Goal: Task Accomplishment & Management: Use online tool/utility

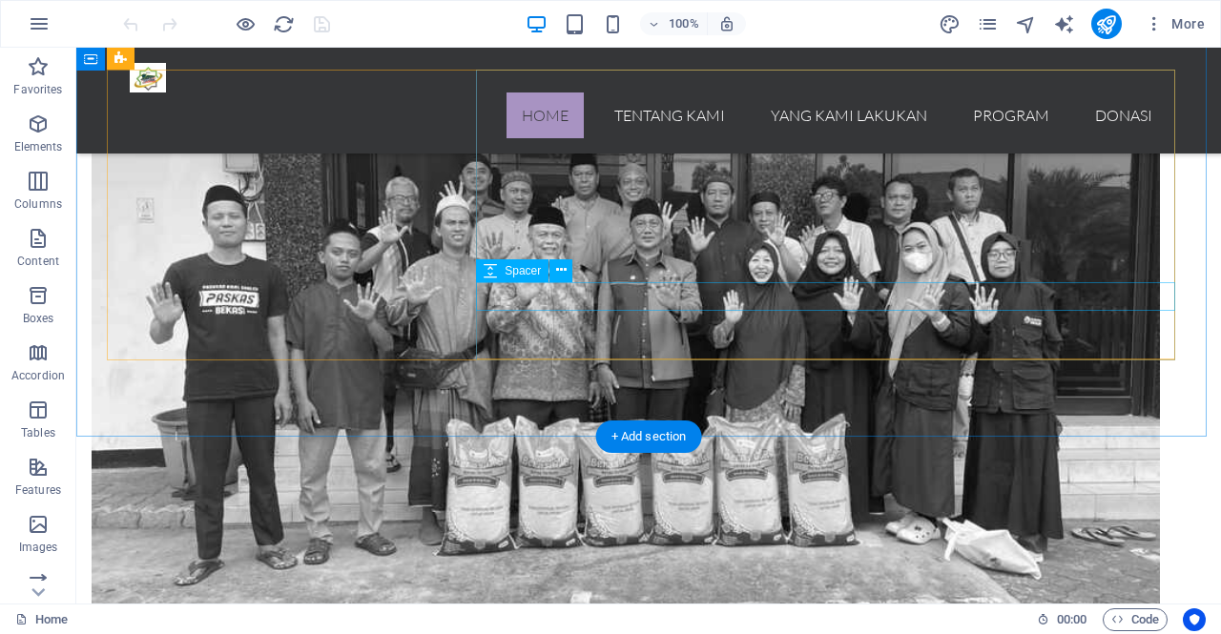
scroll to position [2110, 0]
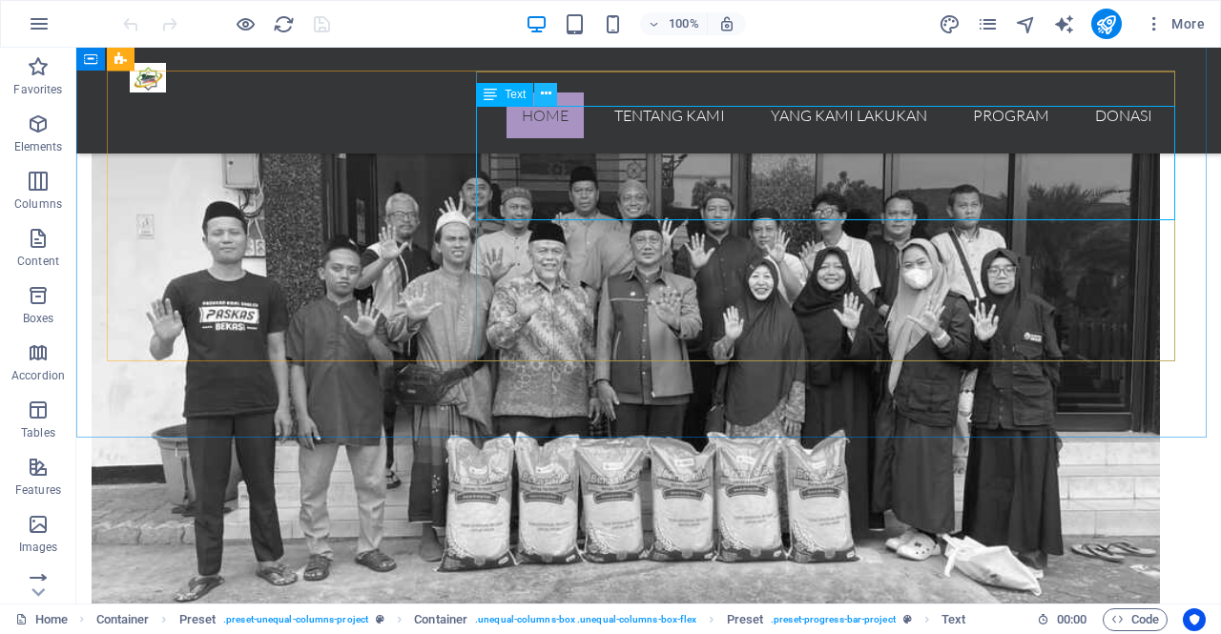
click at [548, 91] on icon at bounding box center [546, 94] width 10 height 20
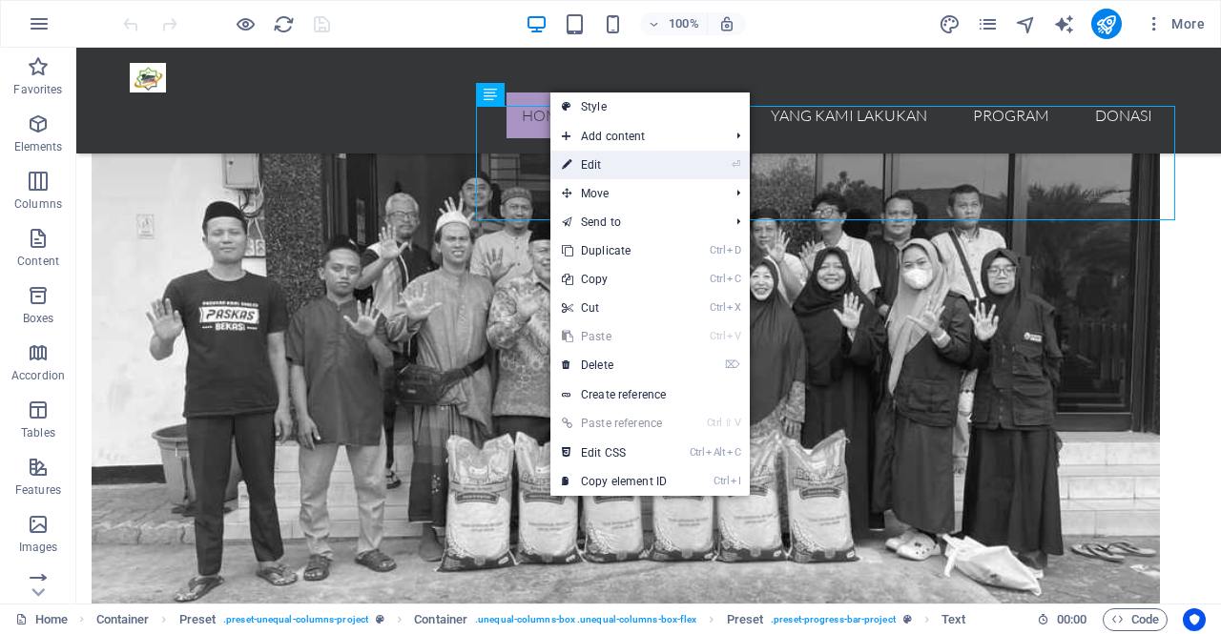
click at [591, 165] on link "⏎ Edit" at bounding box center [614, 165] width 128 height 29
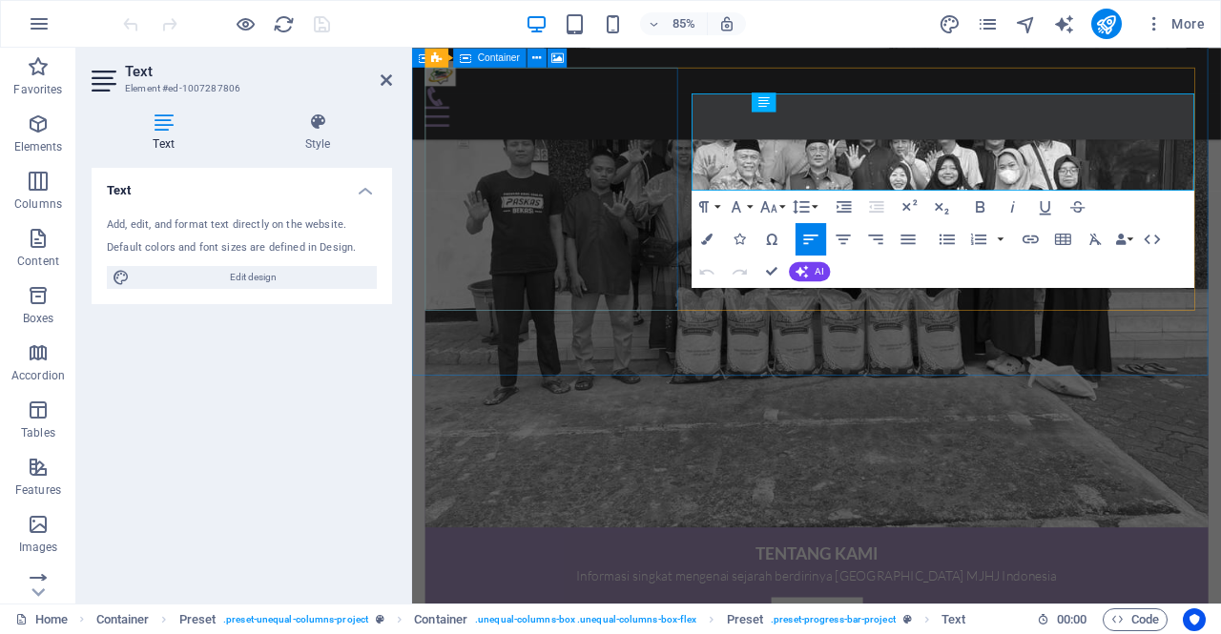
scroll to position [2057, 0]
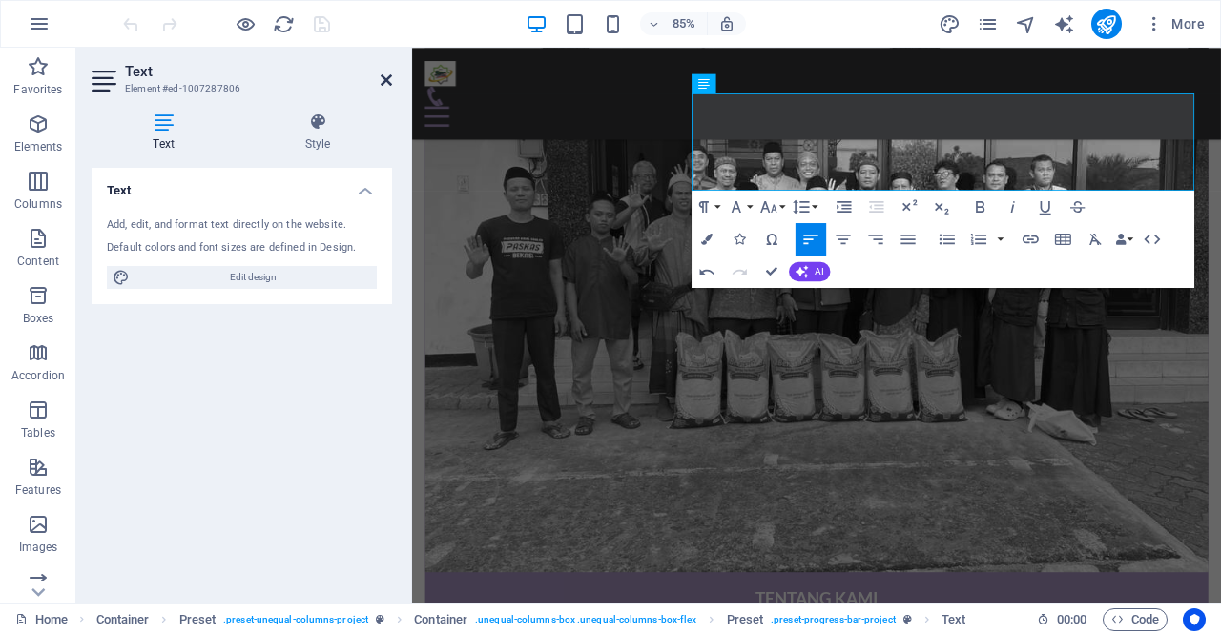
click at [383, 83] on icon at bounding box center [386, 79] width 11 height 15
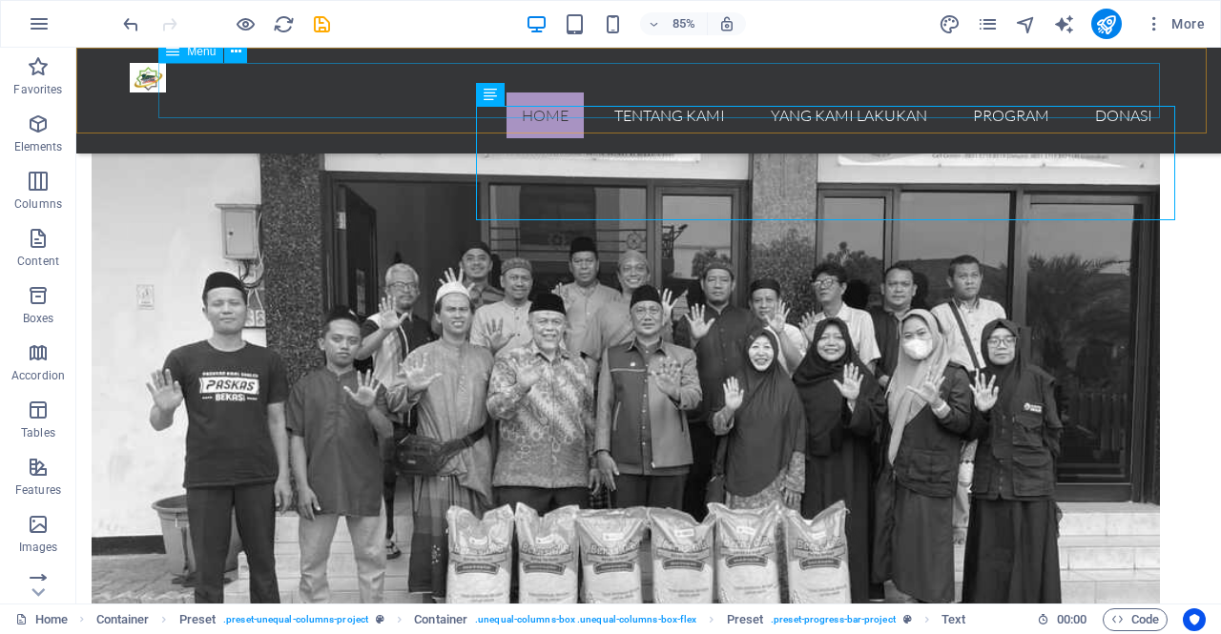
scroll to position [2110, 0]
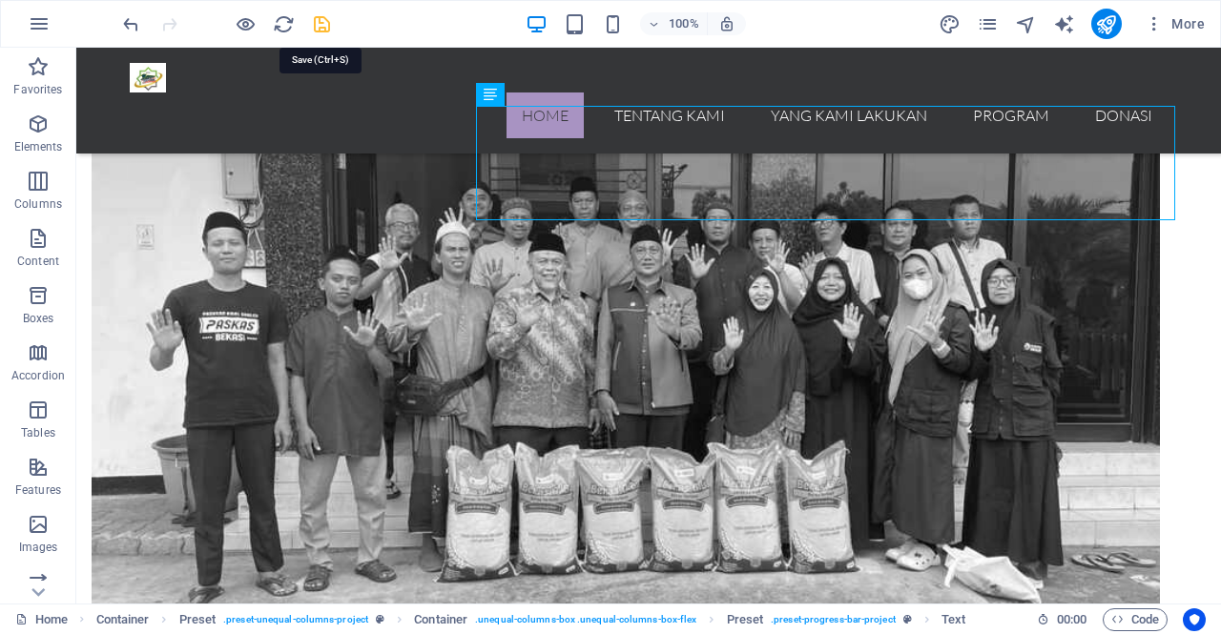
click at [320, 22] on icon "save" at bounding box center [322, 24] width 22 height 22
checkbox input "false"
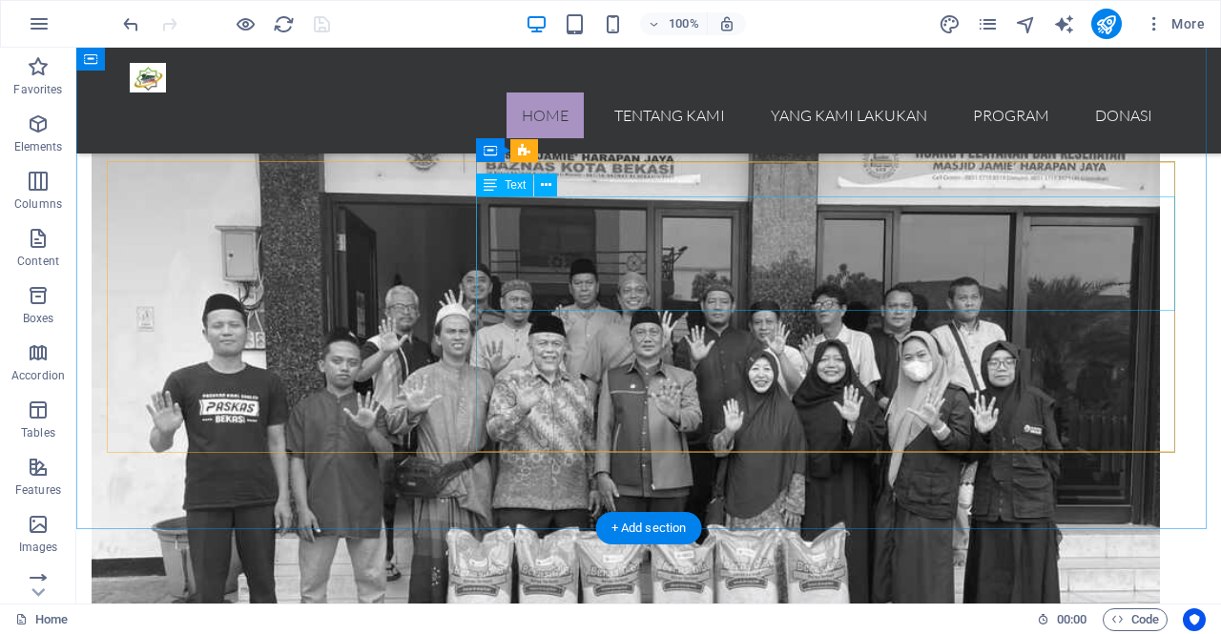
scroll to position [2018, 0]
click at [544, 191] on icon at bounding box center [546, 186] width 10 height 20
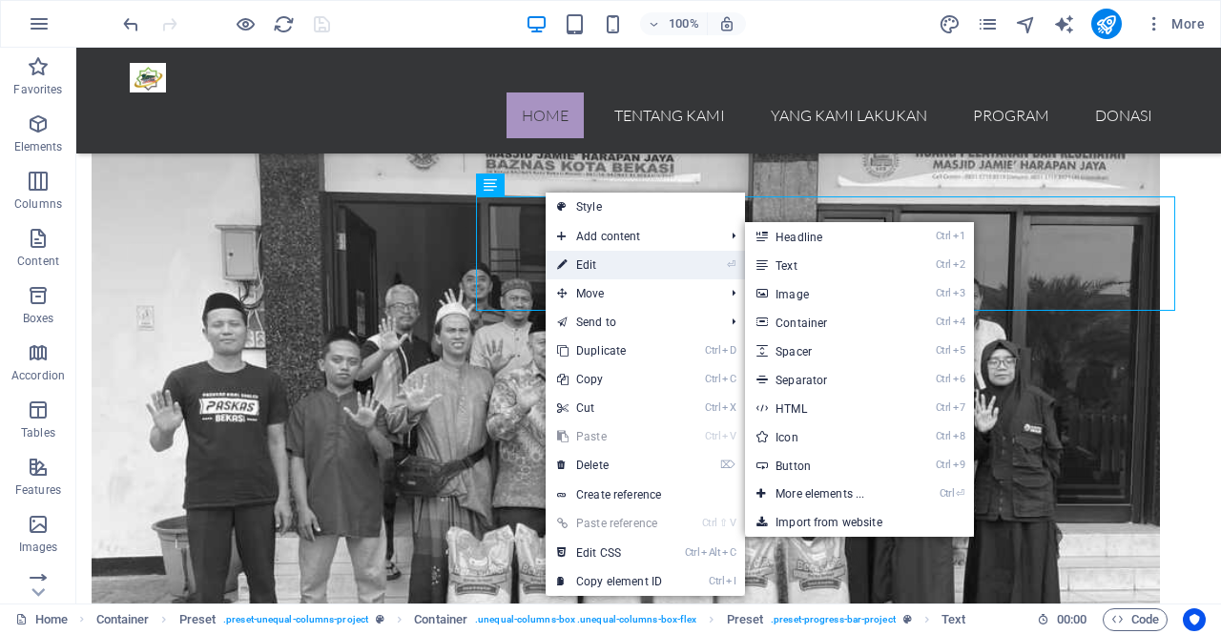
click at [593, 264] on link "⏎ Edit" at bounding box center [610, 265] width 128 height 29
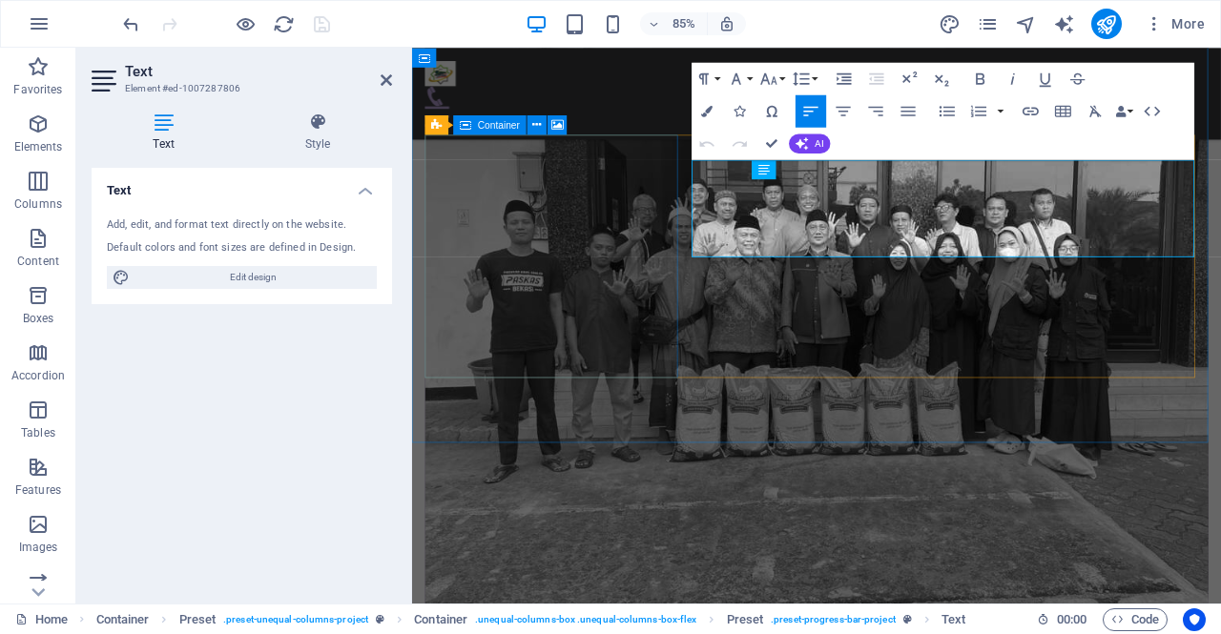
scroll to position [1978, 0]
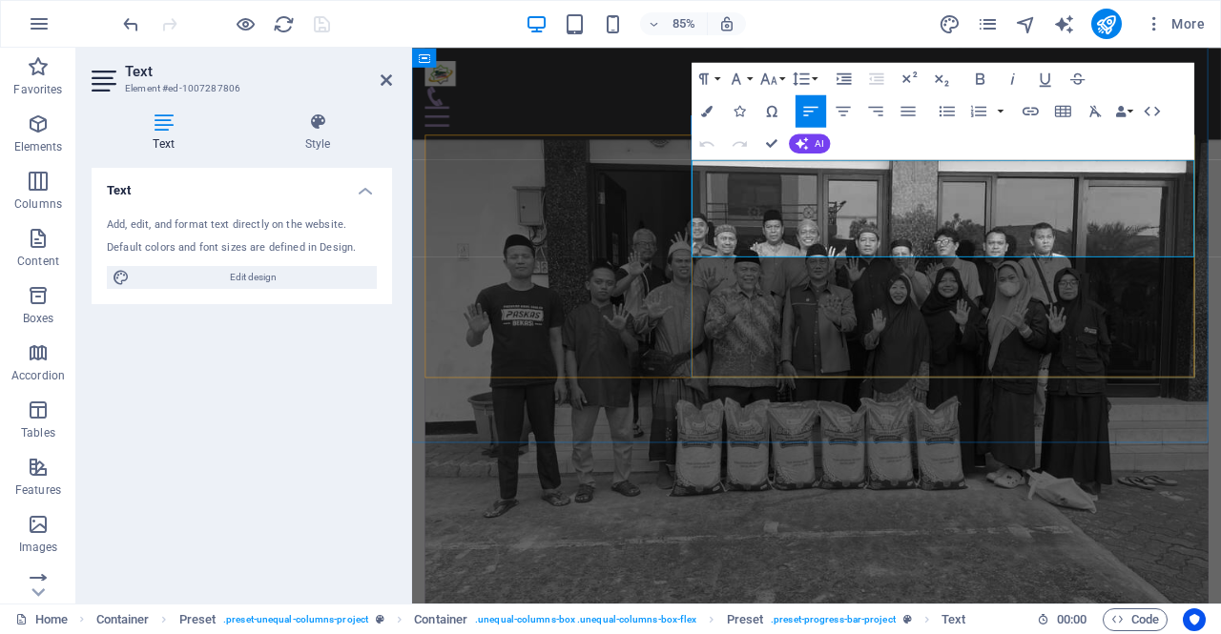
click at [381, 81] on icon at bounding box center [386, 79] width 11 height 15
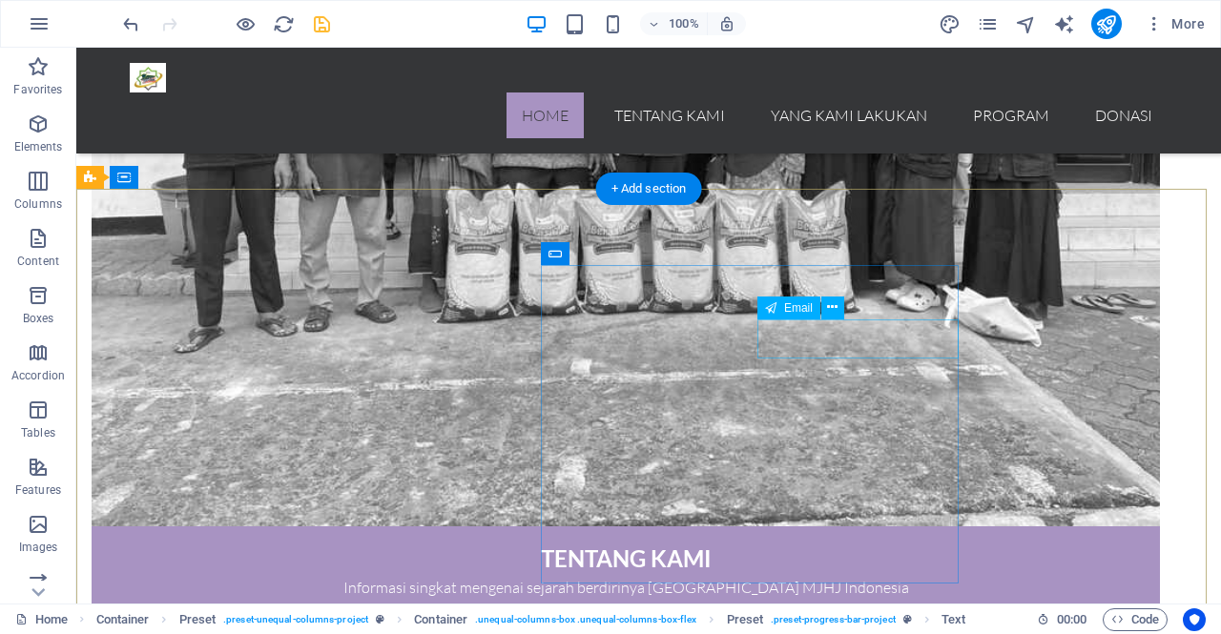
scroll to position [2360, 0]
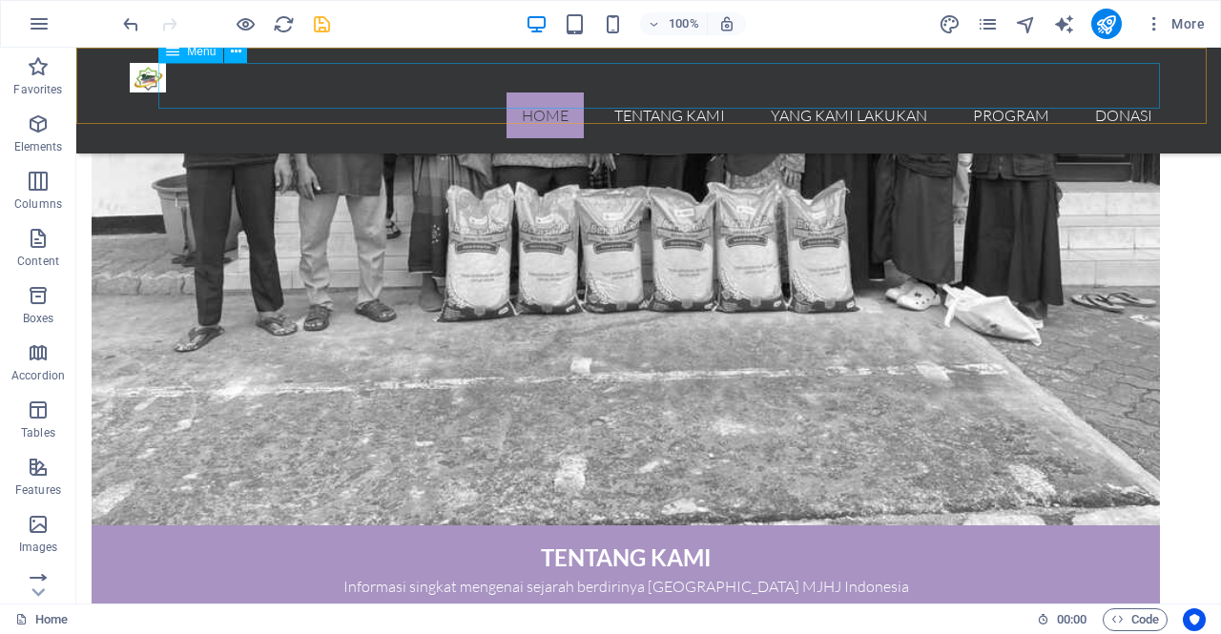
click at [683, 93] on nav "Home Tentang Kami Yang Kami Lakukan Program Donasi" at bounding box center [649, 116] width 1038 height 46
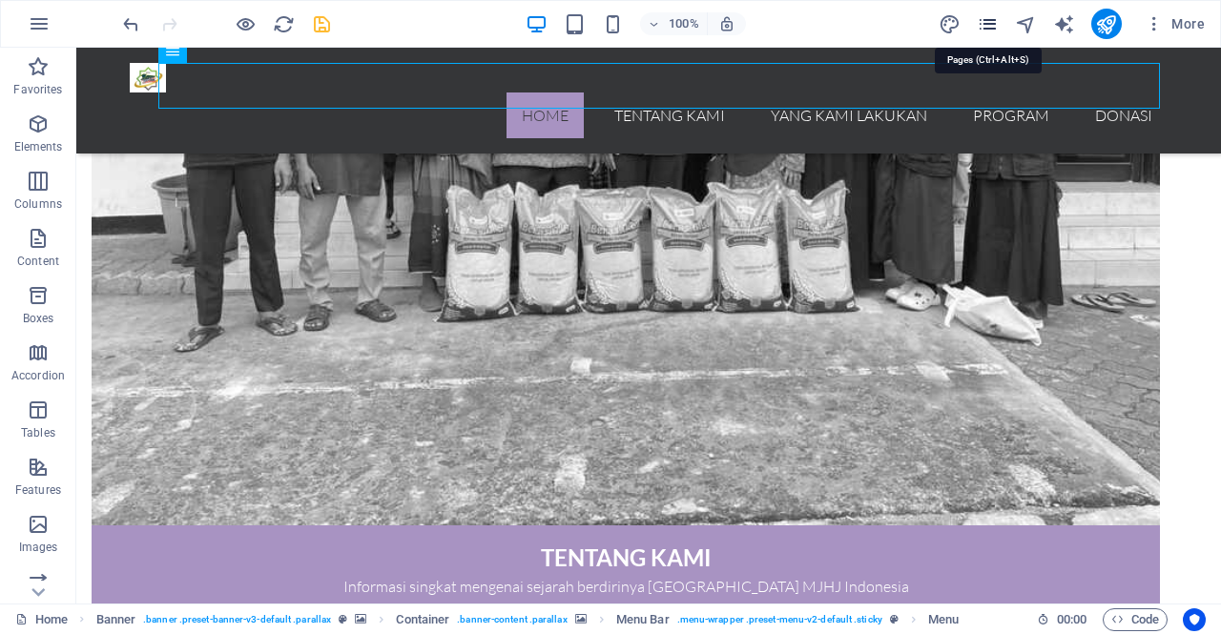
click at [984, 30] on icon "pages" at bounding box center [988, 24] width 22 height 22
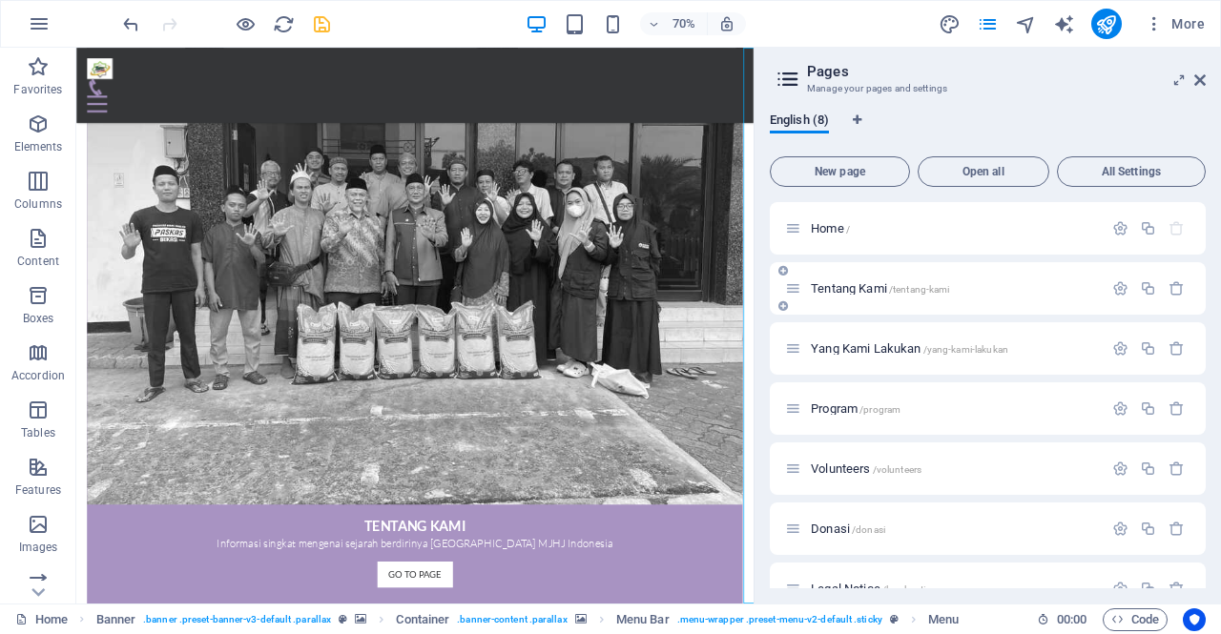
click at [870, 277] on div "Tentang Kami /tentang-kami" at bounding box center [988, 288] width 436 height 52
click at [862, 292] on span "Tentang Kami /tentang-kami" at bounding box center [880, 288] width 138 height 14
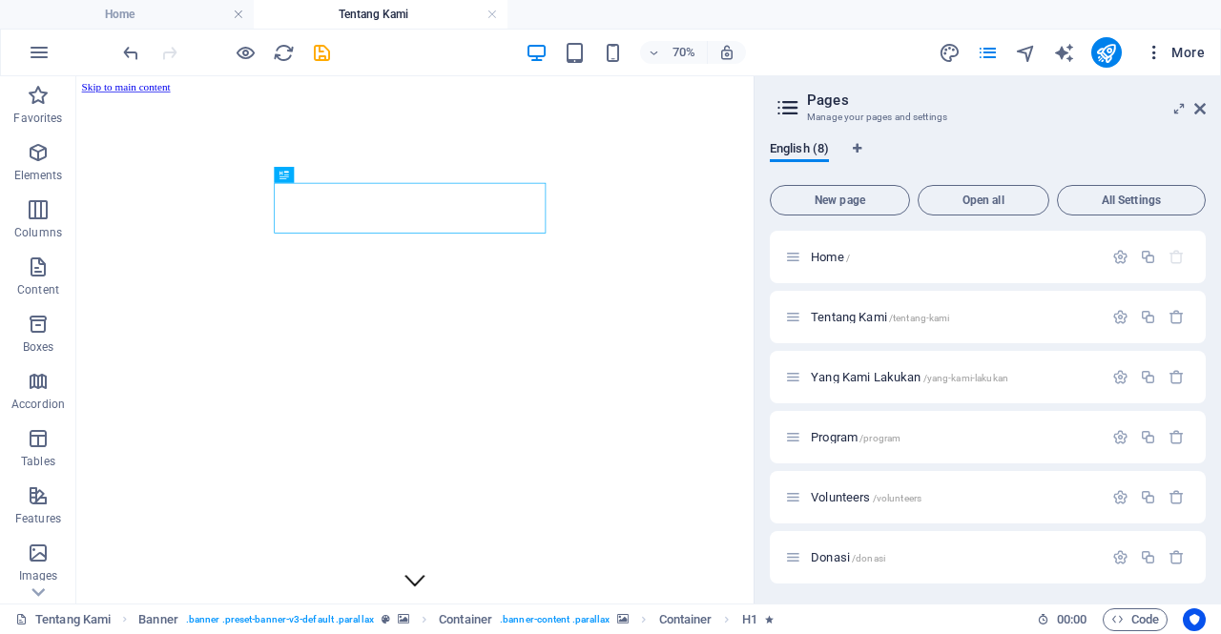
scroll to position [0, 0]
click at [1202, 107] on icon at bounding box center [1199, 108] width 11 height 15
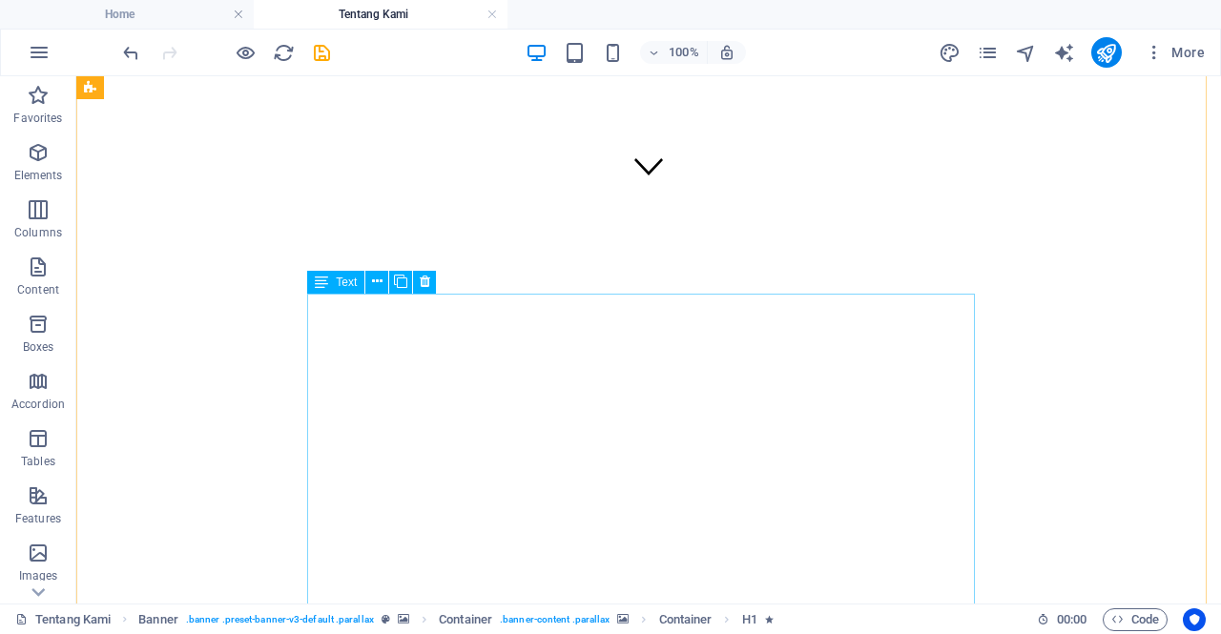
scroll to position [406, 0]
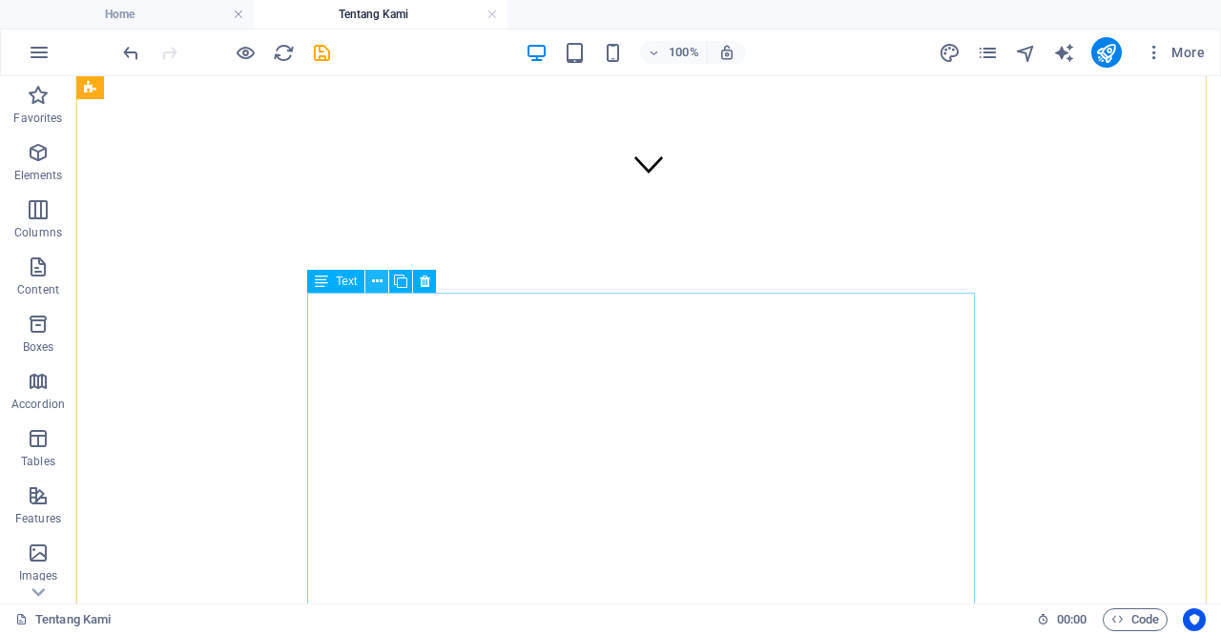
click at [375, 283] on icon at bounding box center [377, 282] width 10 height 20
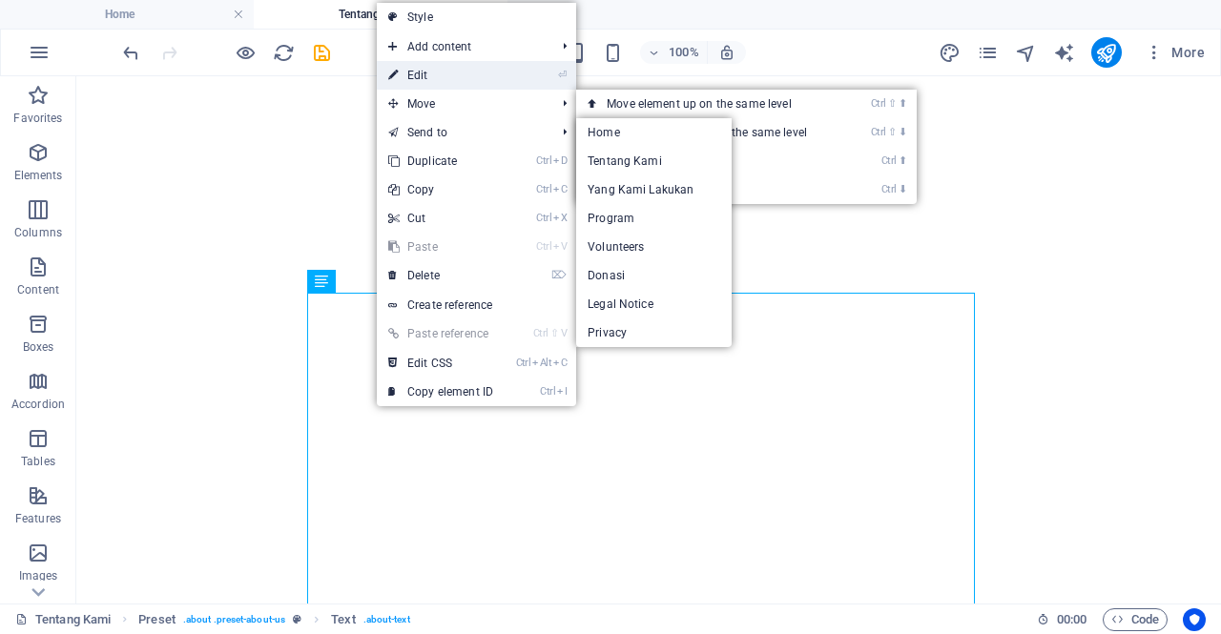
click at [431, 73] on link "⏎ Edit" at bounding box center [441, 75] width 128 height 29
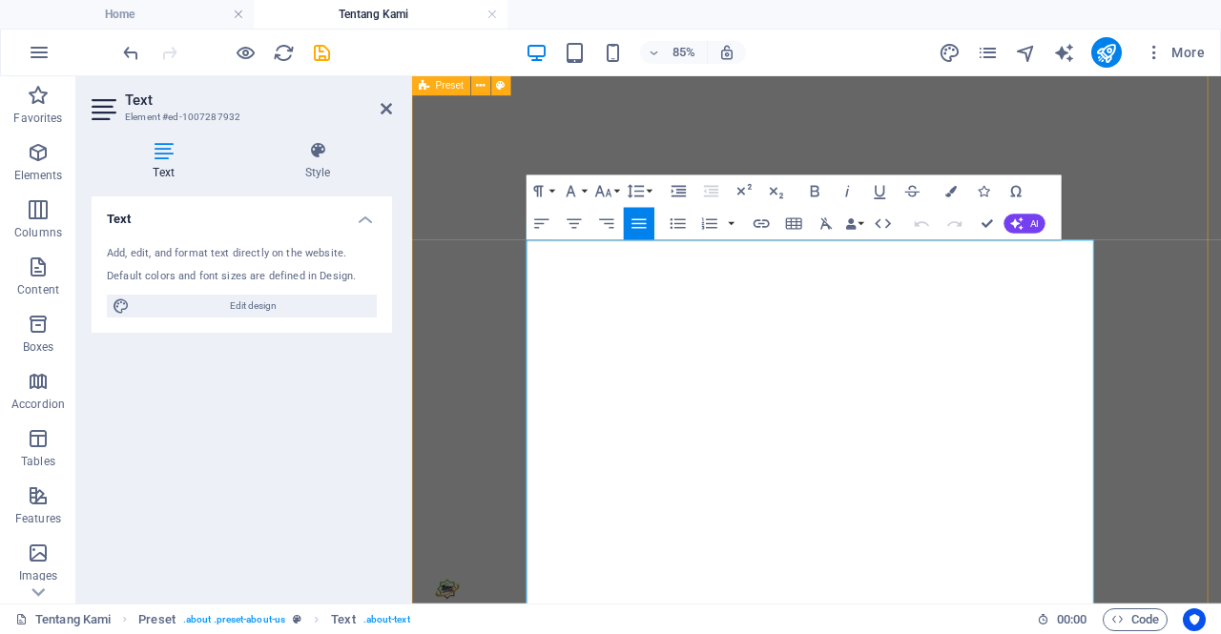
scroll to position [378, 0]
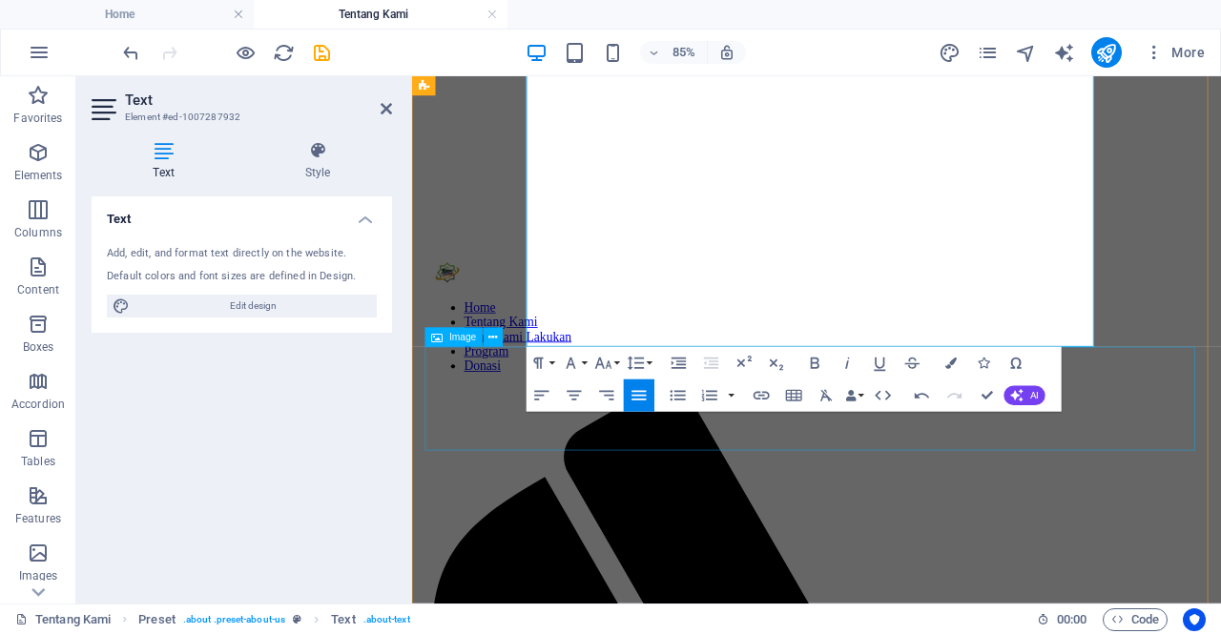
scroll to position [780, 0]
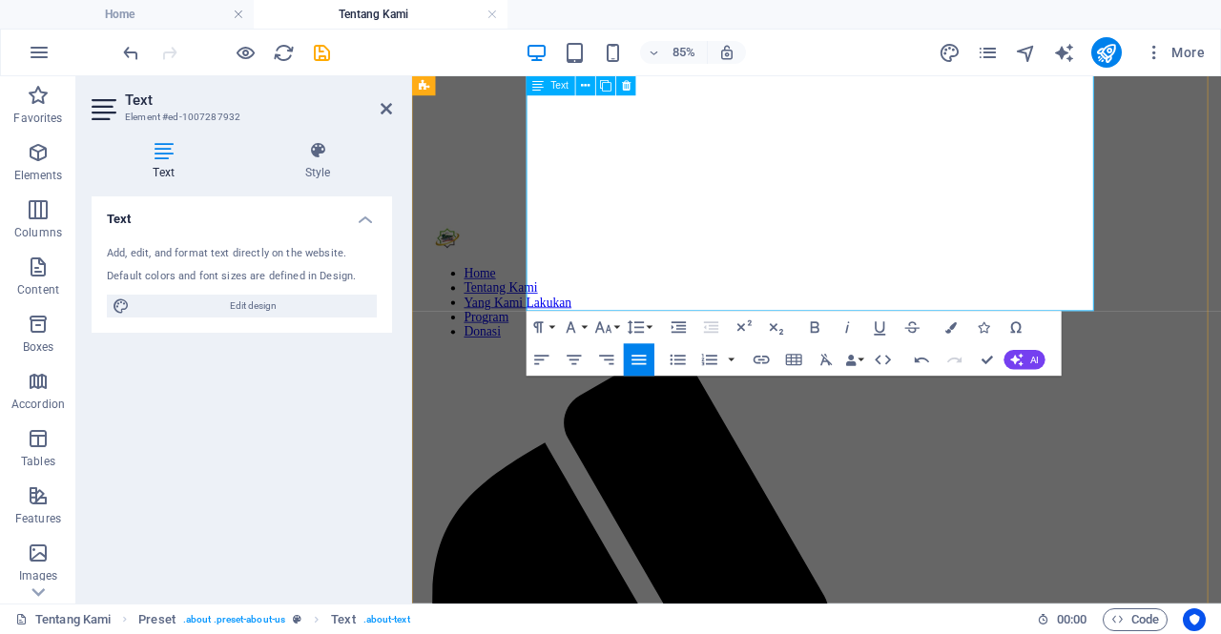
scroll to position [820, 0]
click at [385, 110] on icon at bounding box center [386, 108] width 11 height 15
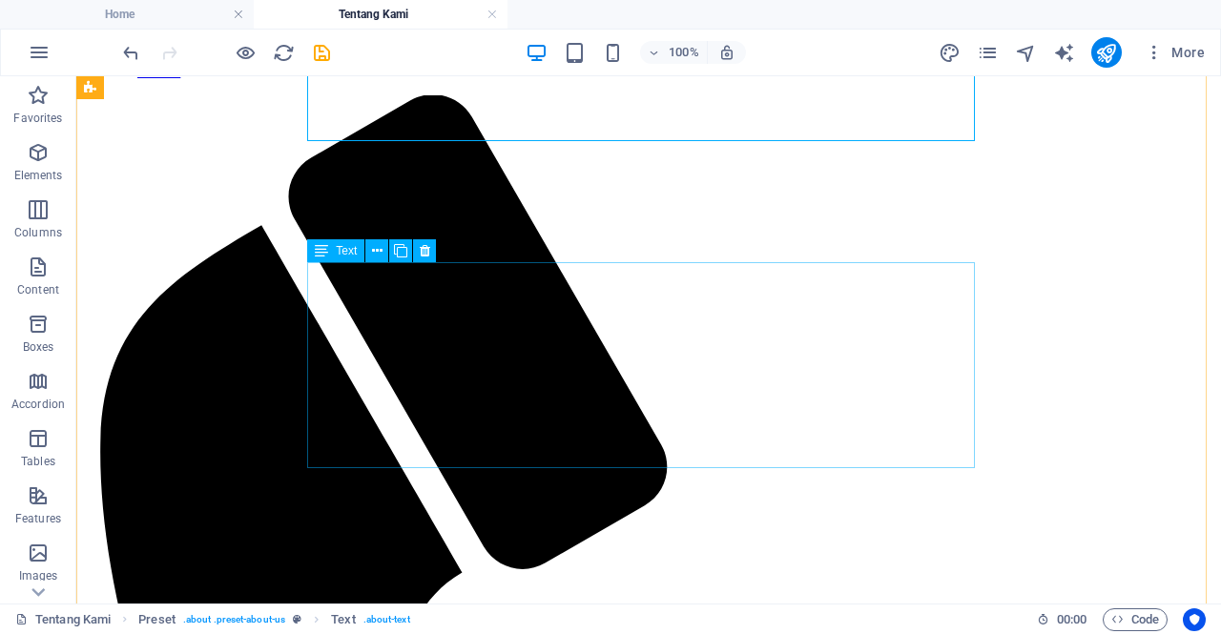
scroll to position [1085, 0]
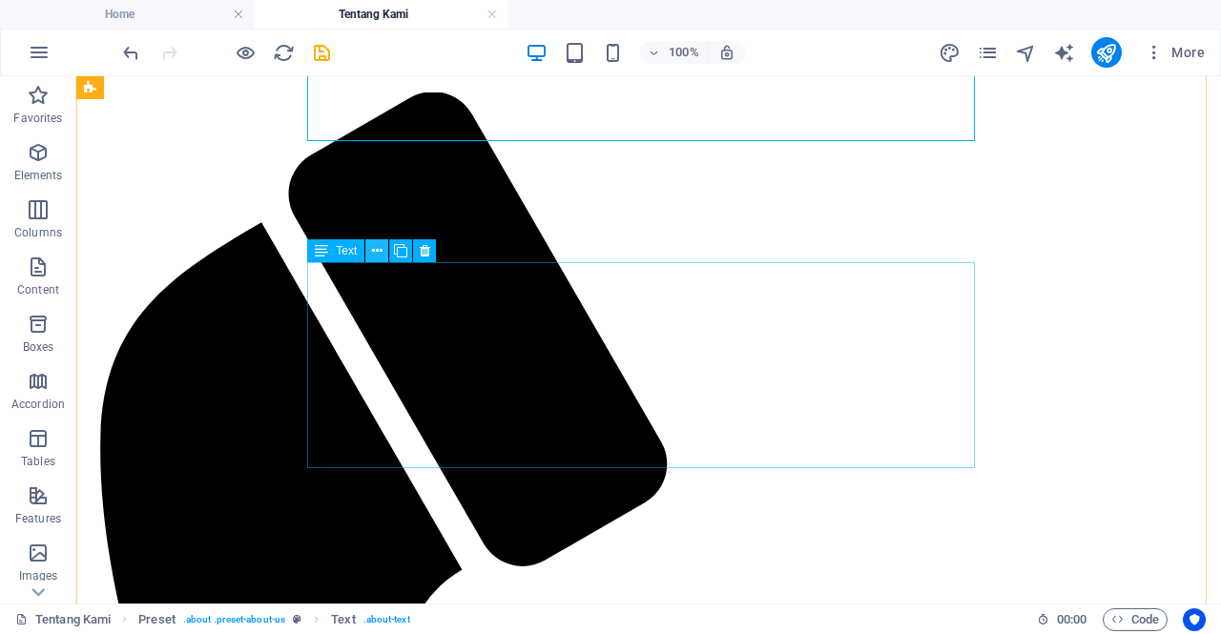
click at [380, 247] on icon at bounding box center [377, 251] width 10 height 20
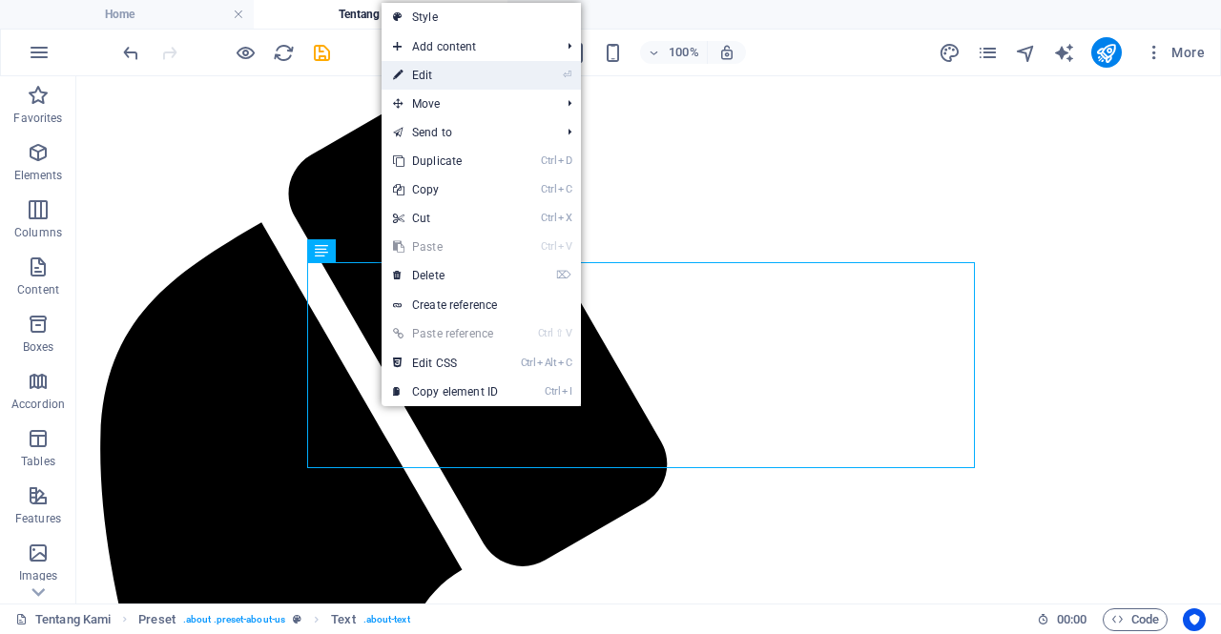
click at [437, 79] on link "⏎ Edit" at bounding box center [446, 75] width 128 height 29
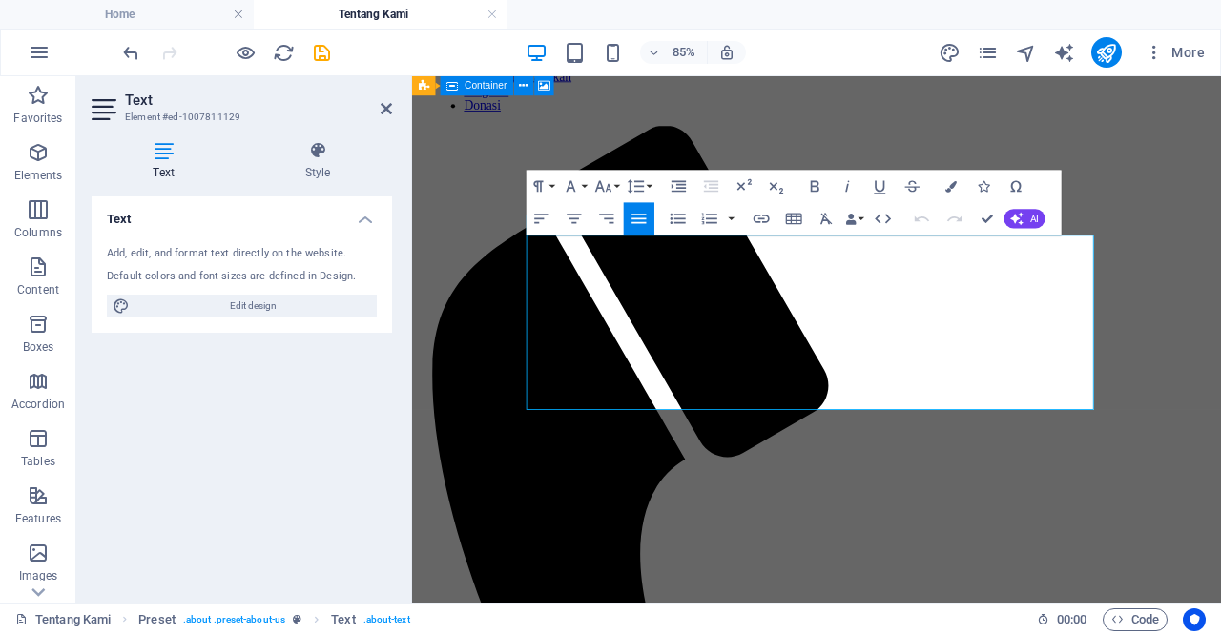
scroll to position [1032, 0]
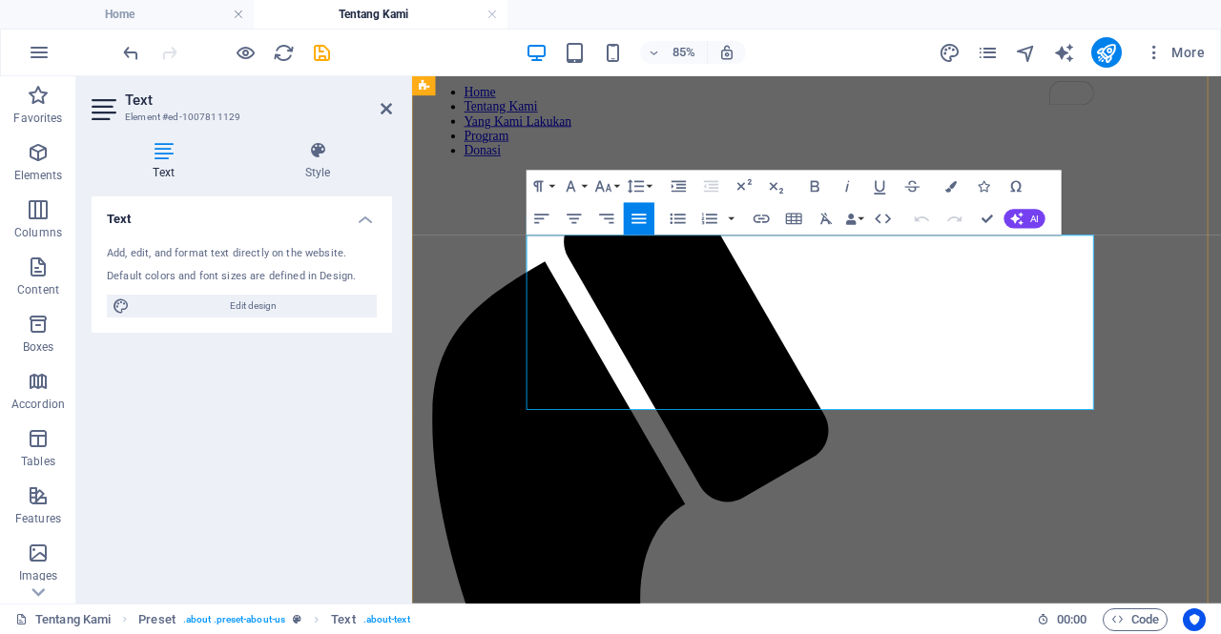
click at [389, 104] on icon at bounding box center [386, 108] width 11 height 15
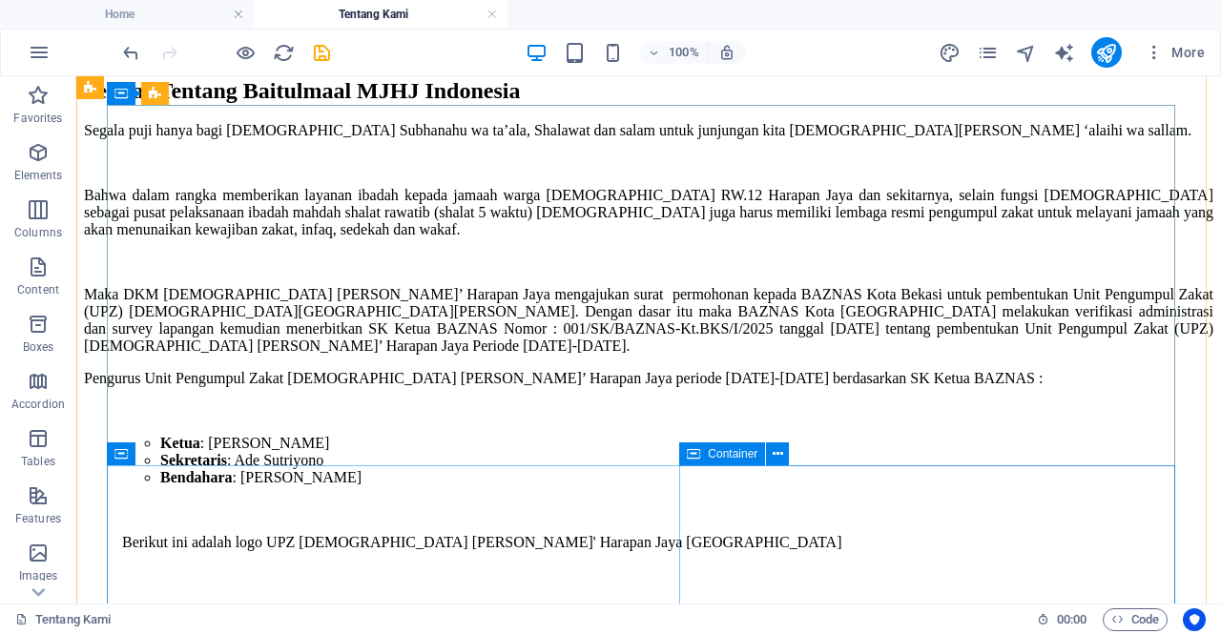
scroll to position [2711, 0]
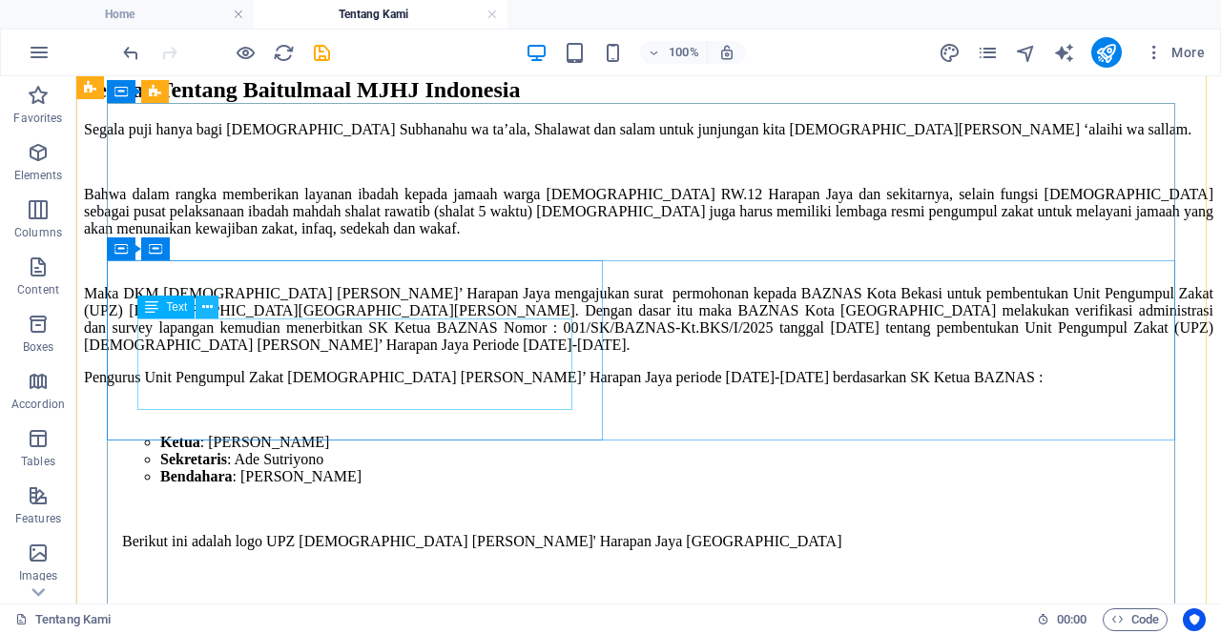
click at [207, 308] on icon at bounding box center [207, 308] width 10 height 20
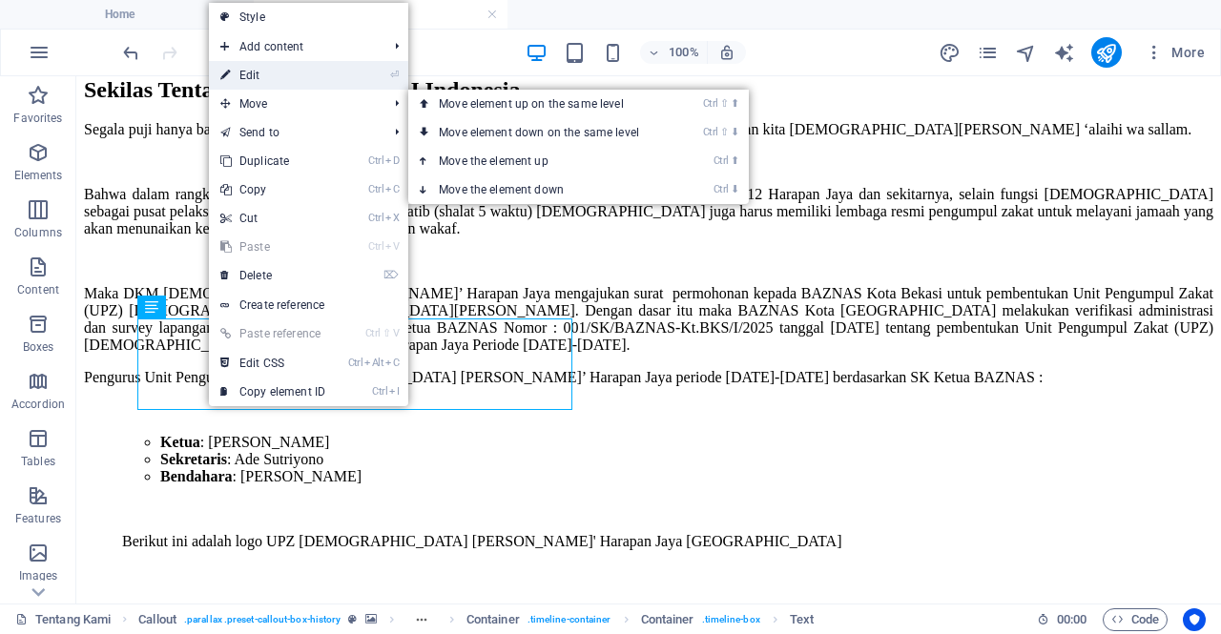
click at [243, 70] on link "⏎ Edit" at bounding box center [273, 75] width 128 height 29
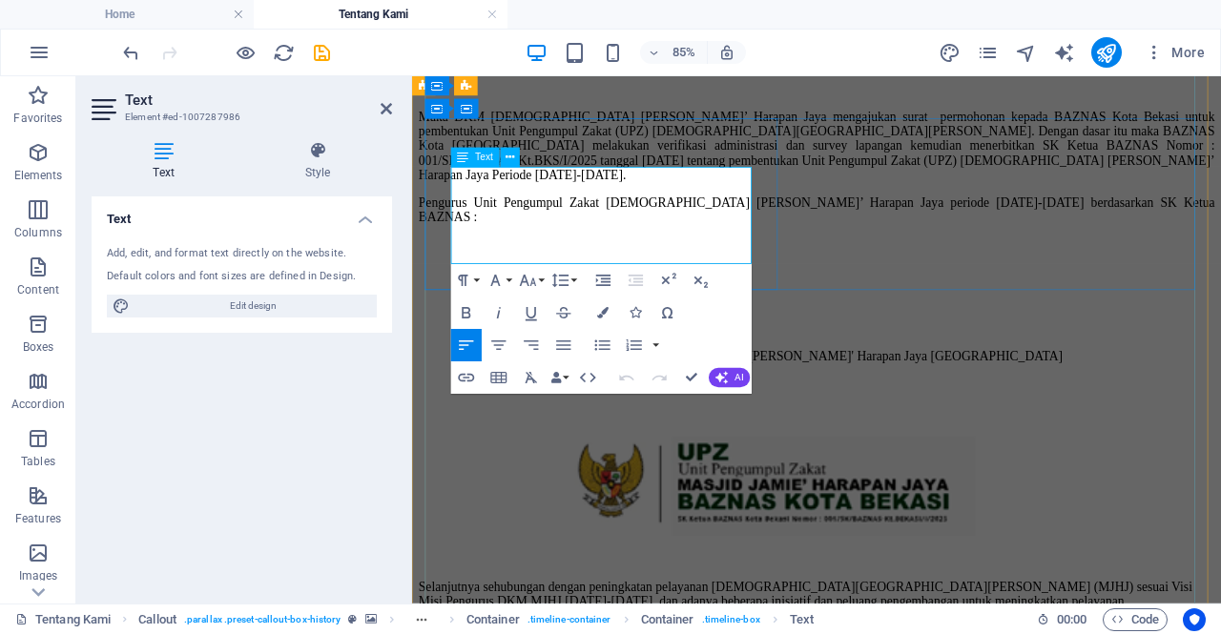
click at [388, 104] on icon at bounding box center [386, 108] width 11 height 15
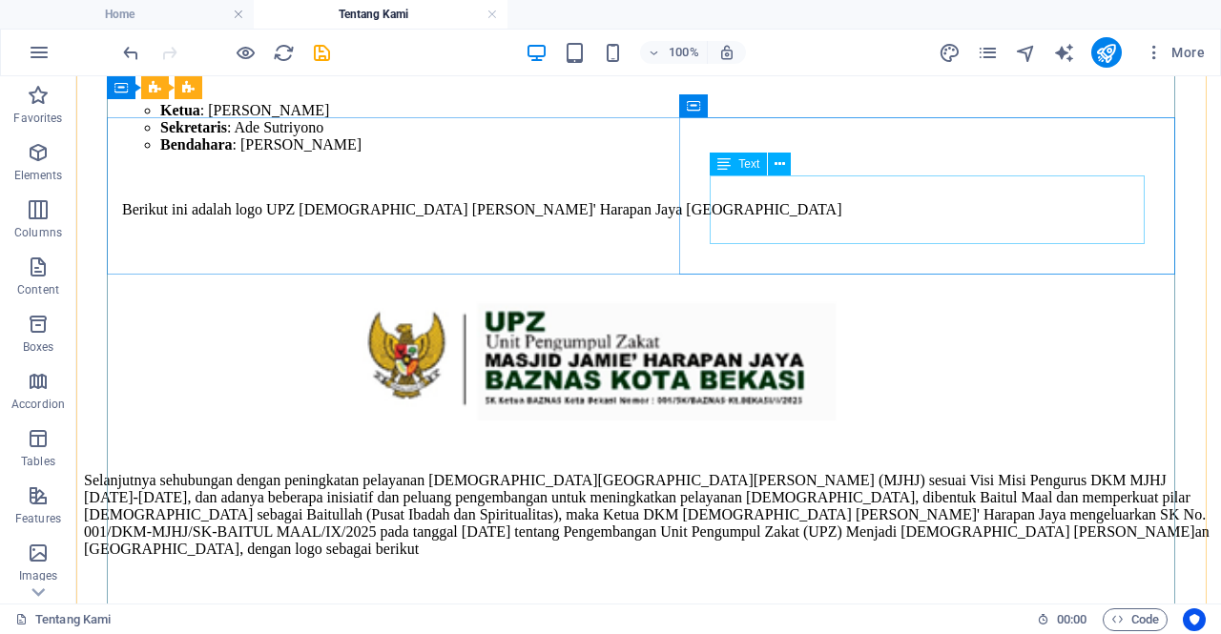
scroll to position [3041, 0]
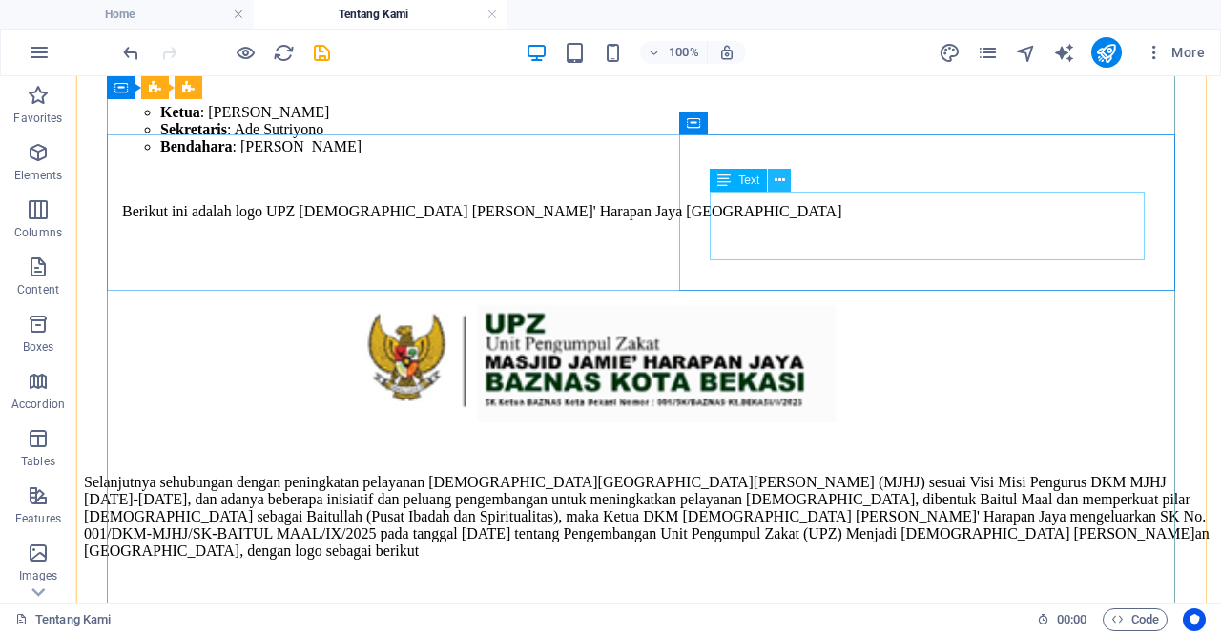
click at [780, 177] on icon at bounding box center [780, 181] width 10 height 20
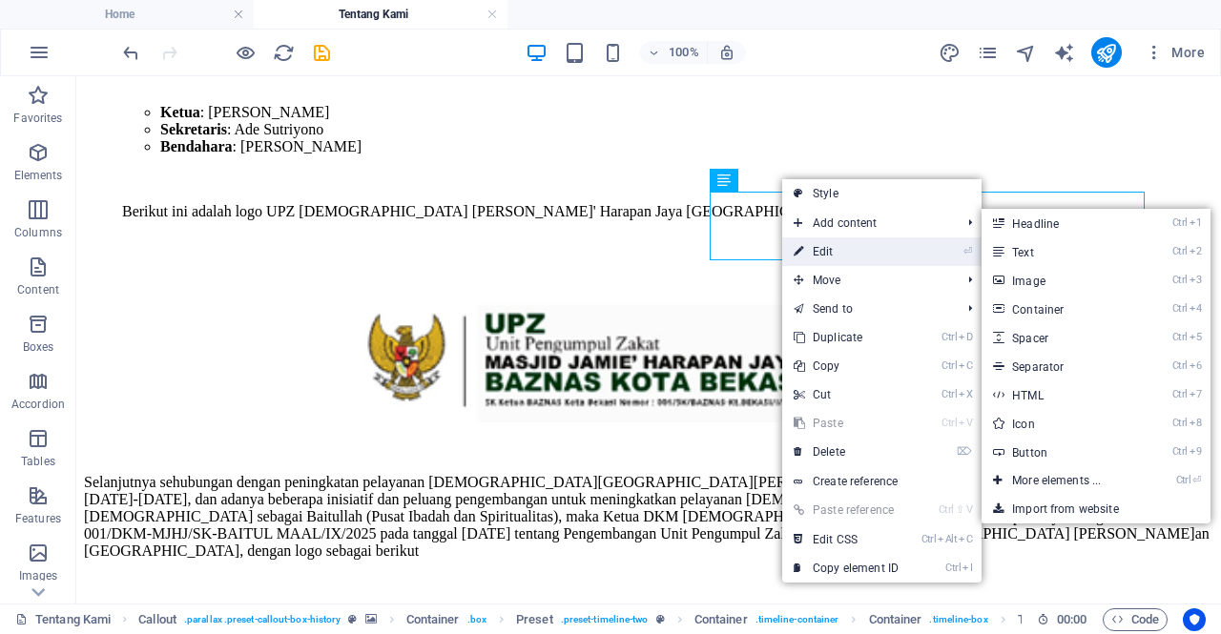
click at [828, 248] on link "⏎ Edit" at bounding box center [846, 252] width 128 height 29
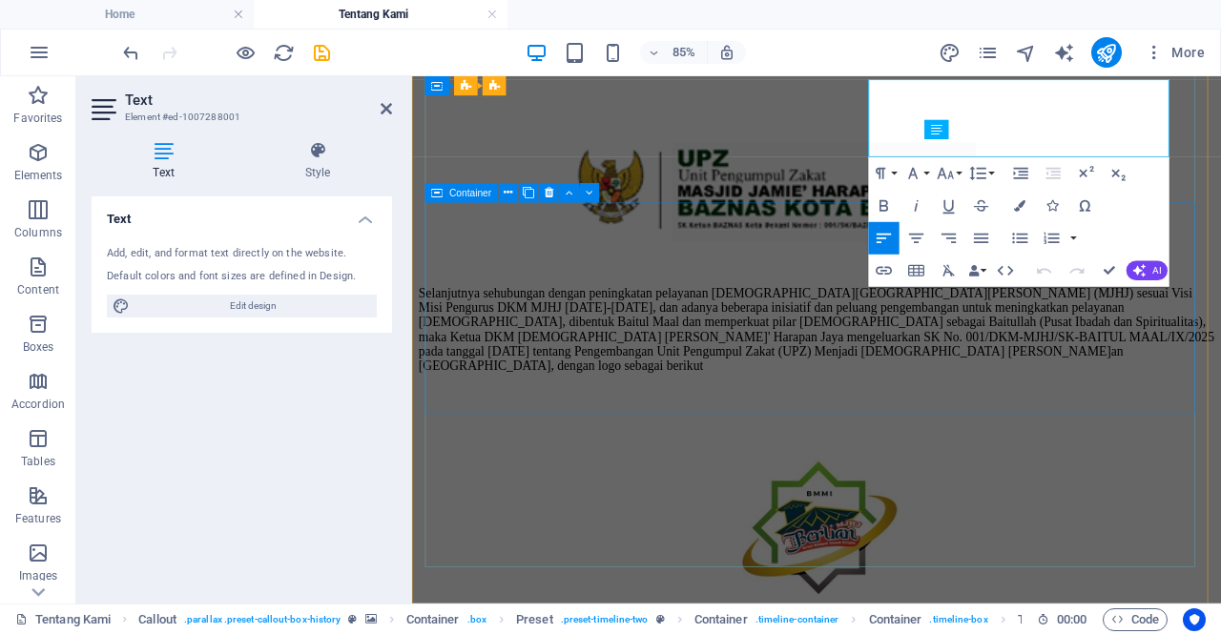
scroll to position [3024, 0]
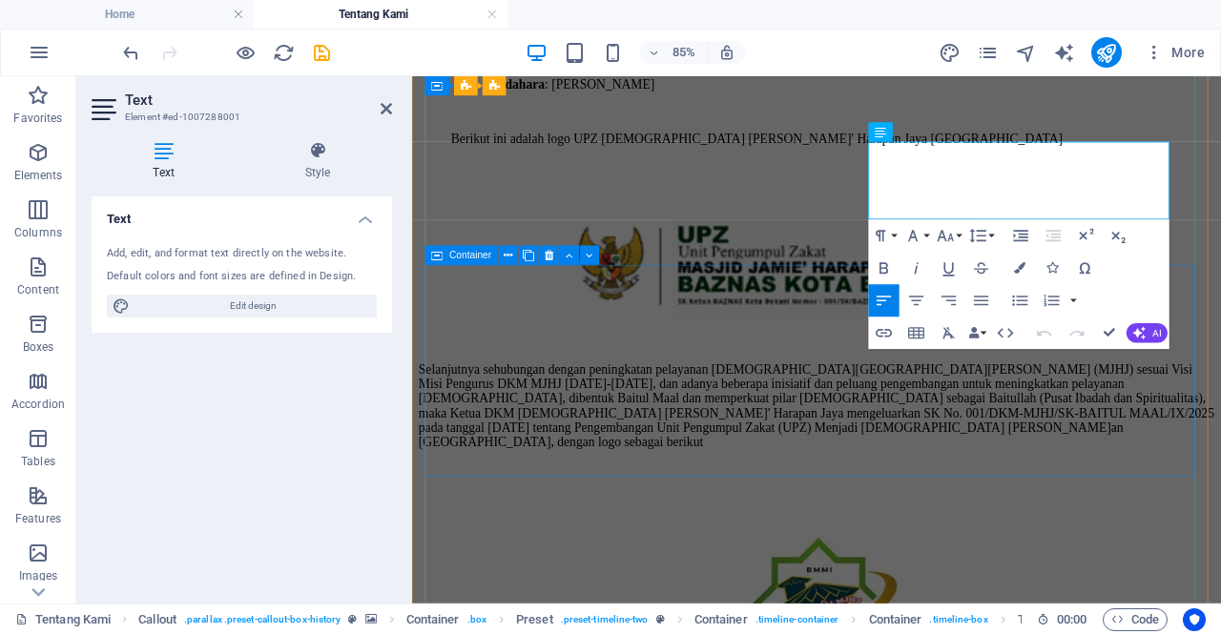
scroll to position [2949, 0]
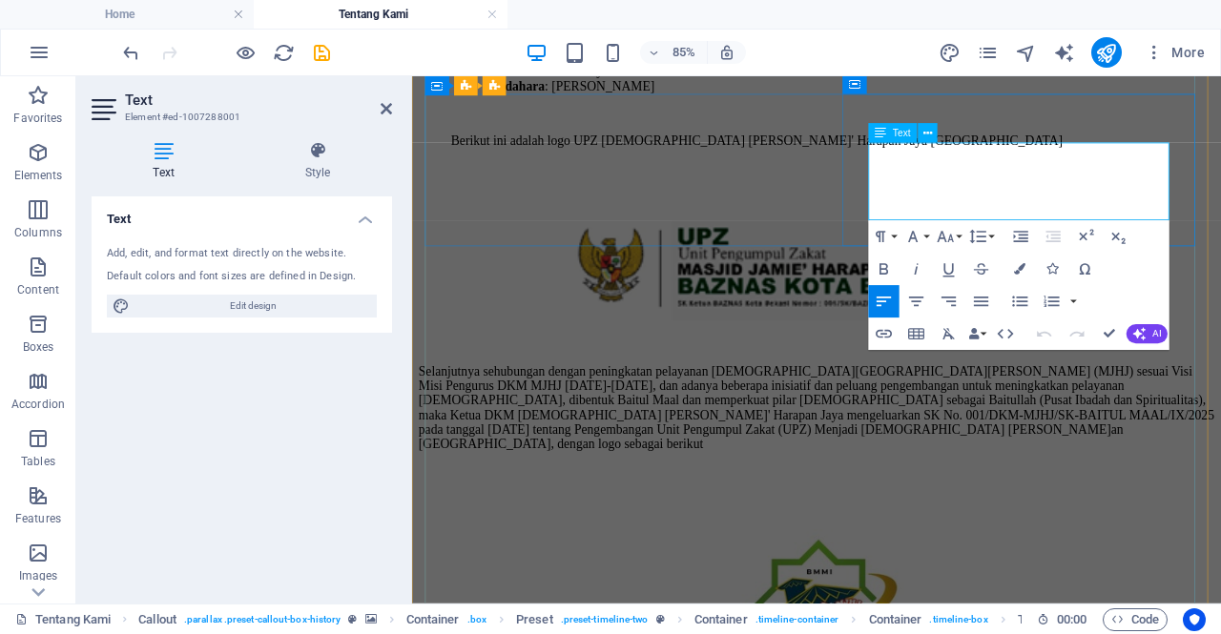
click at [388, 114] on icon at bounding box center [386, 108] width 11 height 15
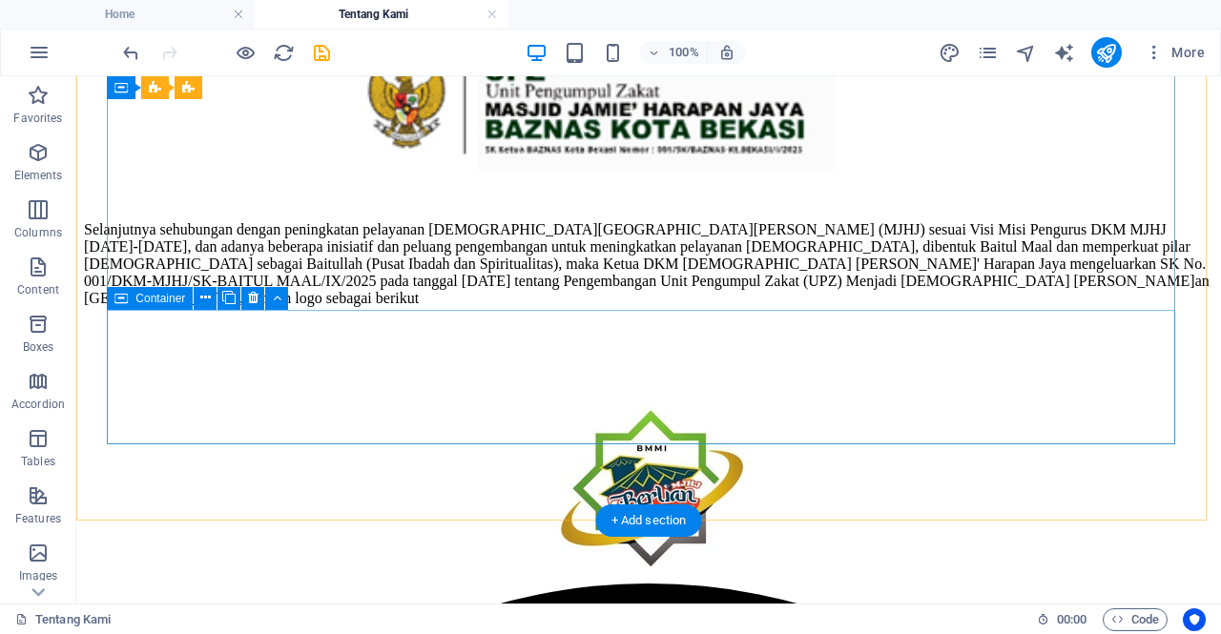
scroll to position [3305, 0]
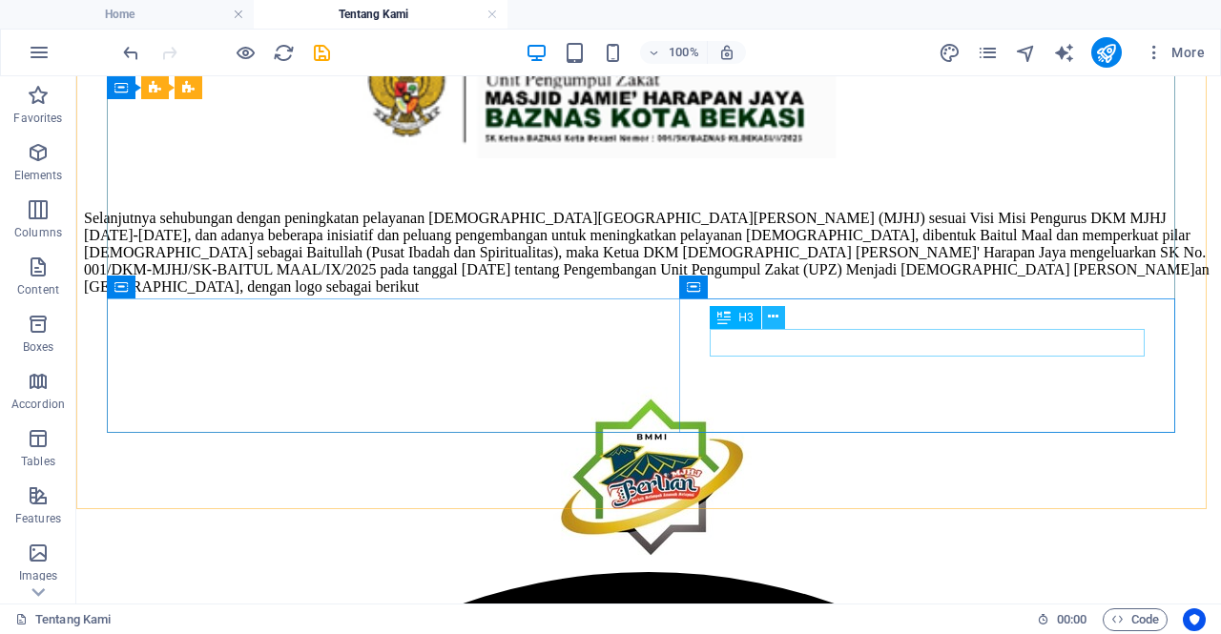
click at [776, 316] on icon at bounding box center [773, 317] width 10 height 20
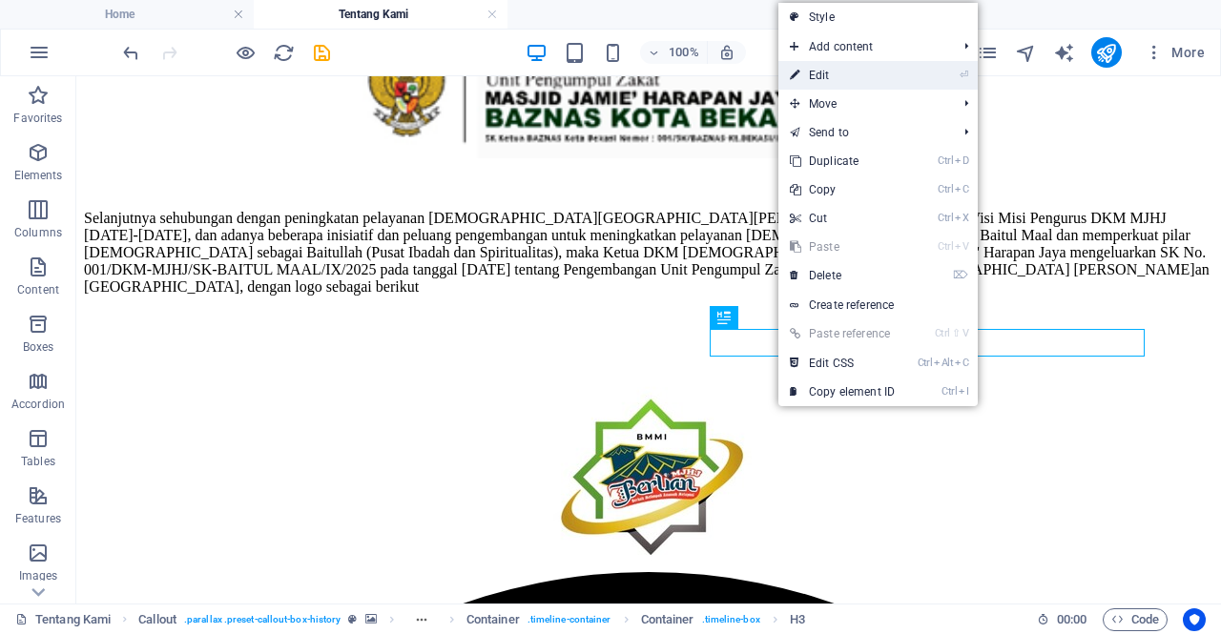
click at [835, 61] on link "⏎ Edit" at bounding box center [842, 75] width 128 height 29
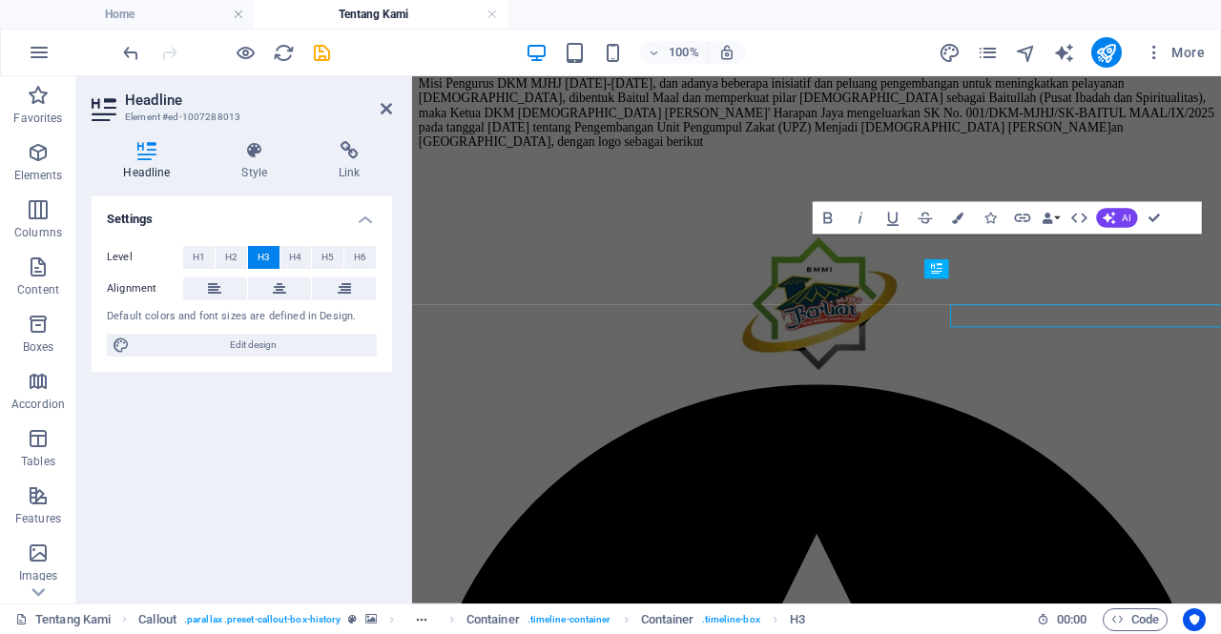
scroll to position [3289, 0]
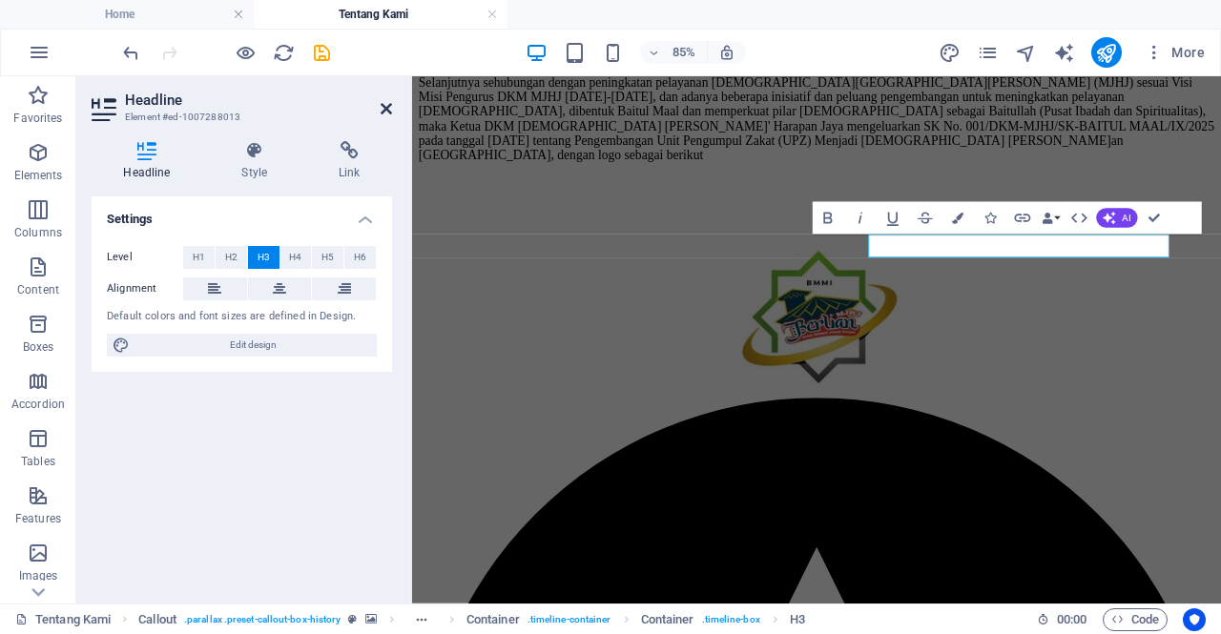
click at [386, 102] on icon at bounding box center [386, 108] width 11 height 15
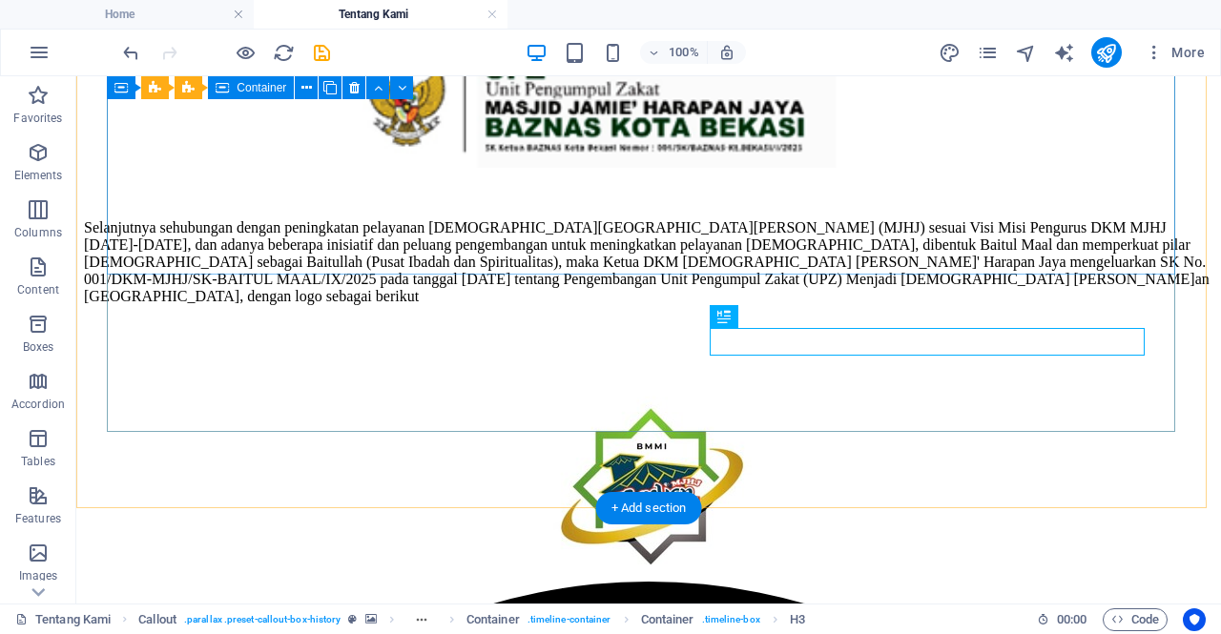
scroll to position [3306, 0]
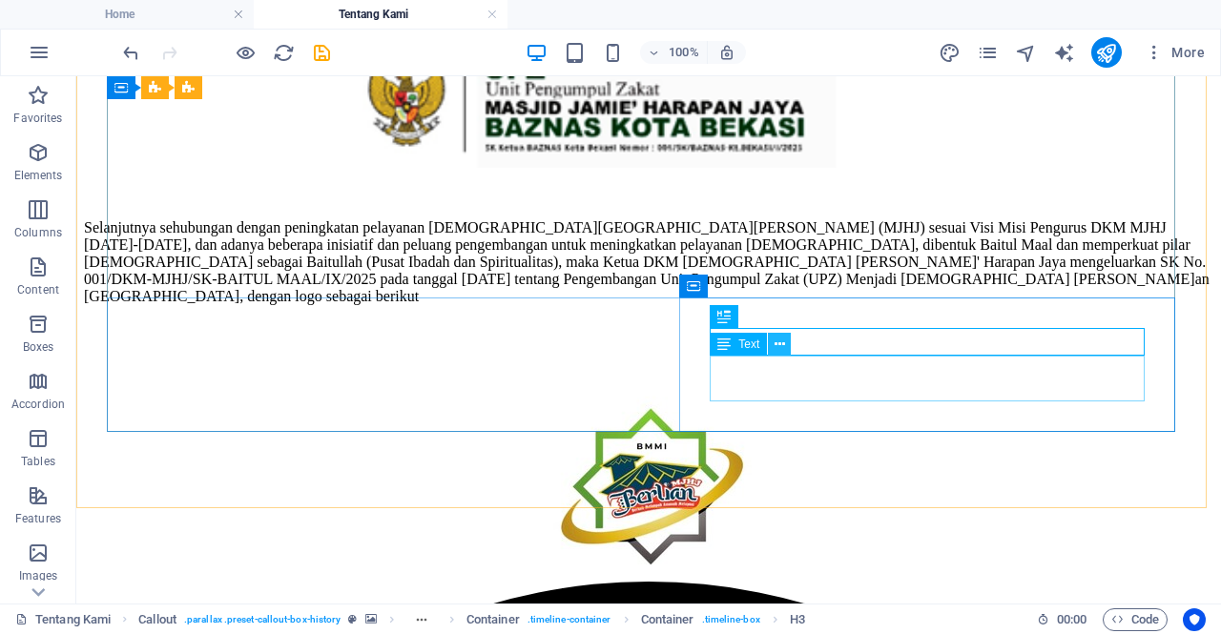
click at [778, 345] on icon at bounding box center [780, 345] width 10 height 20
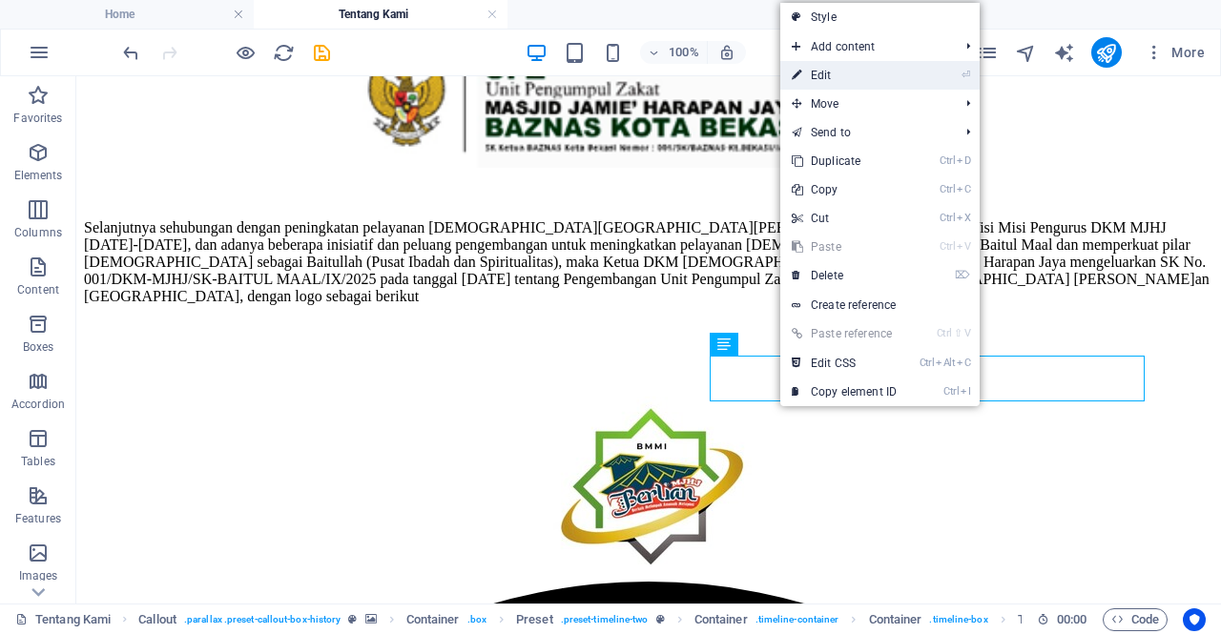
click at [803, 79] on link "⏎ Edit" at bounding box center [844, 75] width 128 height 29
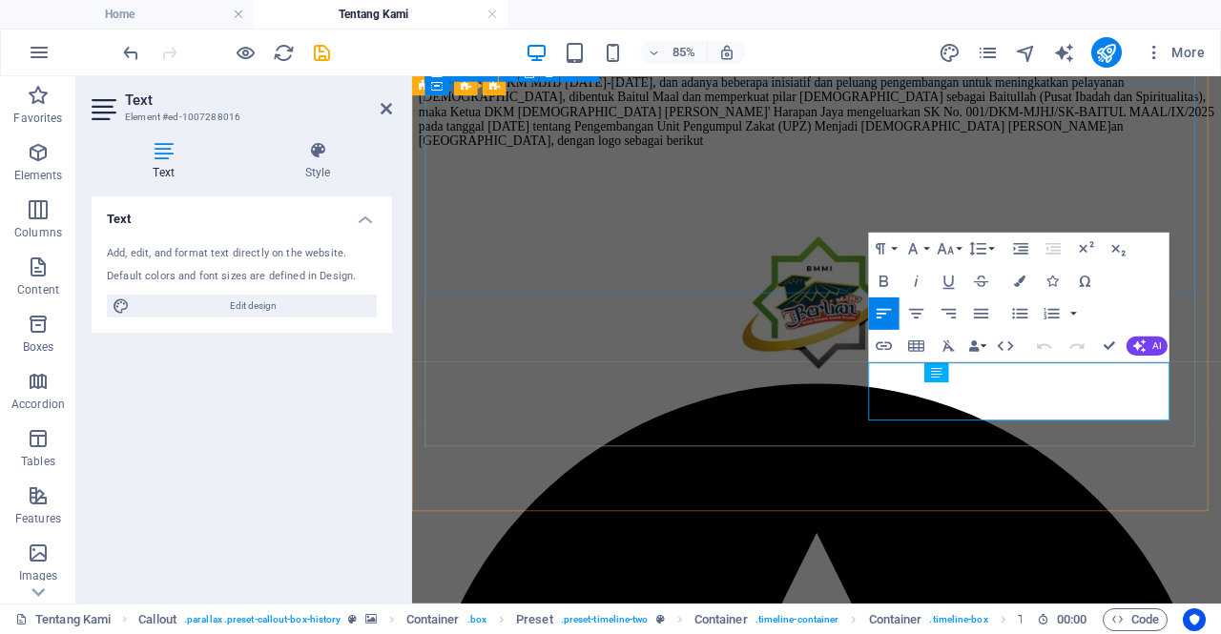
scroll to position [3167, 0]
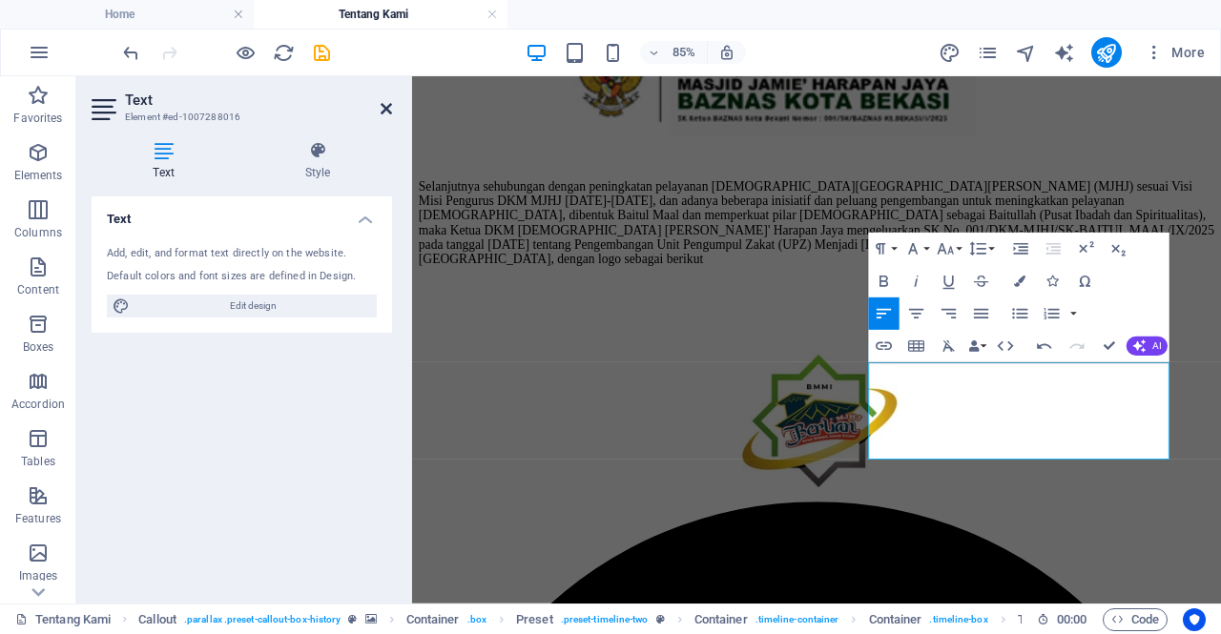
click at [385, 111] on icon at bounding box center [386, 108] width 11 height 15
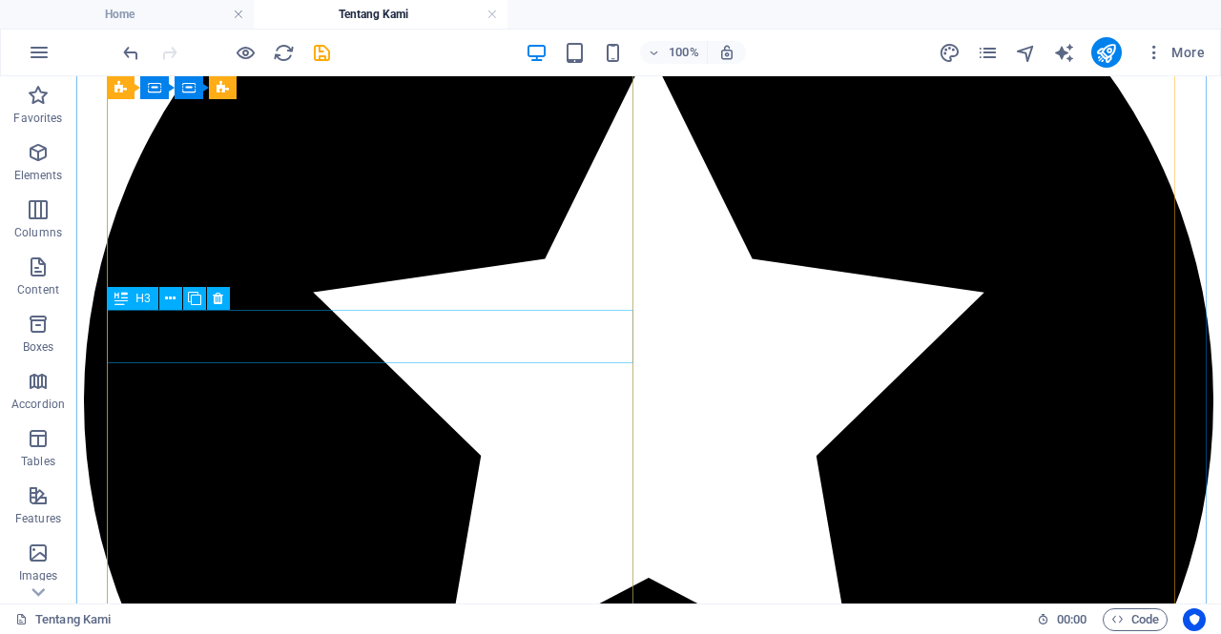
scroll to position [4046, 0]
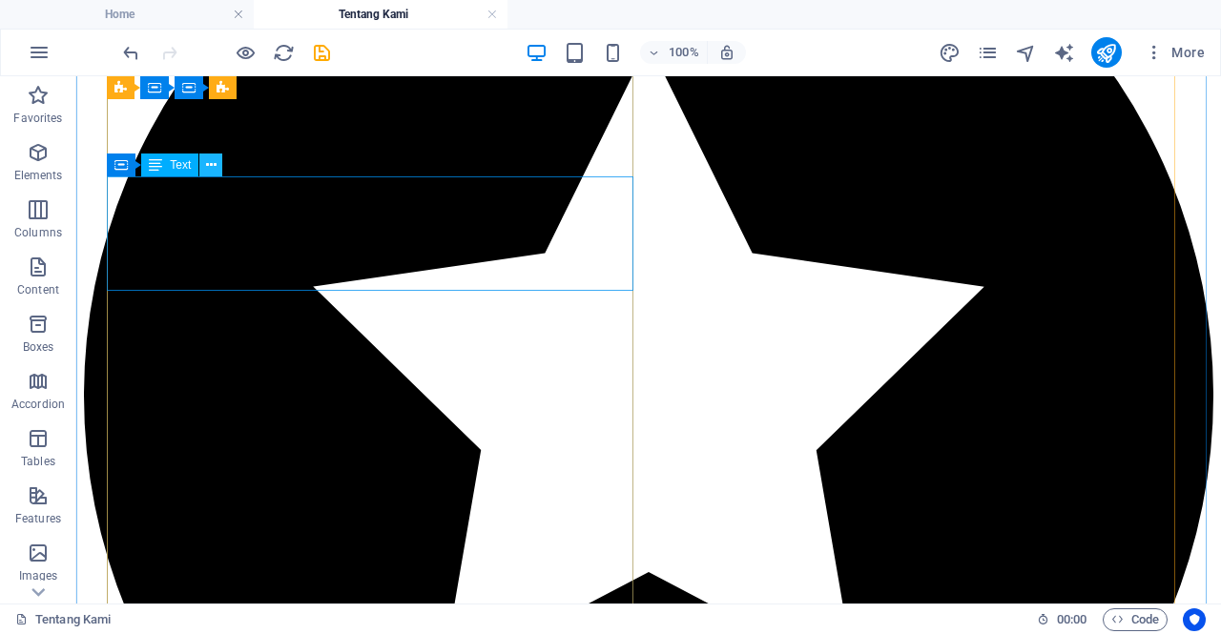
click at [210, 171] on icon at bounding box center [211, 165] width 10 height 20
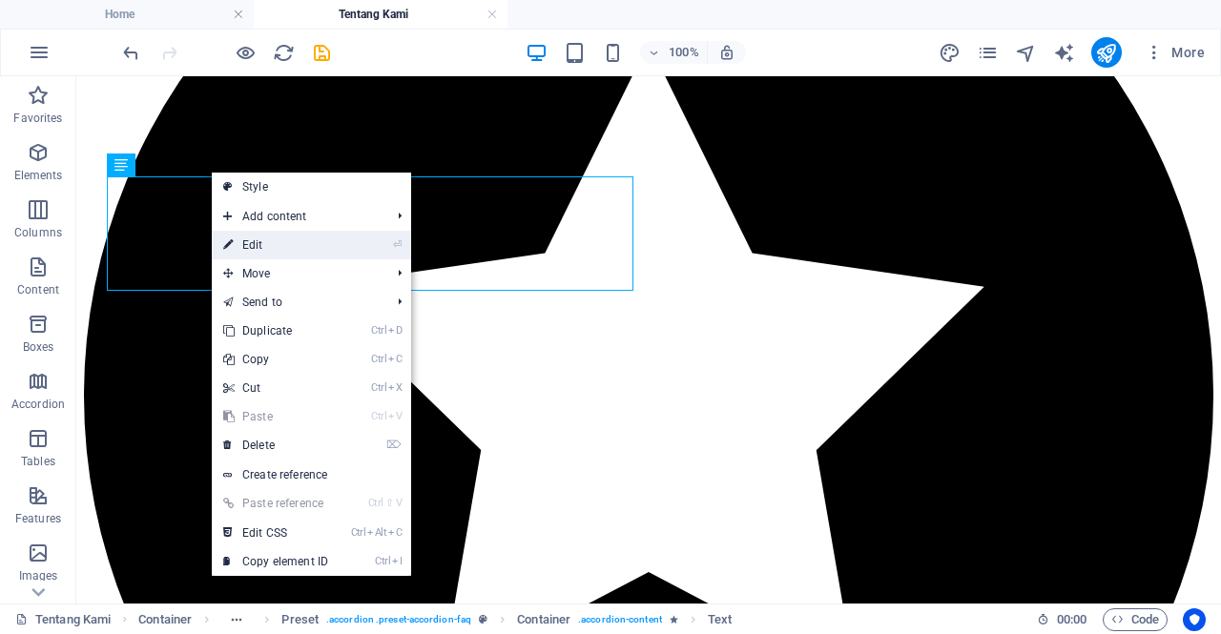
click at [256, 250] on link "⏎ Edit" at bounding box center [276, 245] width 128 height 29
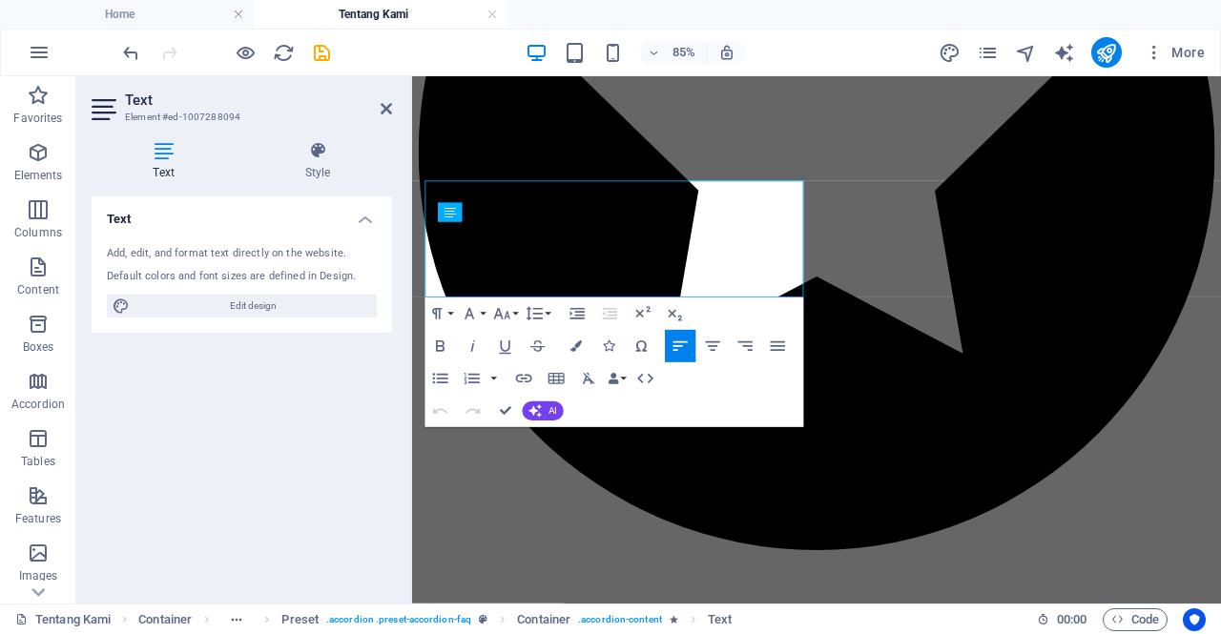
scroll to position [3974, 0]
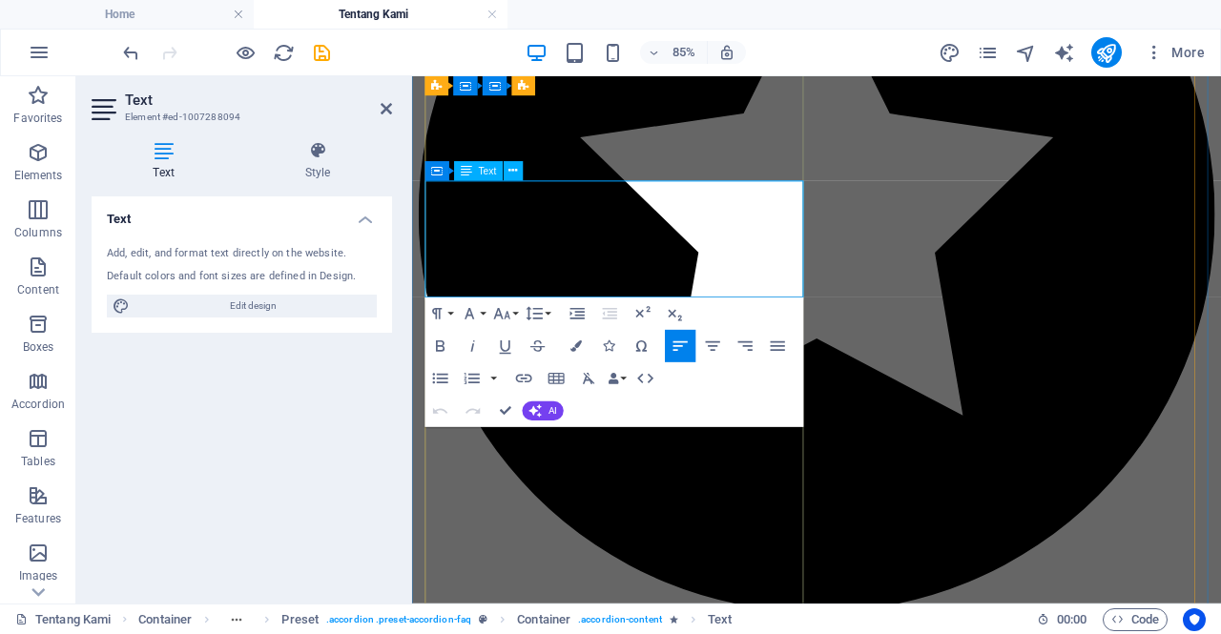
click at [382, 106] on icon at bounding box center [386, 108] width 11 height 15
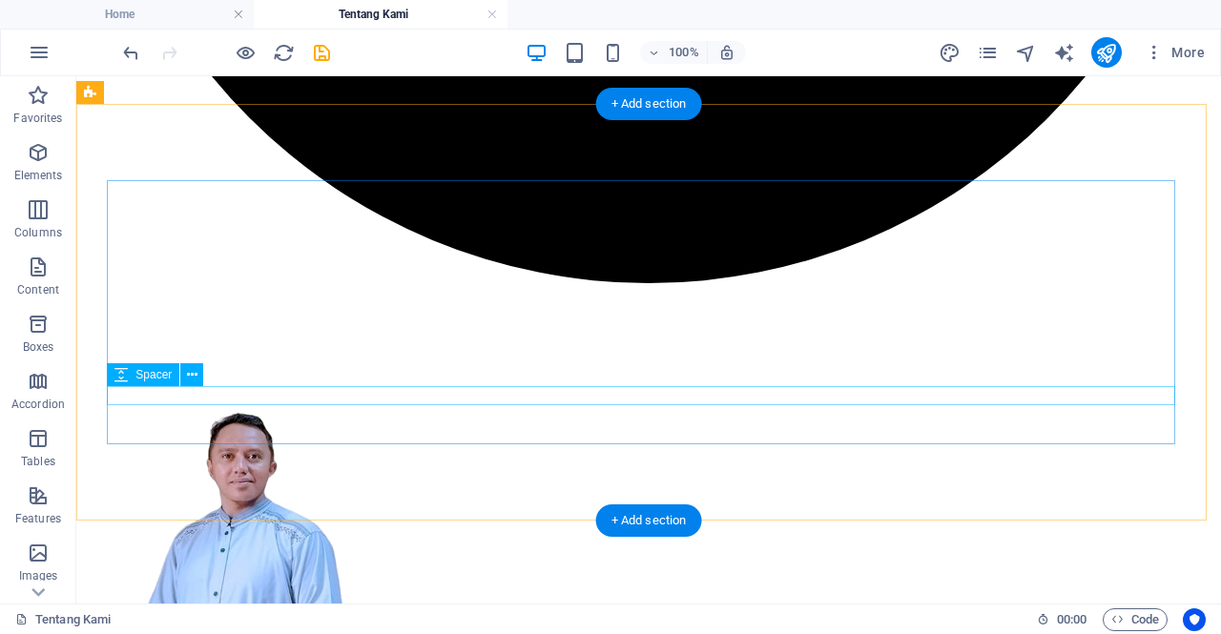
scroll to position [5109, 0]
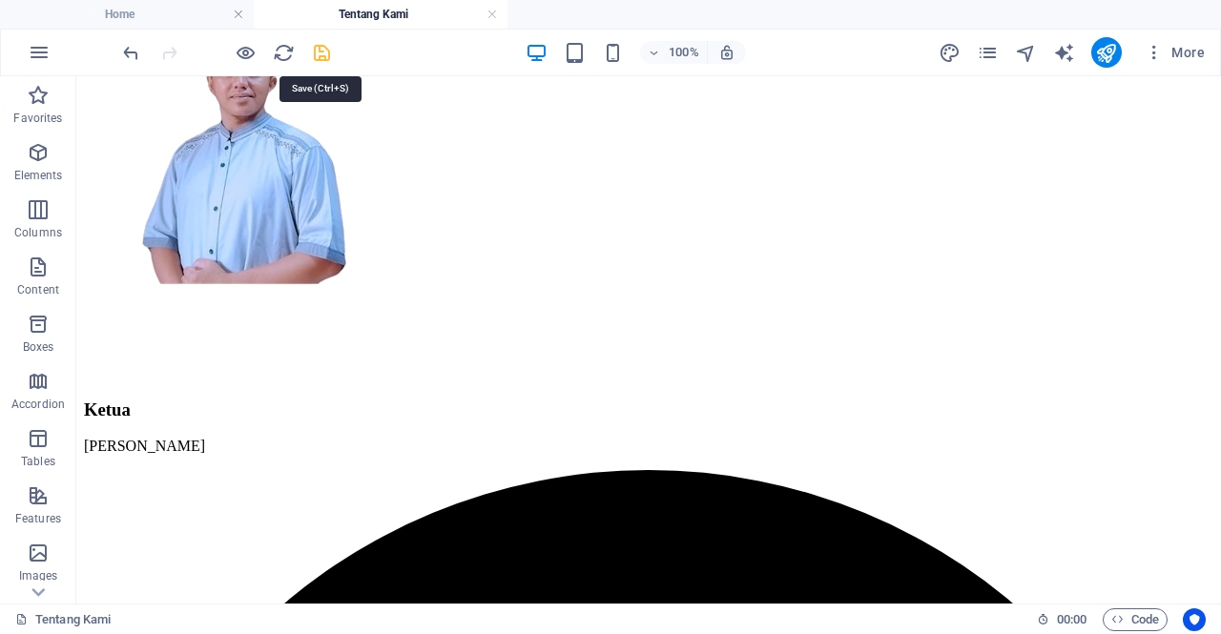
click at [315, 49] on icon "save" at bounding box center [322, 53] width 22 height 22
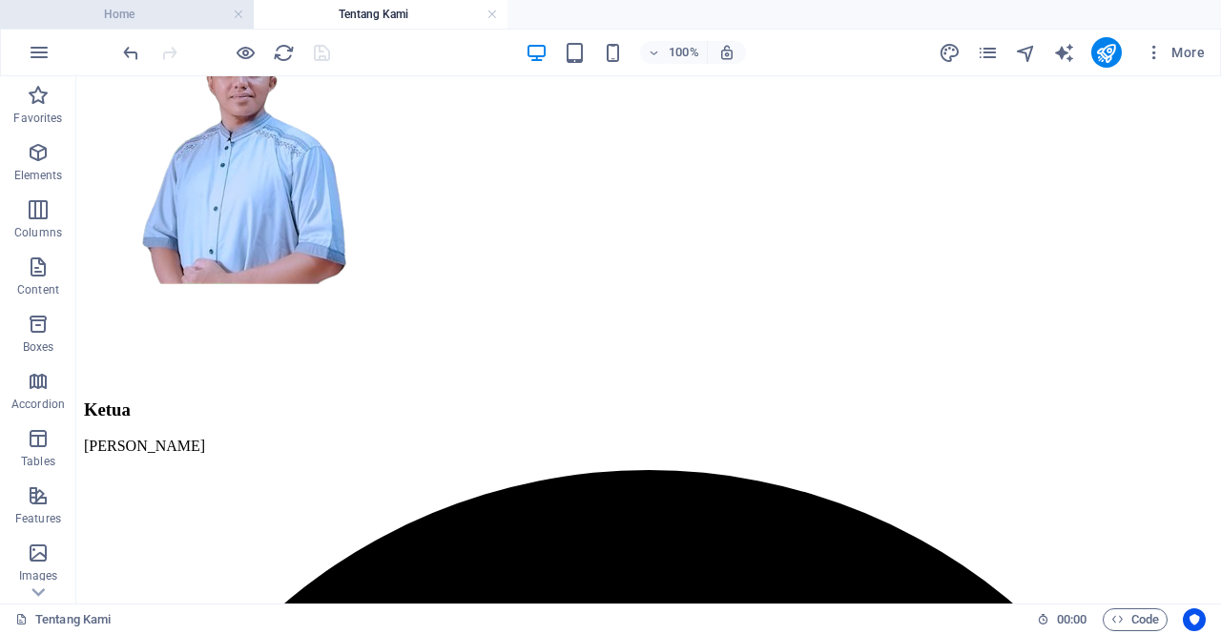
click at [170, 16] on h4 "Home" at bounding box center [127, 14] width 254 height 21
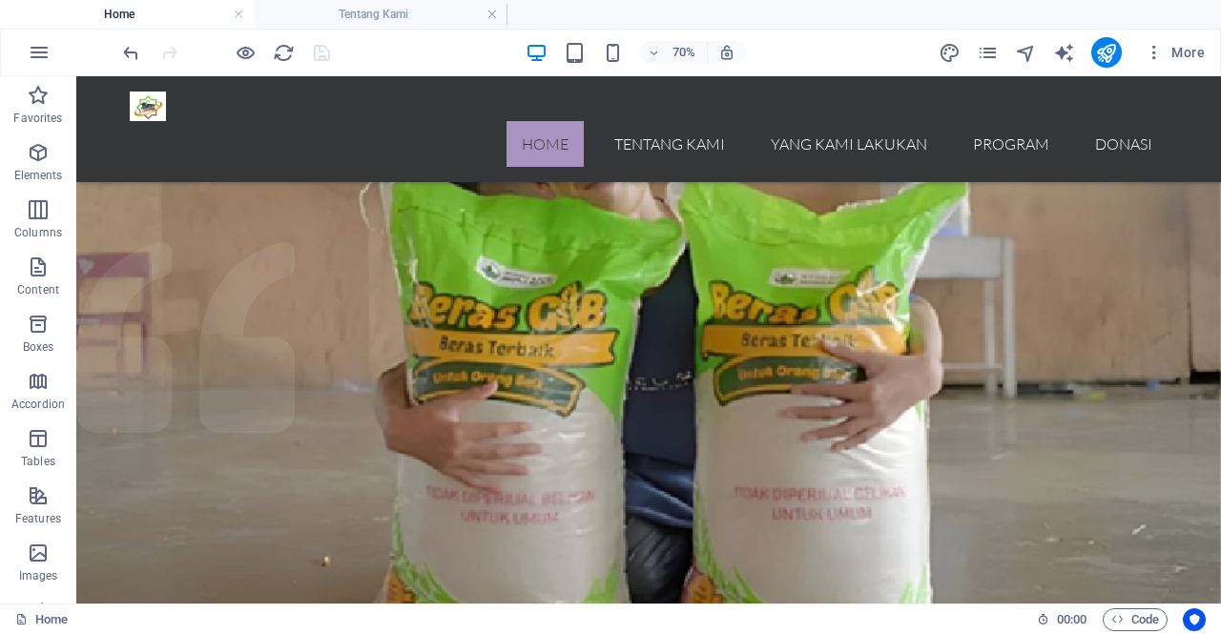
scroll to position [2292, 0]
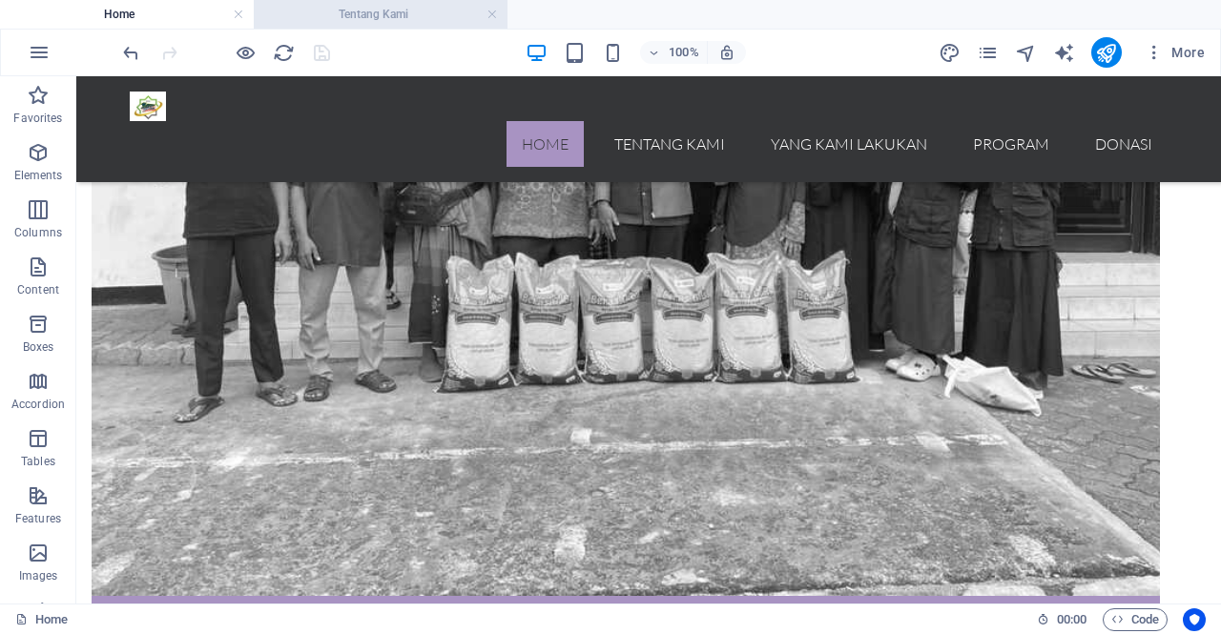
click at [424, 12] on h4 "Tentang Kami" at bounding box center [381, 14] width 254 height 21
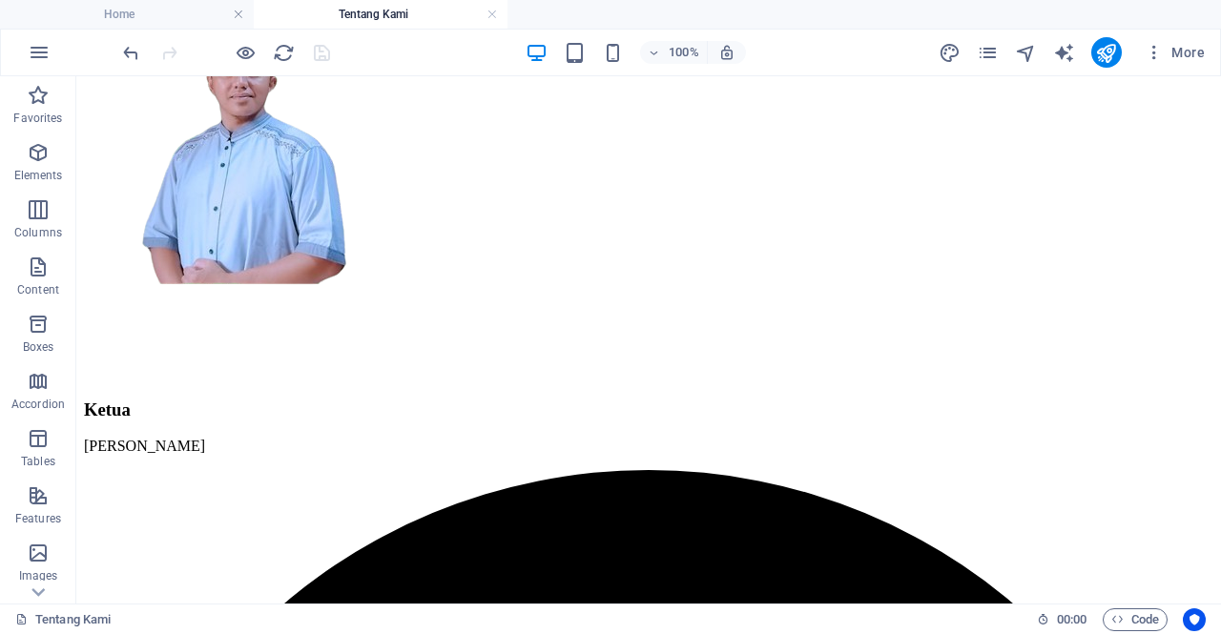
scroll to position [0, 0]
click at [984, 58] on icon "pages" at bounding box center [988, 53] width 22 height 22
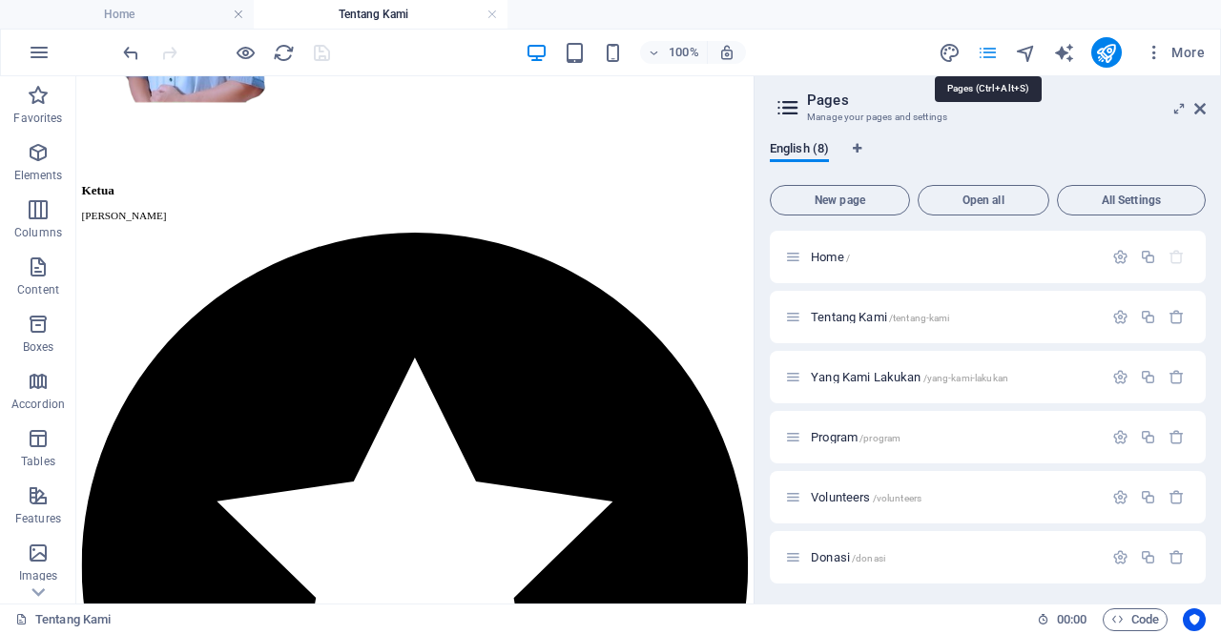
scroll to position [4891, 0]
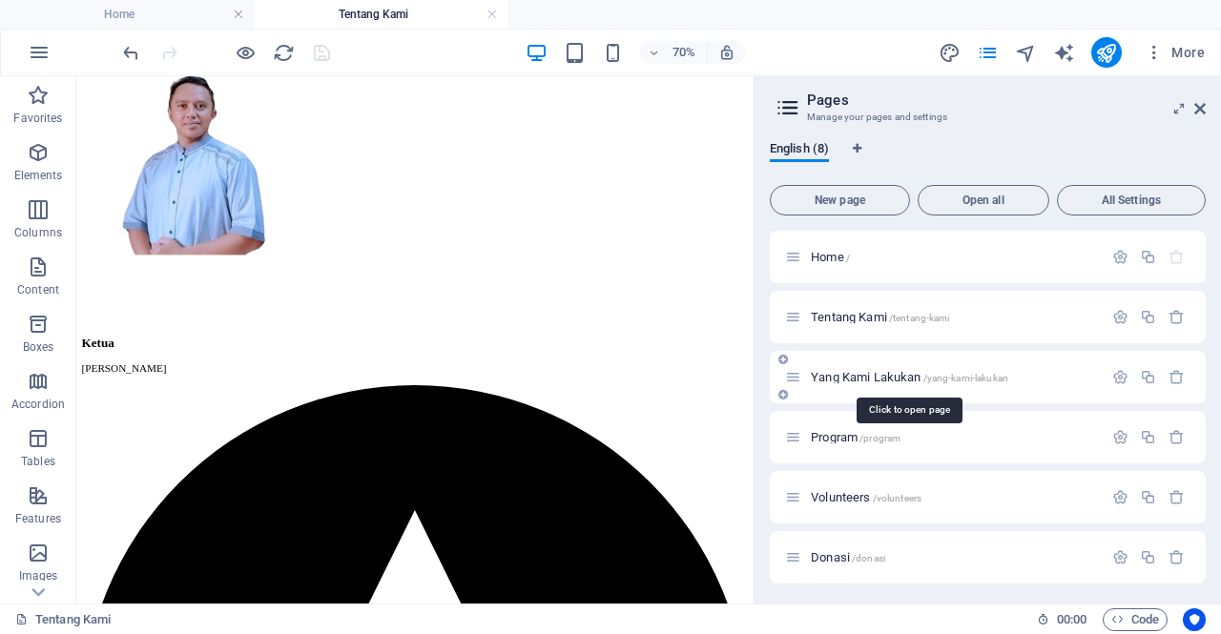
click at [872, 382] on span "Yang Kami Lakukan /yang-kami-lakukan" at bounding box center [909, 377] width 197 height 14
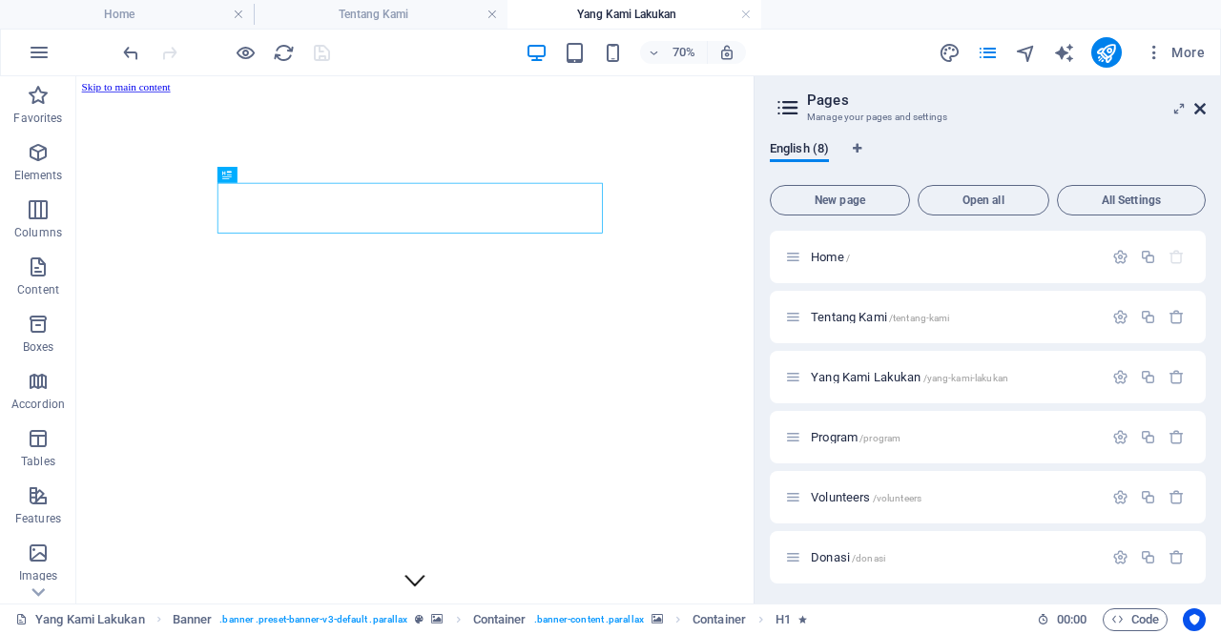
scroll to position [0, 0]
click at [1198, 112] on icon at bounding box center [1199, 108] width 11 height 15
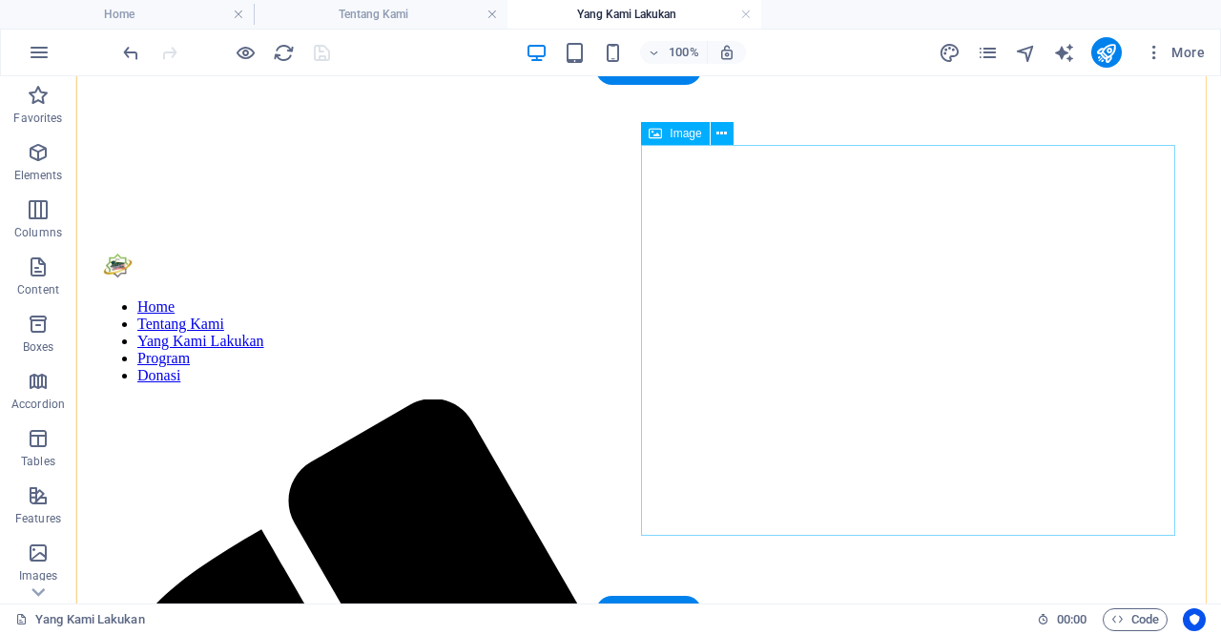
scroll to position [728, 0]
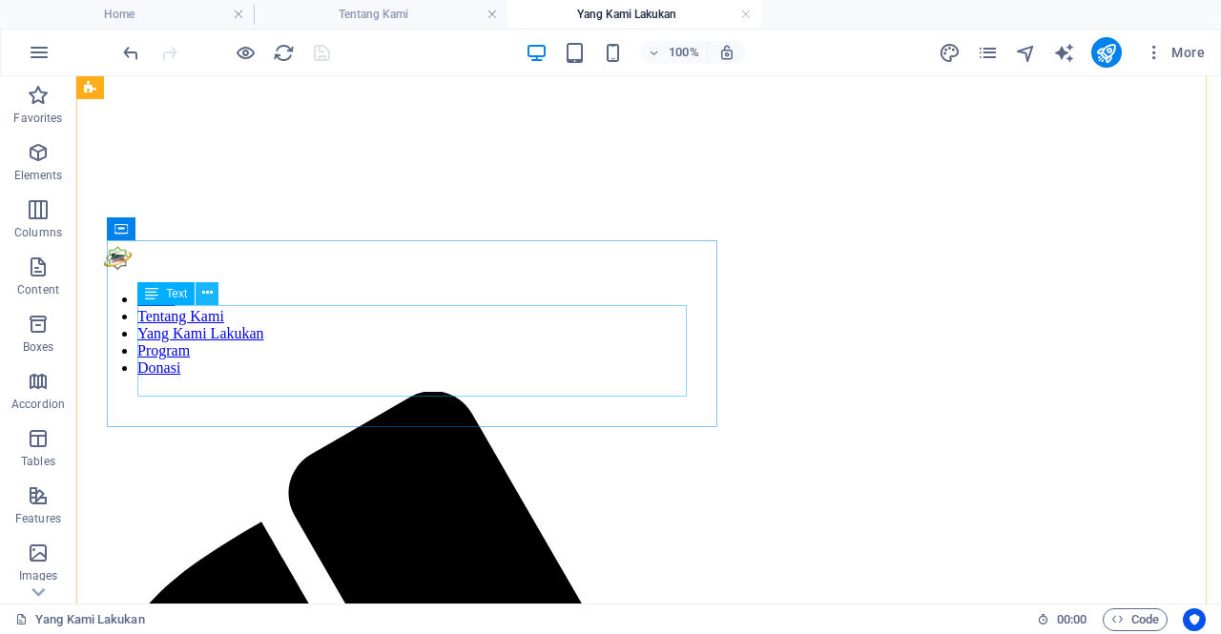
click at [210, 298] on icon at bounding box center [207, 293] width 10 height 20
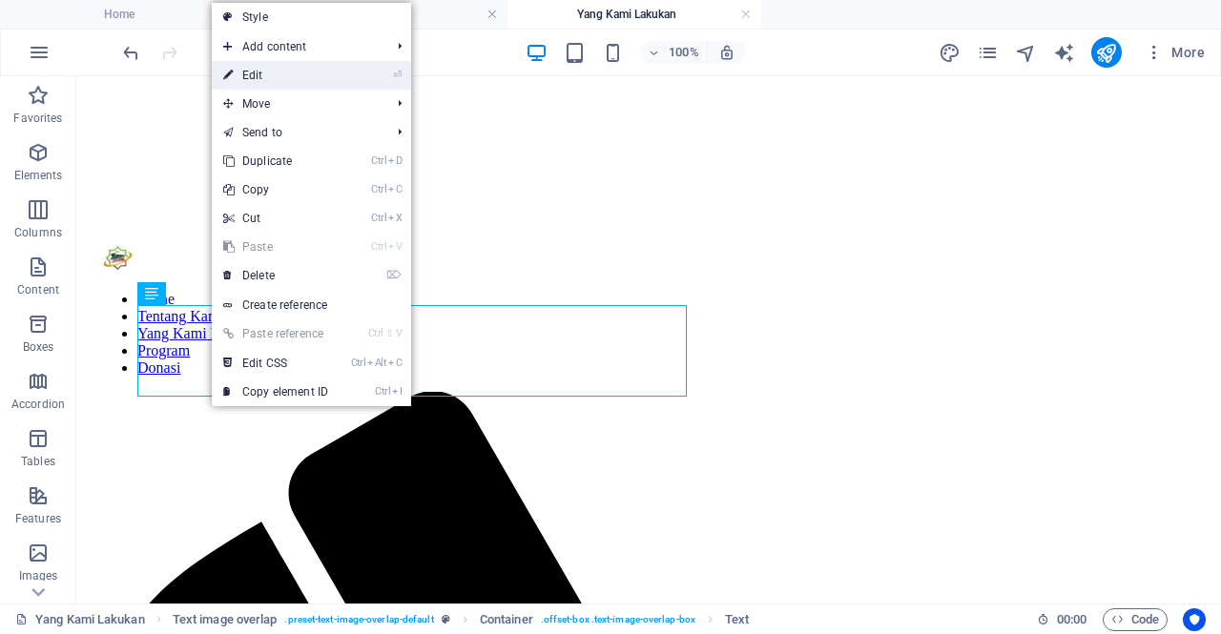
click at [270, 77] on link "⏎ Edit" at bounding box center [276, 75] width 128 height 29
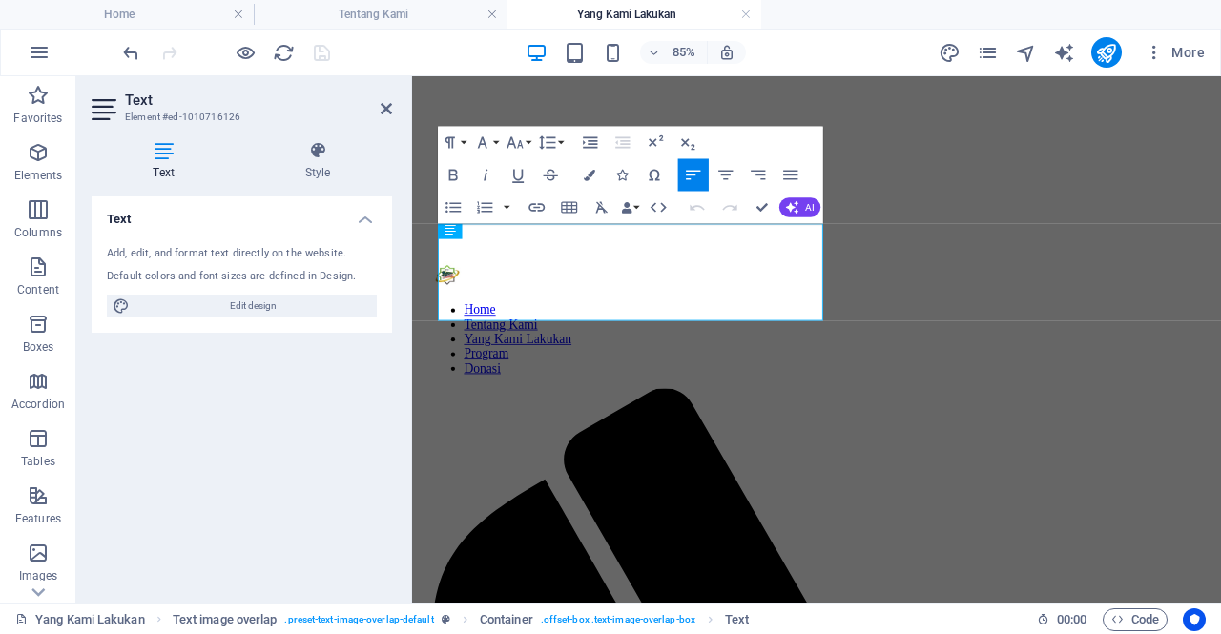
scroll to position [700, 0]
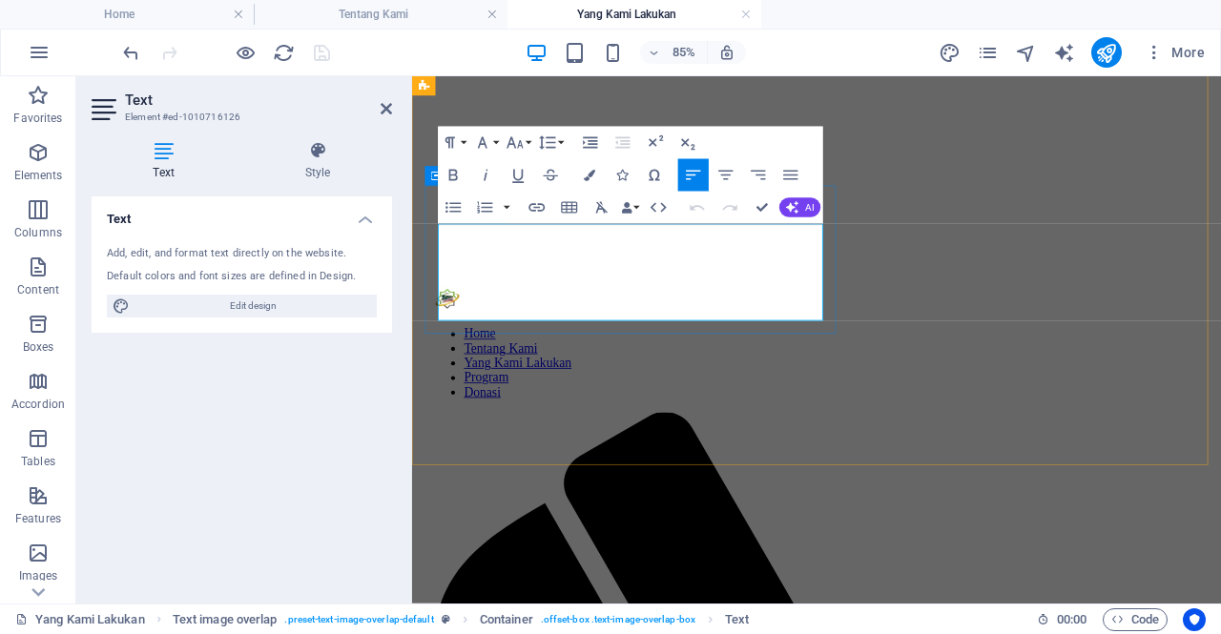
click at [382, 104] on icon at bounding box center [386, 108] width 11 height 15
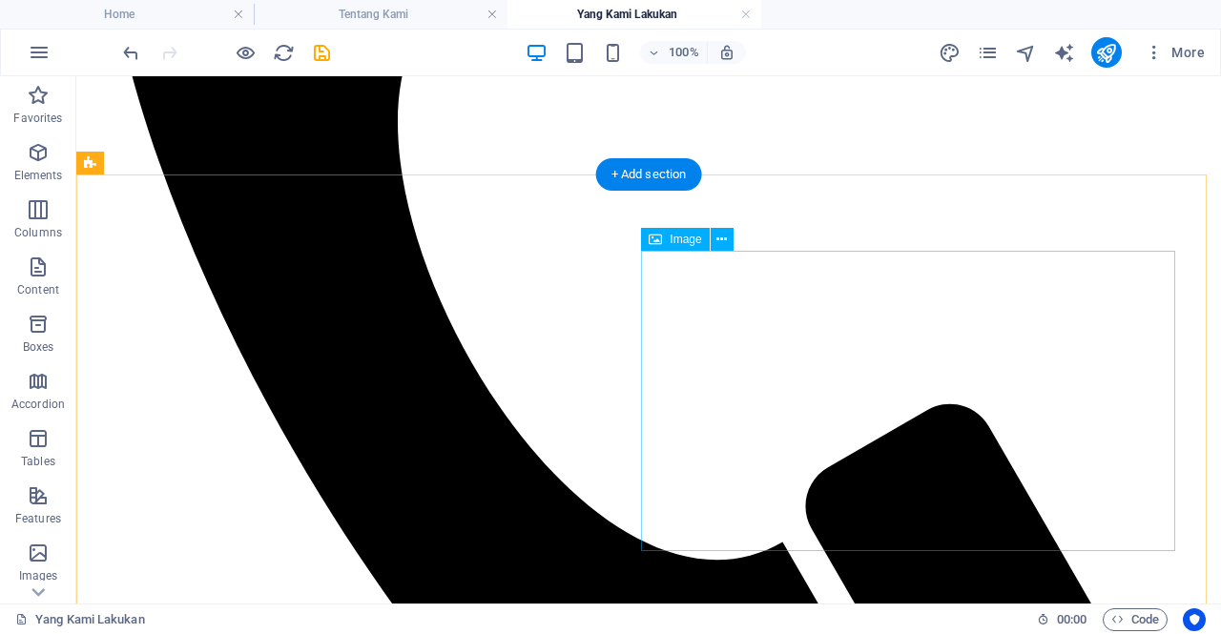
scroll to position [1669, 0]
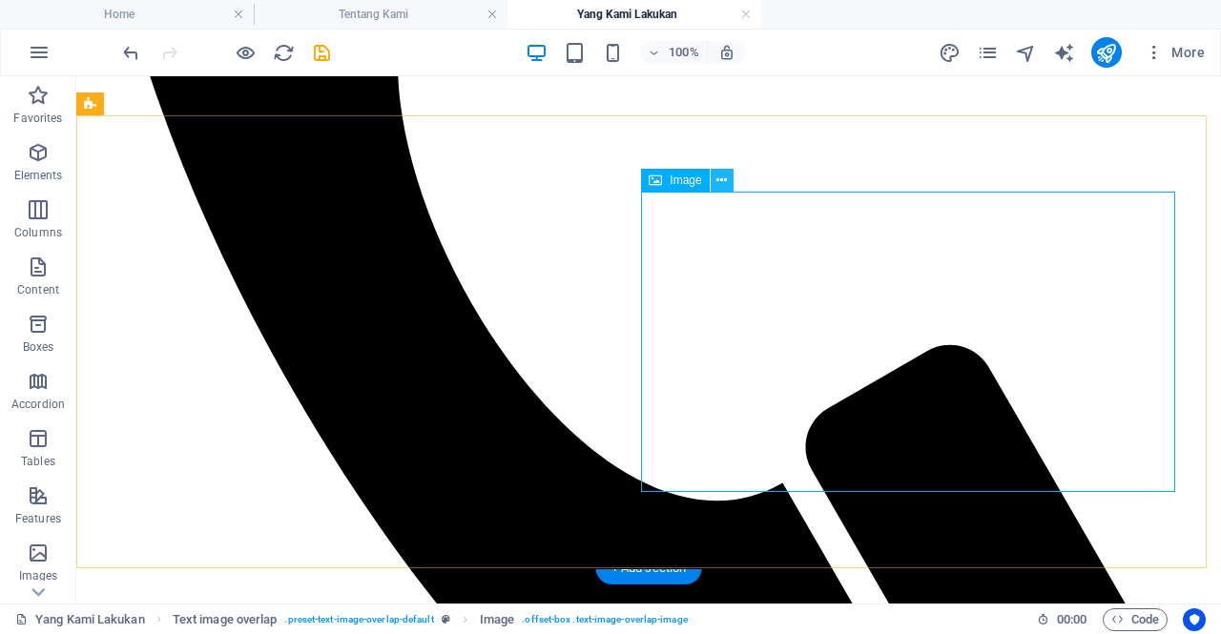
click at [723, 181] on icon at bounding box center [721, 181] width 10 height 20
select select "%"
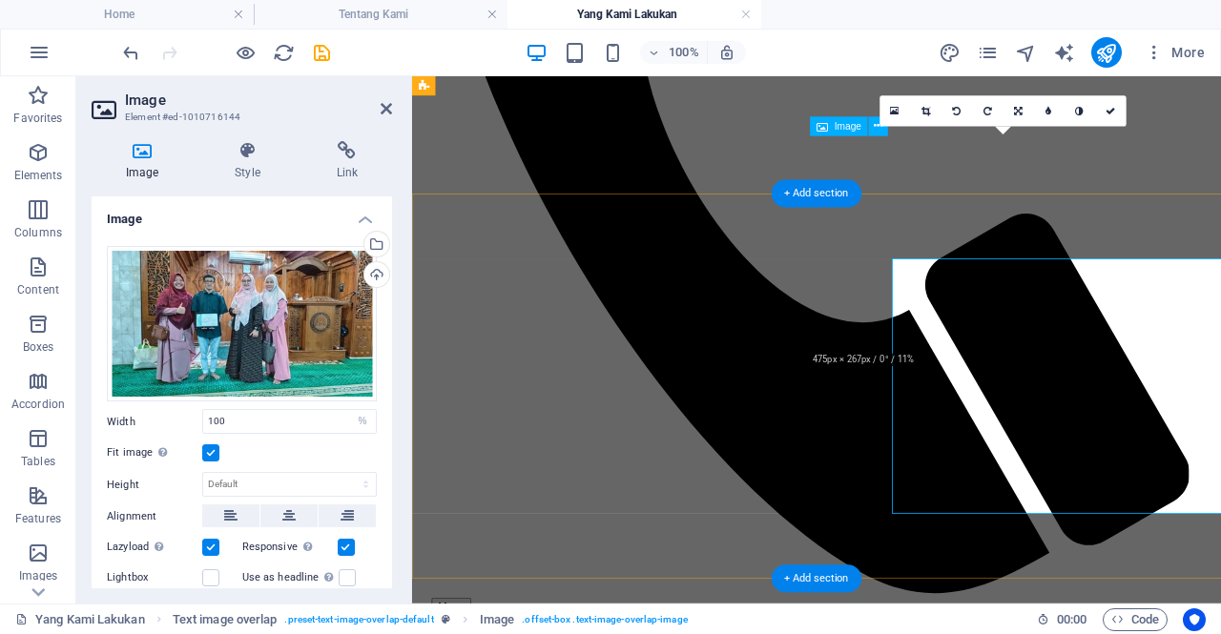
scroll to position [1570, 0]
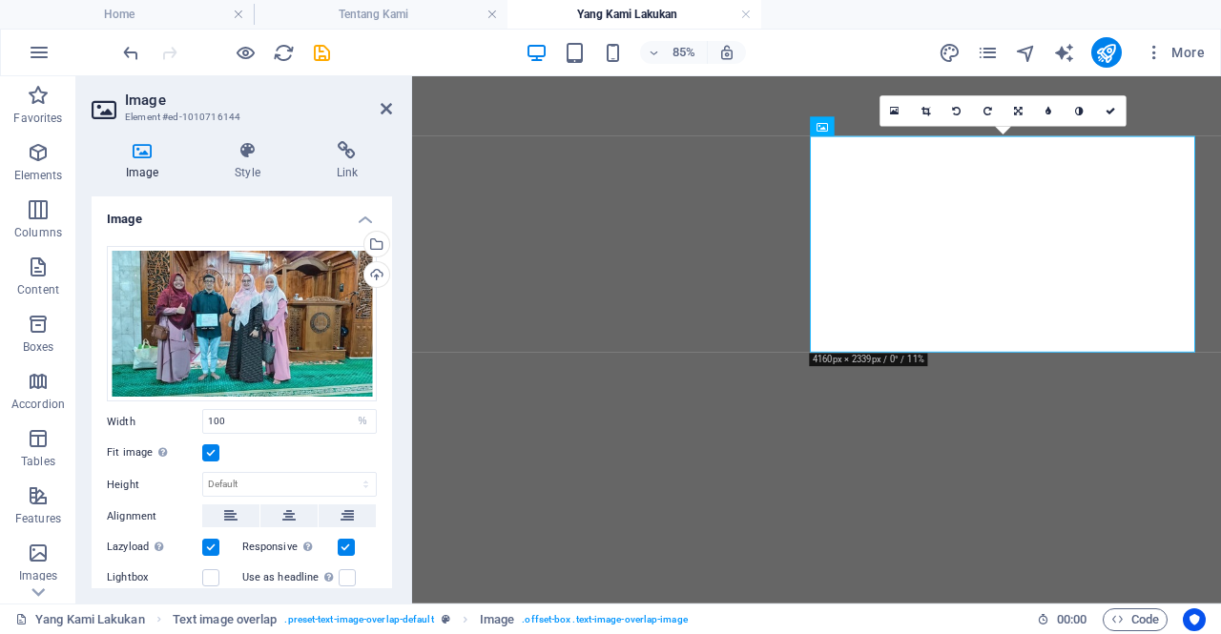
select select "%"
click at [923, 114] on icon at bounding box center [925, 111] width 9 height 10
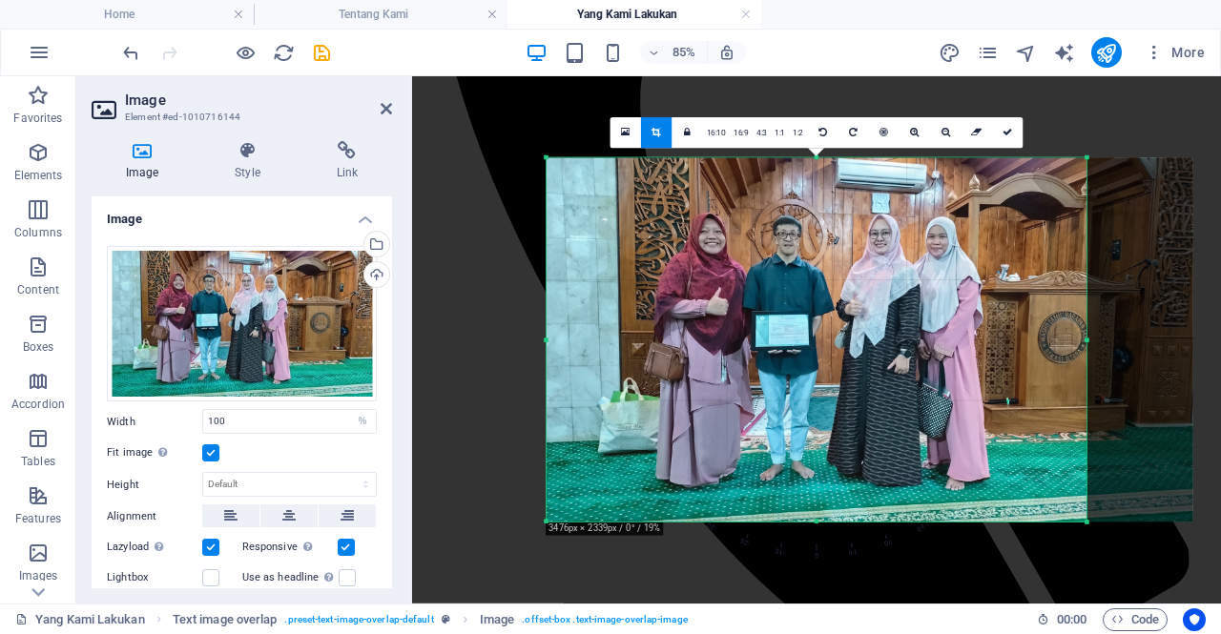
drag, startPoint x: 1140, startPoint y: 340, endPoint x: 1014, endPoint y: 350, distance: 126.3
click at [1014, 350] on div "180 170 160 150 140 130 120 110 100 90 80 70 60 50 40 30 20 10 0 -10 -20 -30 -4…" at bounding box center [817, 339] width 540 height 363
click at [1009, 131] on icon at bounding box center [1007, 133] width 10 height 10
type input "666"
select select "px"
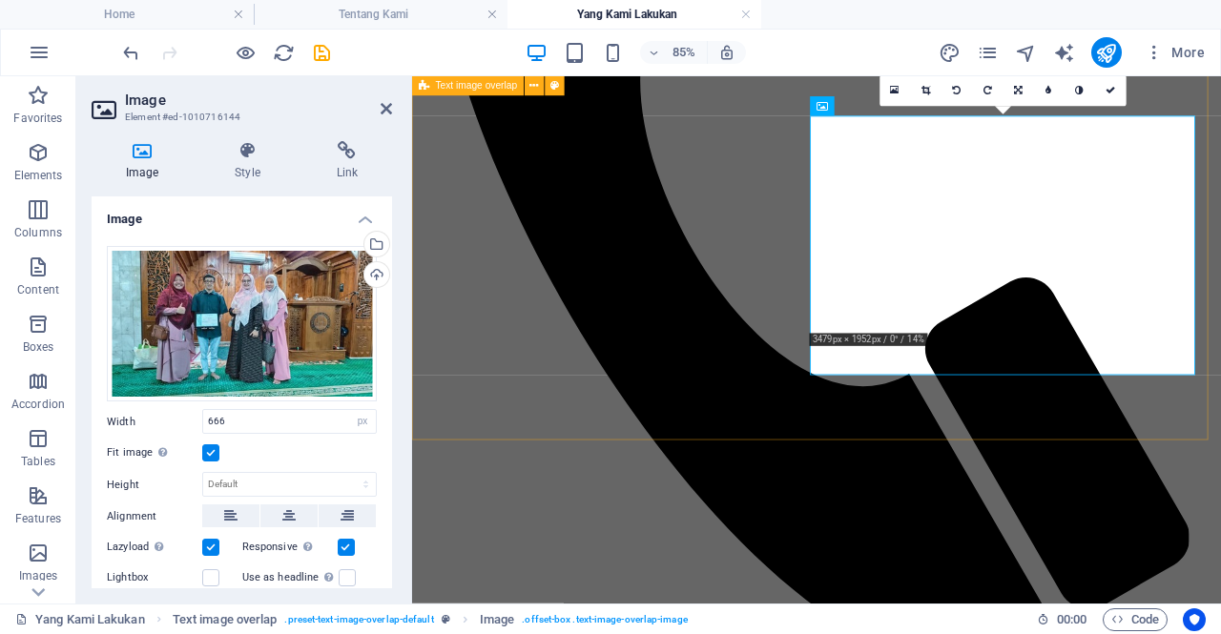
scroll to position [1586, 0]
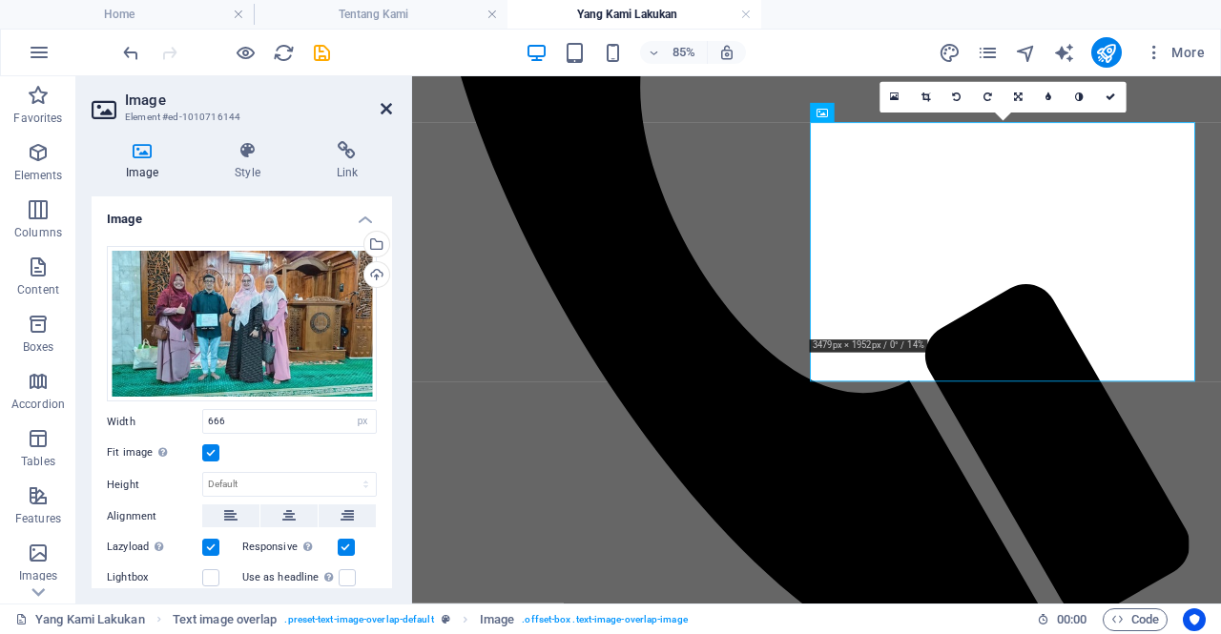
click at [387, 115] on icon at bounding box center [386, 108] width 11 height 15
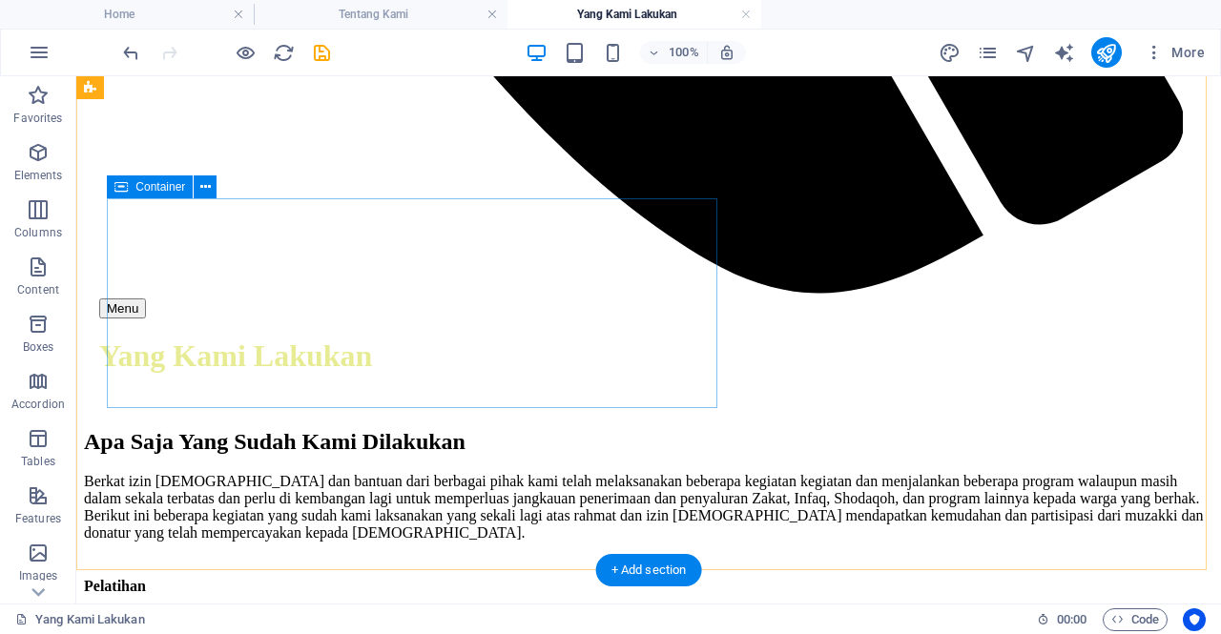
scroll to position [2261, 0]
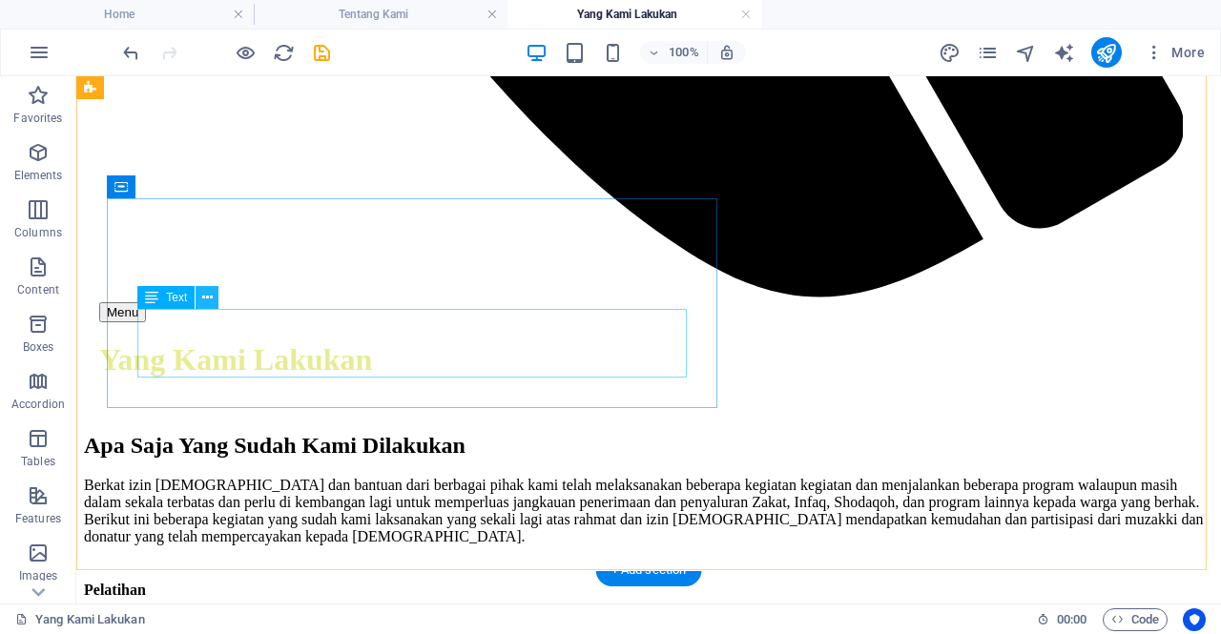
click at [200, 295] on button at bounding box center [207, 297] width 23 height 23
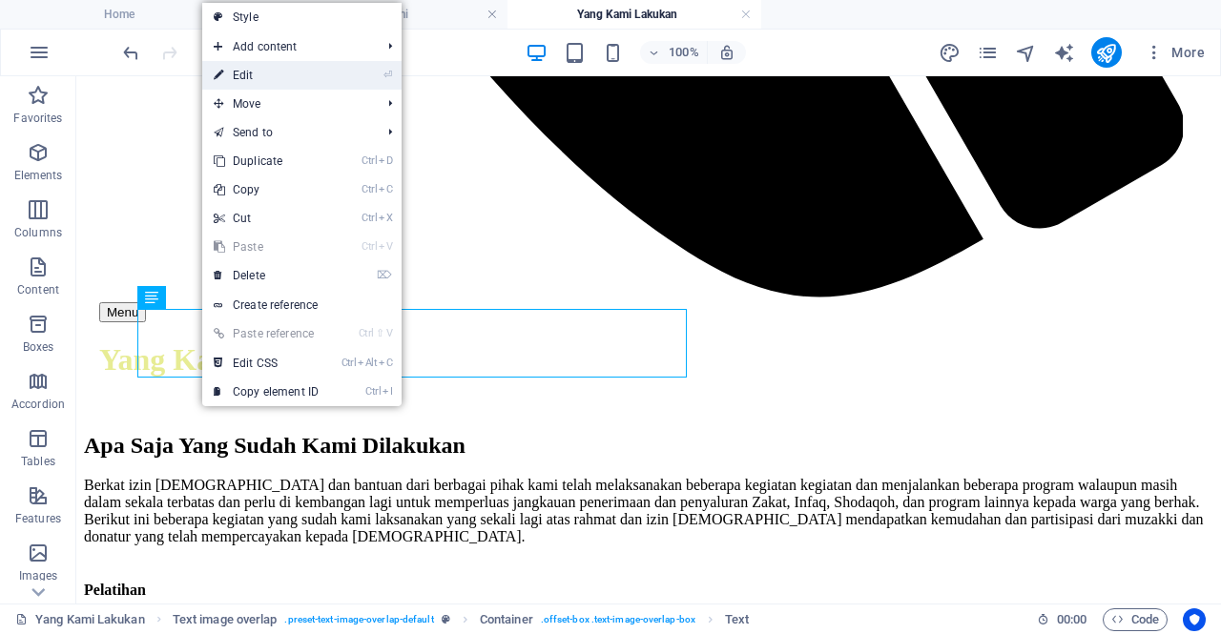
click at [229, 79] on link "⏎ Edit" at bounding box center [266, 75] width 128 height 29
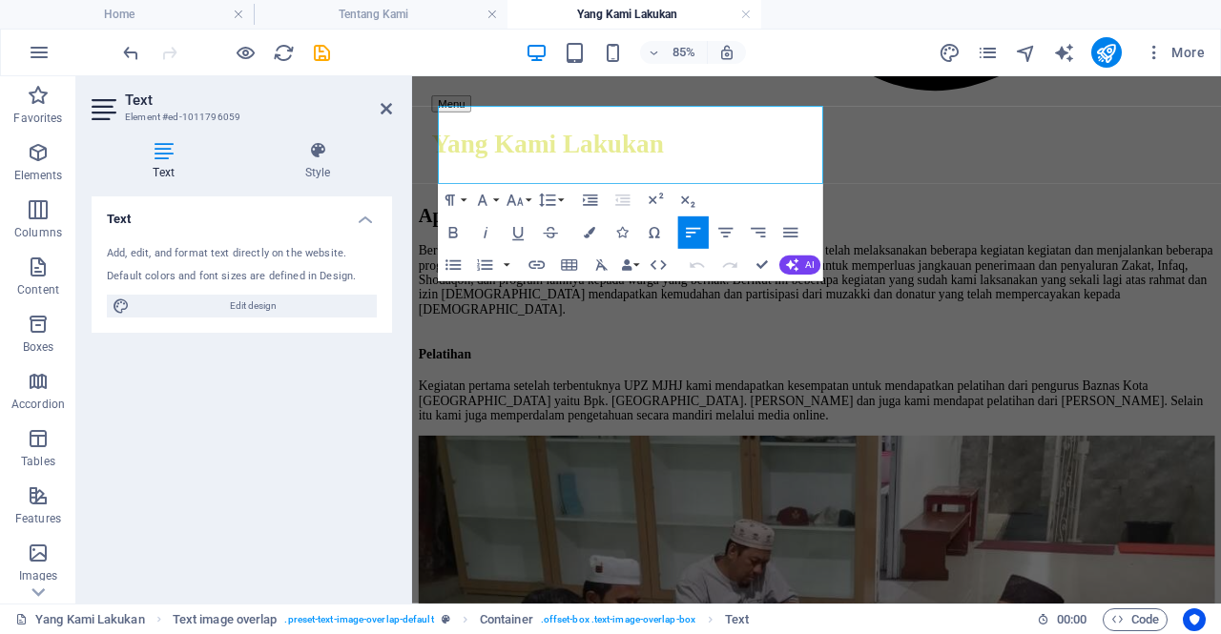
scroll to position [2233, 0]
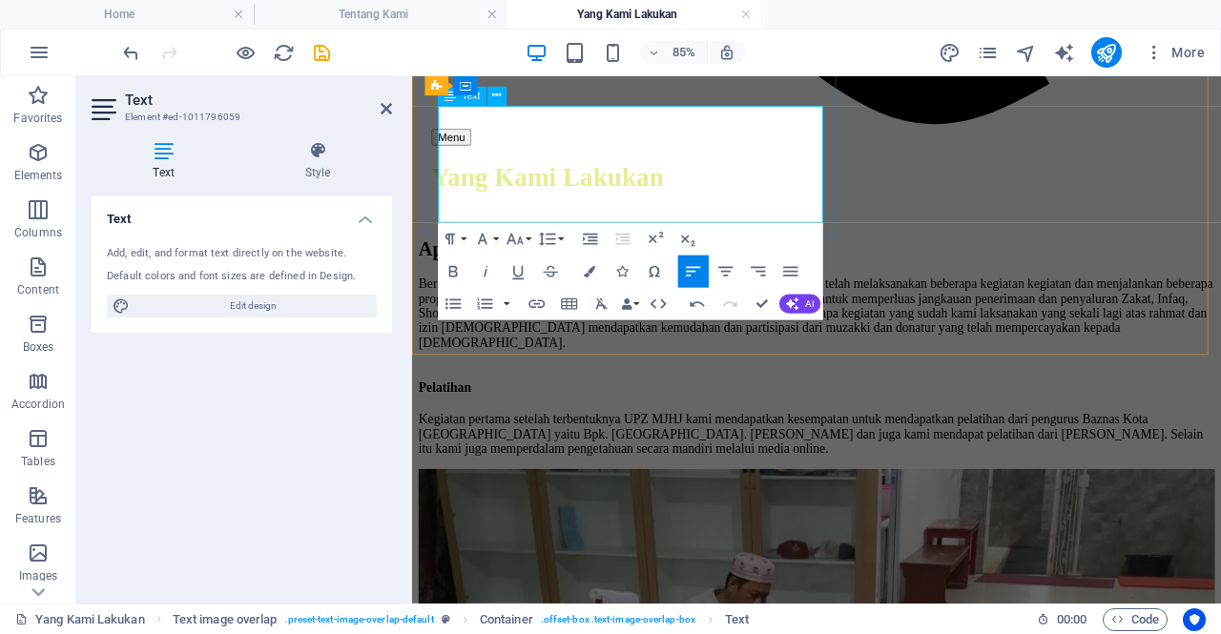
scroll to position [2210, 0]
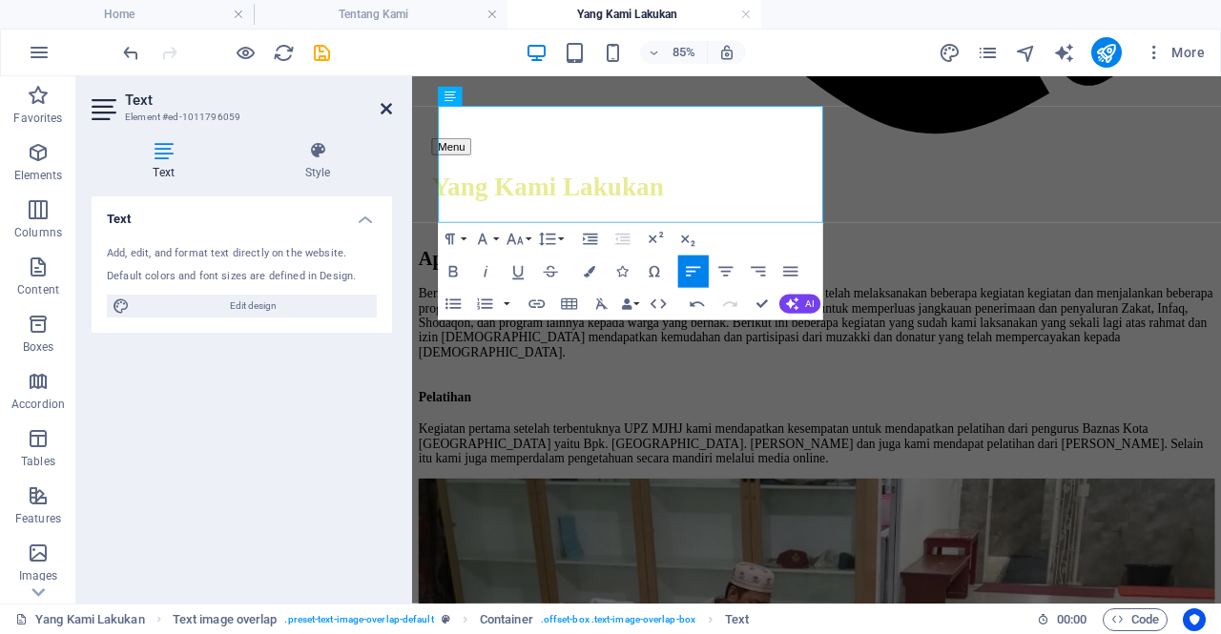
click at [387, 111] on icon at bounding box center [386, 108] width 11 height 15
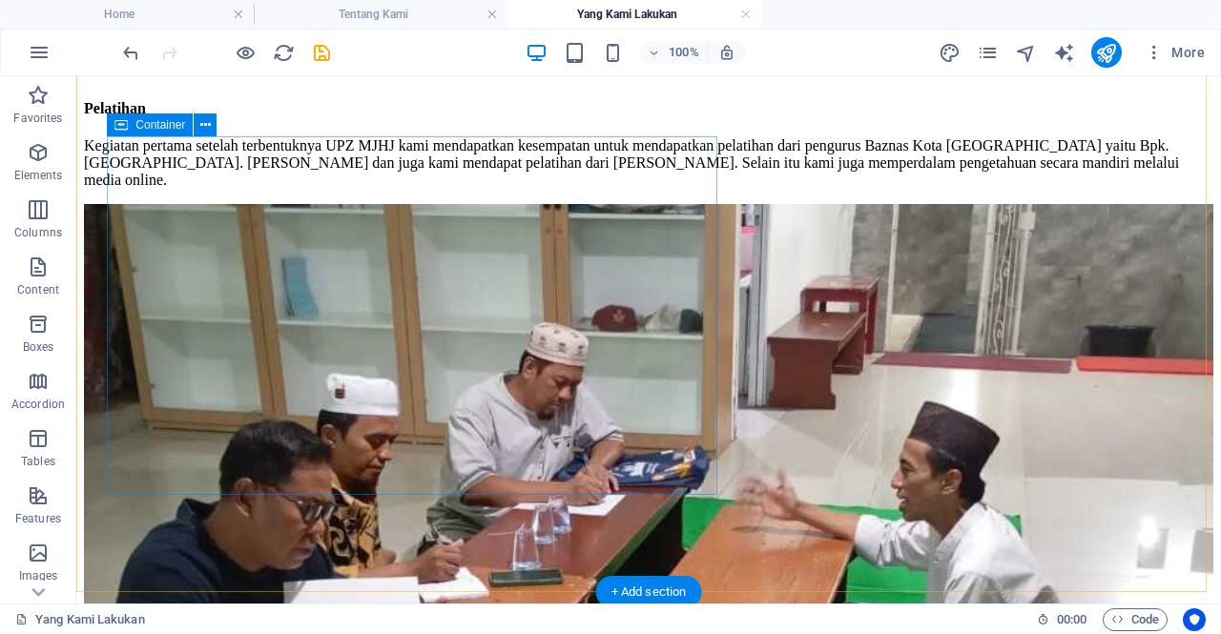
scroll to position [2794, 0]
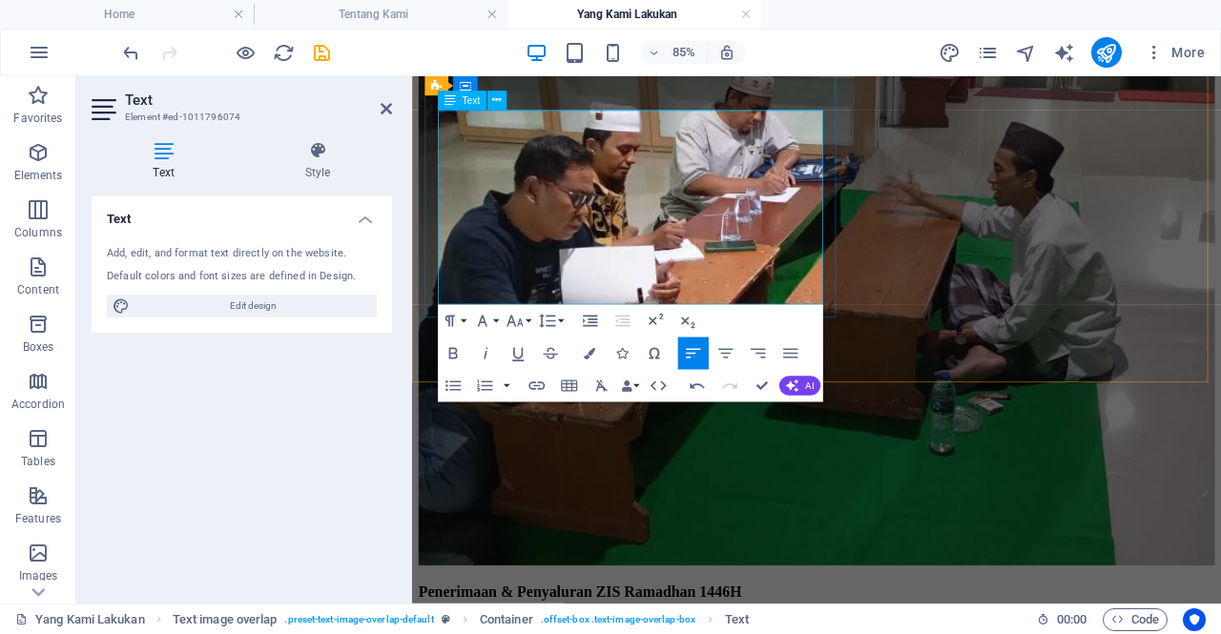
click at [385, 108] on icon at bounding box center [386, 108] width 11 height 15
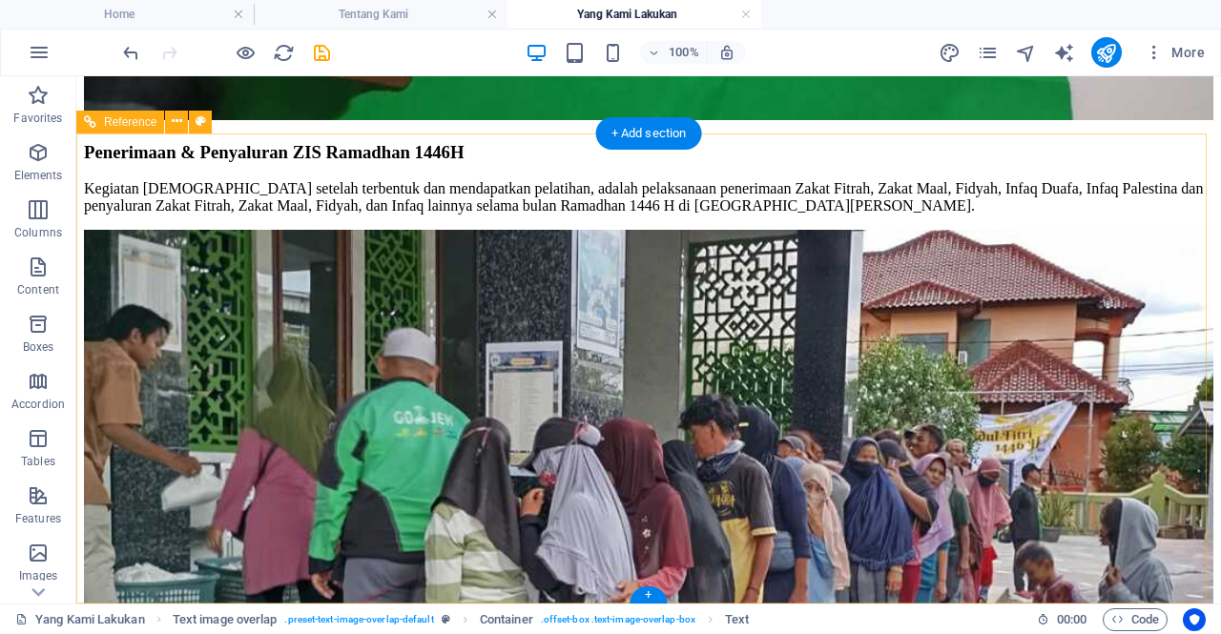
scroll to position [3672, 0]
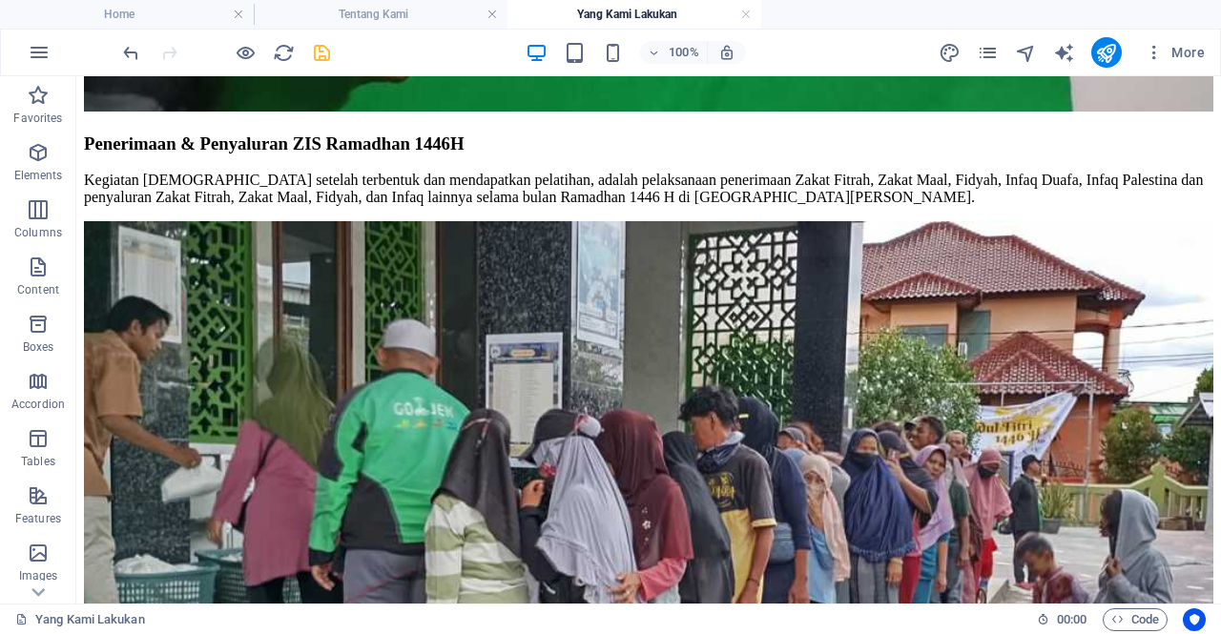
click at [326, 53] on icon "save" at bounding box center [322, 53] width 22 height 22
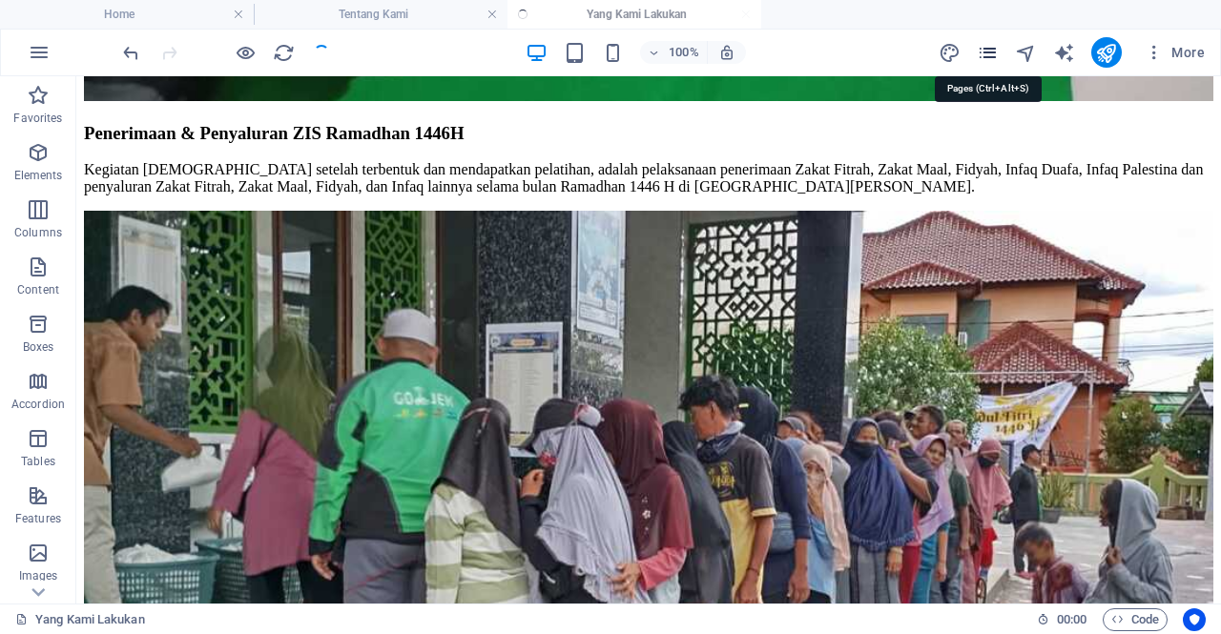
click at [992, 60] on icon "pages" at bounding box center [988, 53] width 22 height 22
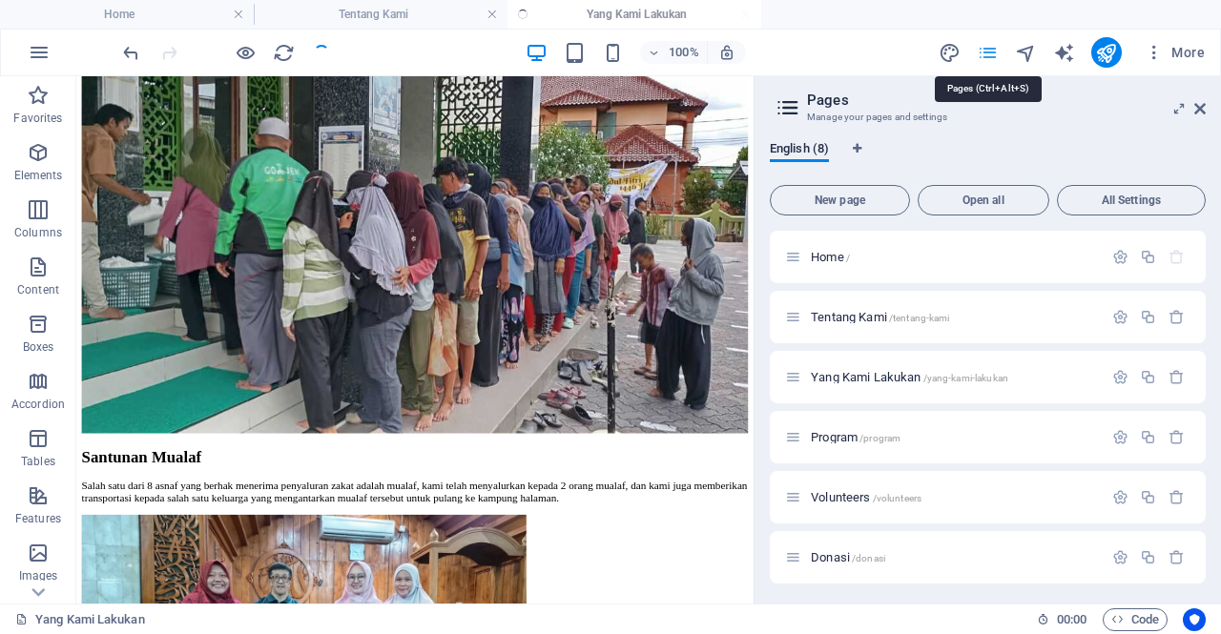
scroll to position [3268, 0]
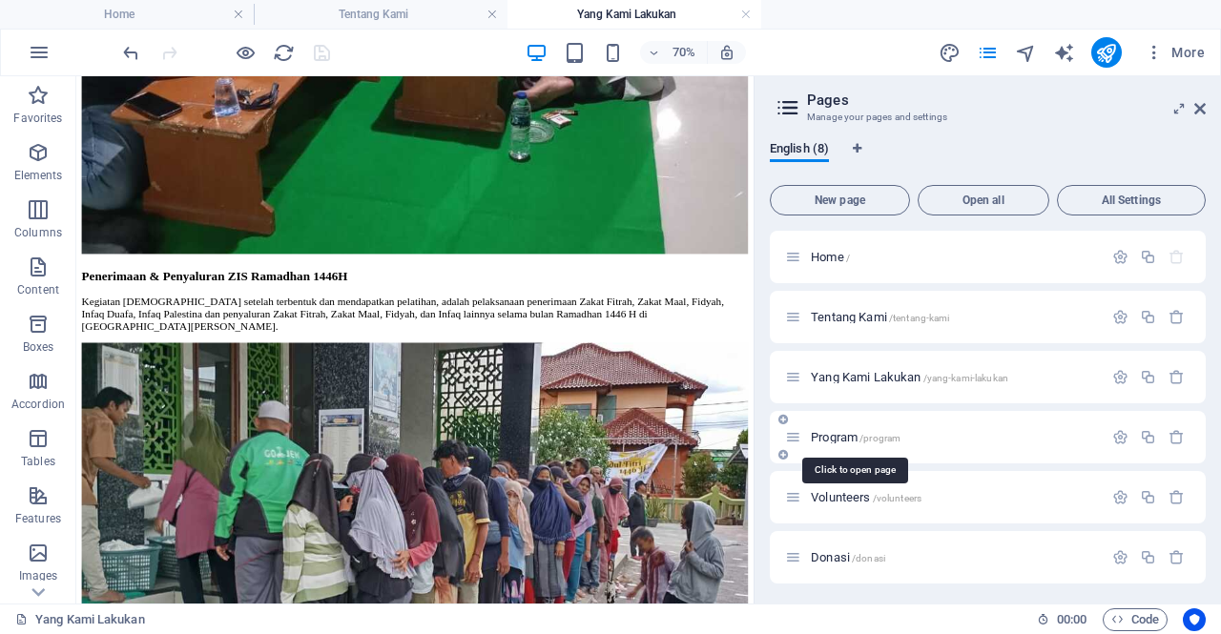
click at [841, 442] on span "Program /program" at bounding box center [856, 437] width 90 height 14
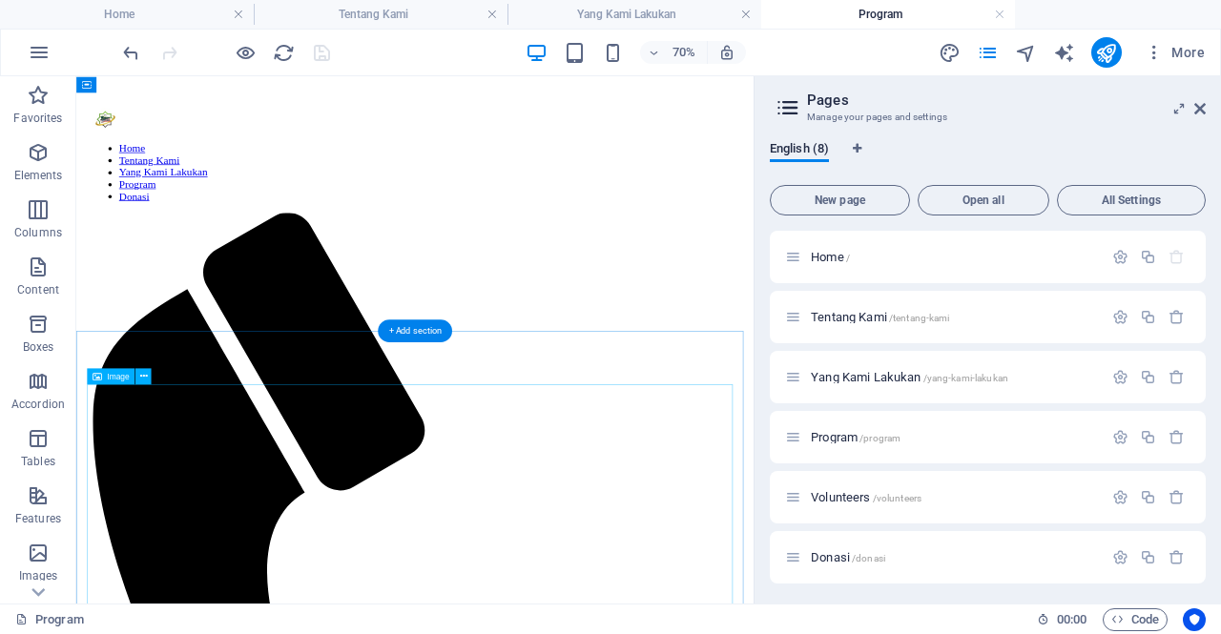
scroll to position [0, 0]
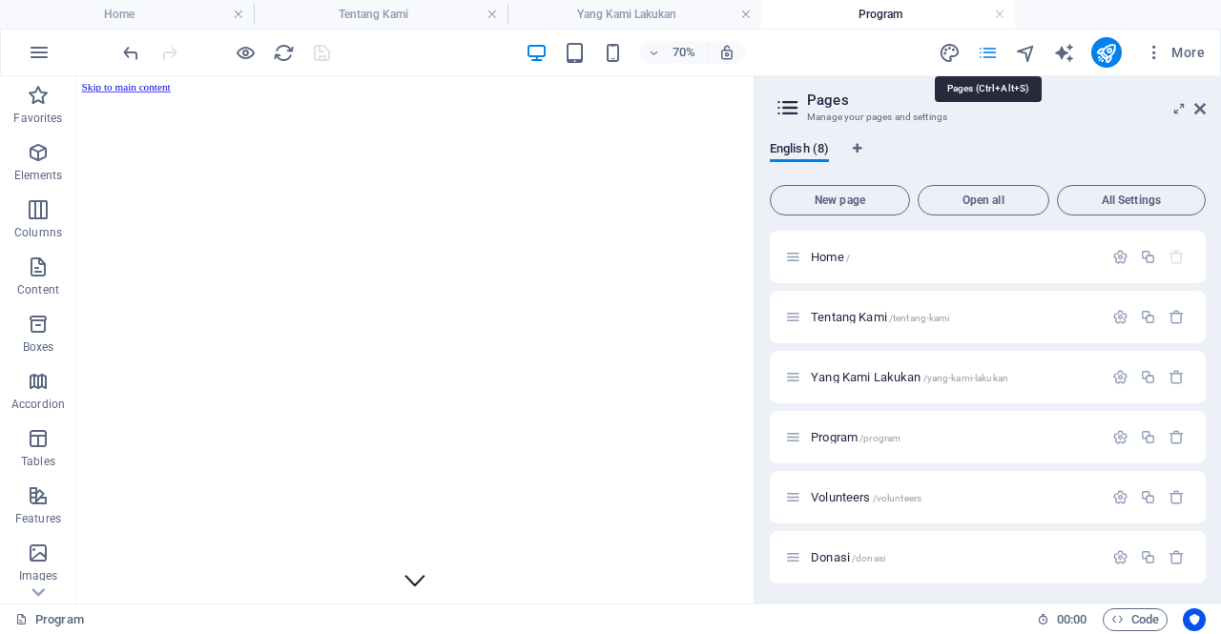
click at [992, 51] on icon "pages" at bounding box center [988, 53] width 22 height 22
click at [837, 563] on span "Donasi /donasi" at bounding box center [848, 557] width 74 height 14
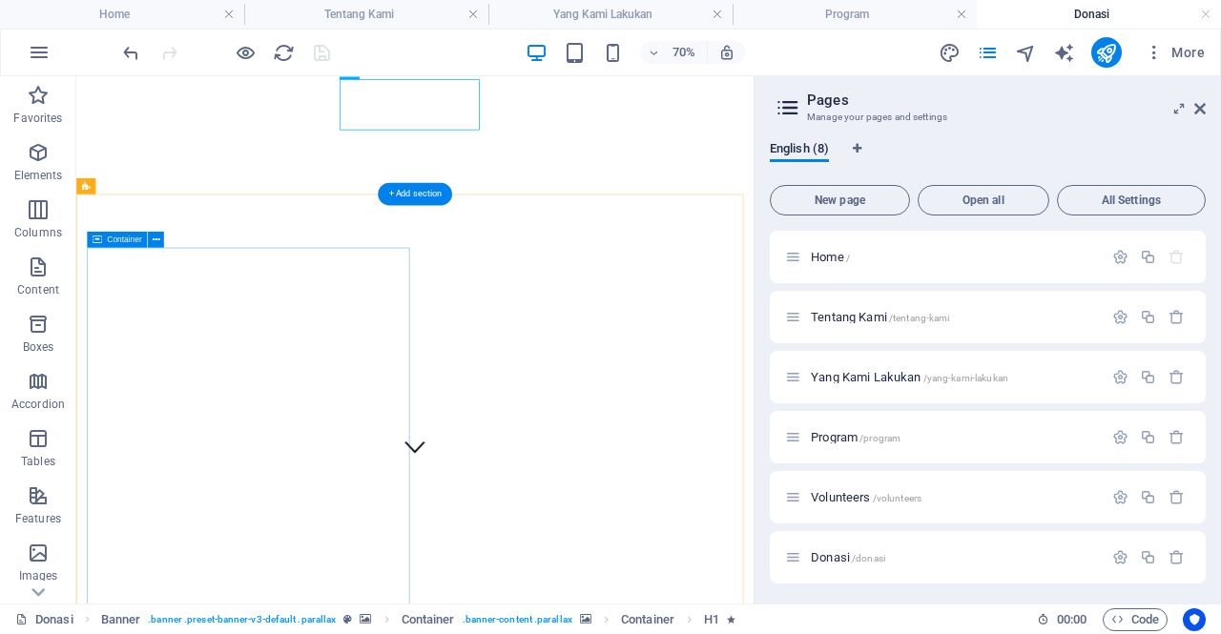
scroll to position [263, 0]
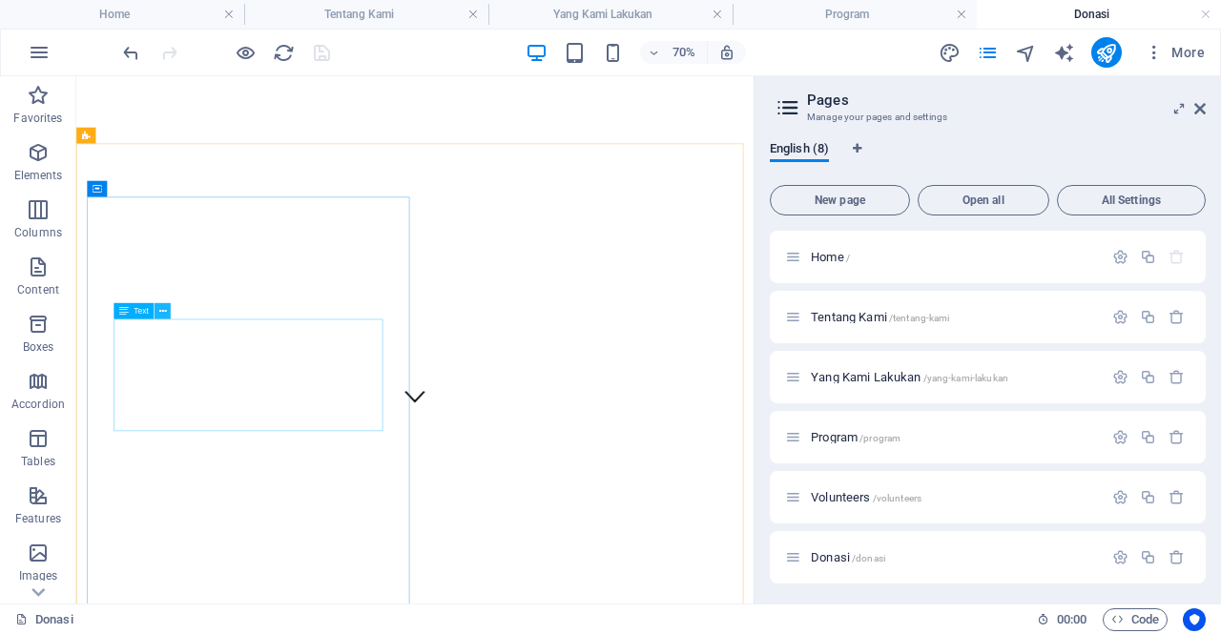
click at [162, 310] on icon at bounding box center [162, 311] width 8 height 14
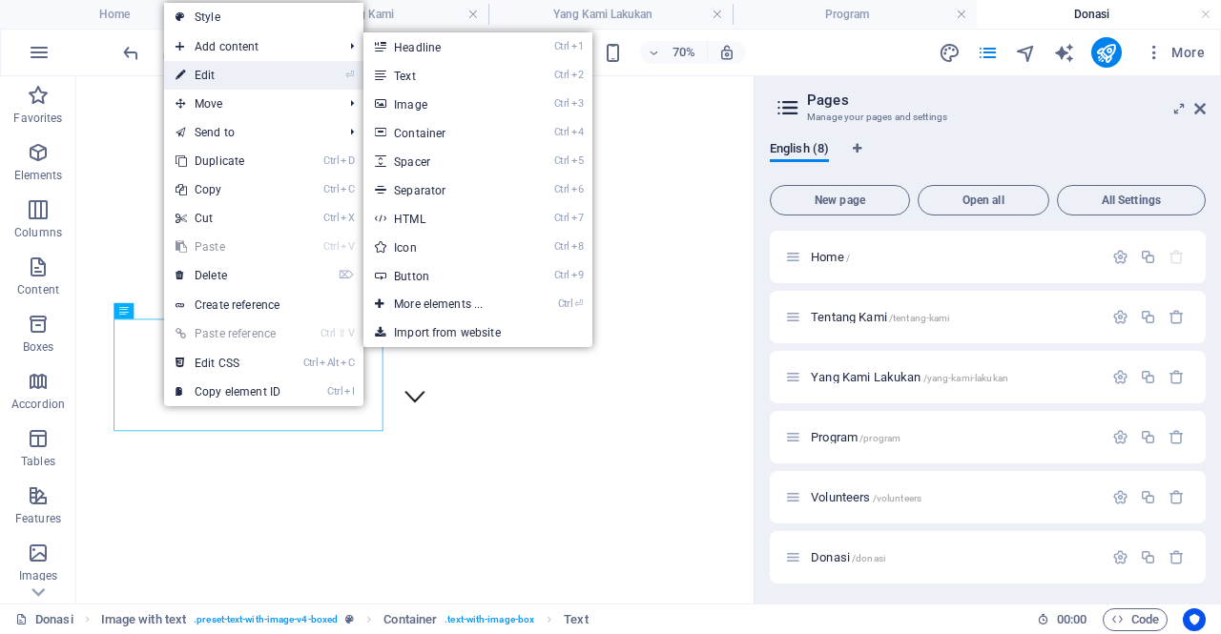
click at [212, 67] on link "⏎ Edit" at bounding box center [228, 75] width 128 height 29
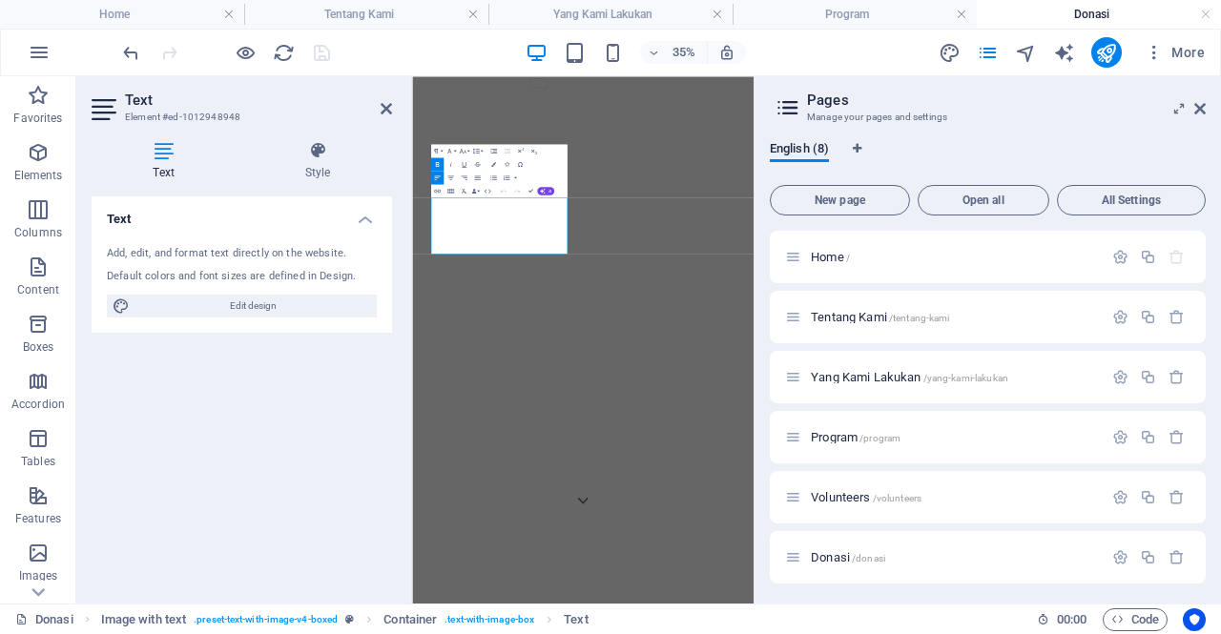
click at [1206, 106] on aside "Pages Manage your pages and settings English (8) New page Open all All Settings…" at bounding box center [987, 339] width 467 height 527
click at [1201, 112] on icon at bounding box center [1199, 108] width 11 height 15
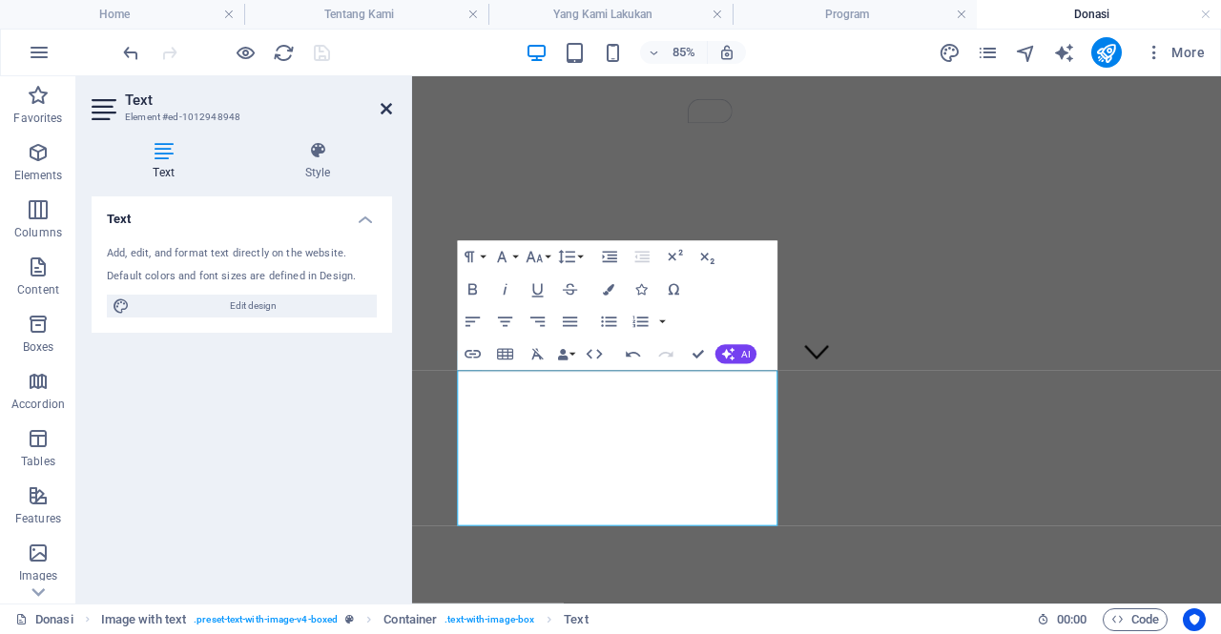
click at [387, 109] on icon at bounding box center [386, 108] width 11 height 15
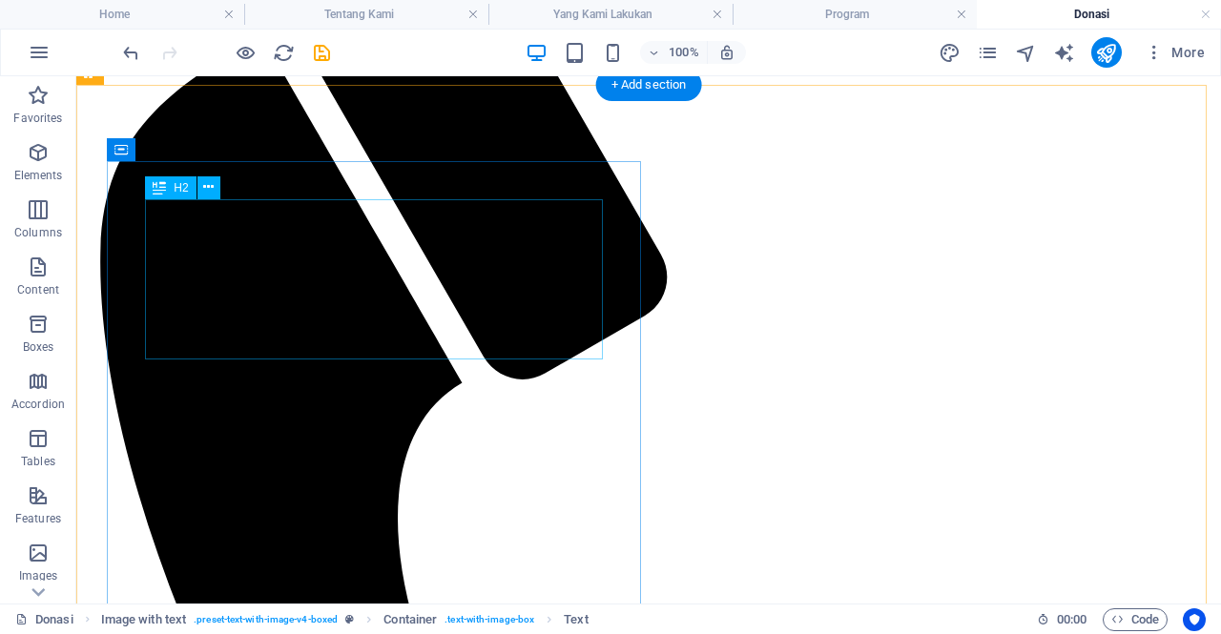
scroll to position [1286, 0]
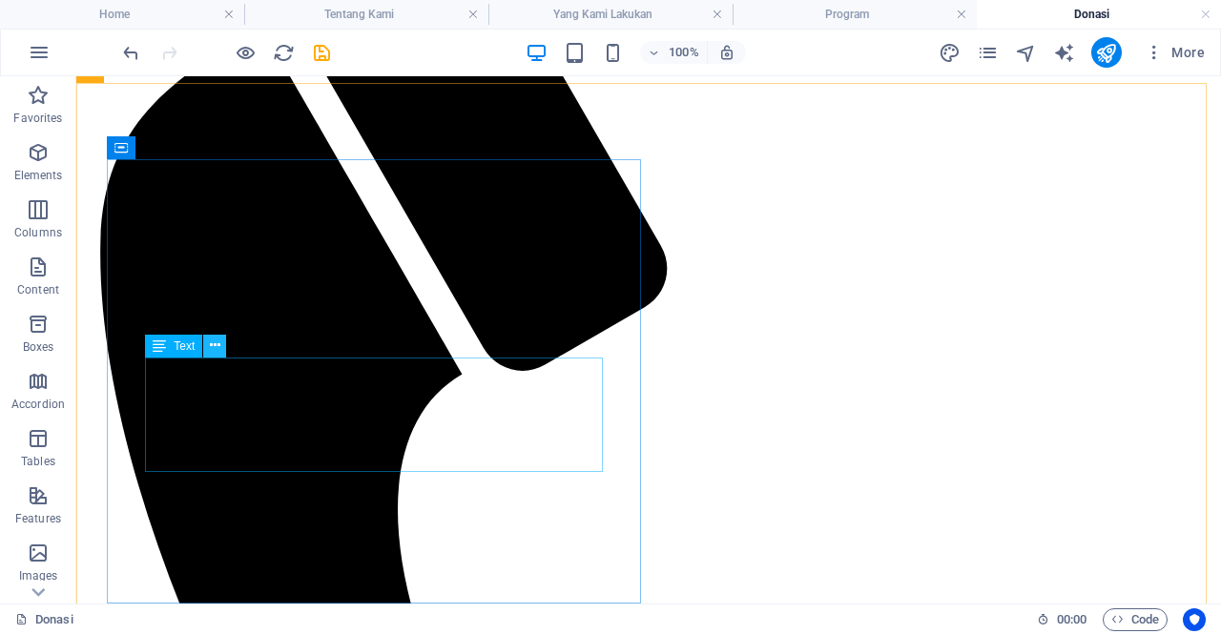
click at [214, 350] on icon at bounding box center [215, 346] width 10 height 20
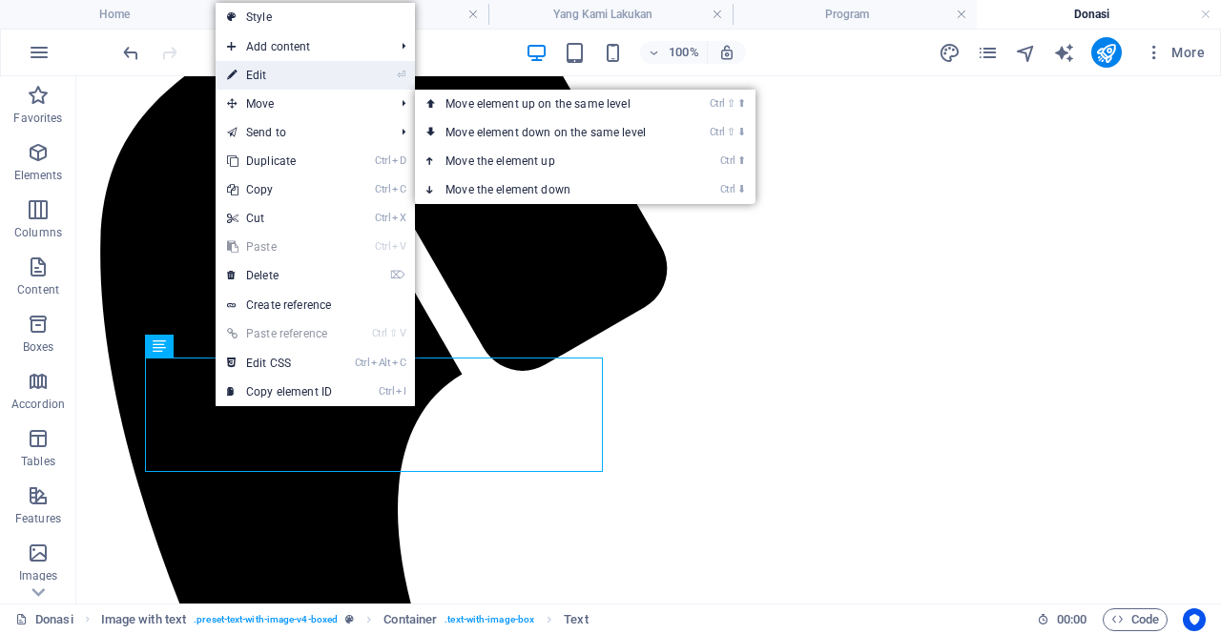
click at [245, 70] on link "⏎ Edit" at bounding box center [280, 75] width 128 height 29
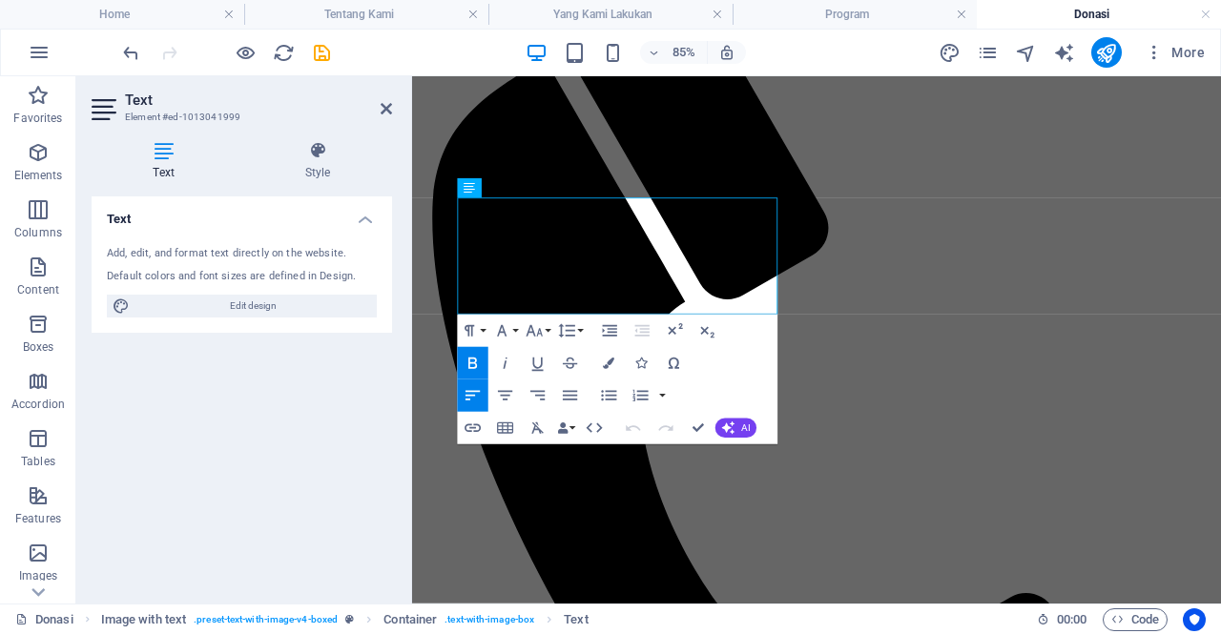
scroll to position [1257, 0]
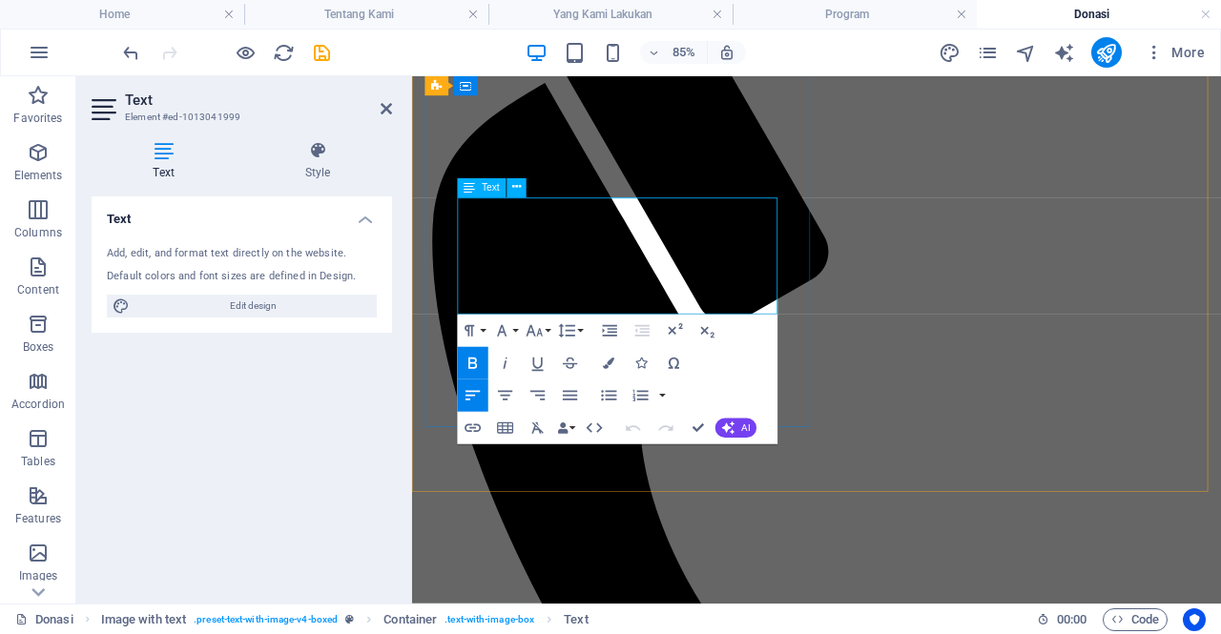
click at [382, 110] on icon at bounding box center [386, 108] width 11 height 15
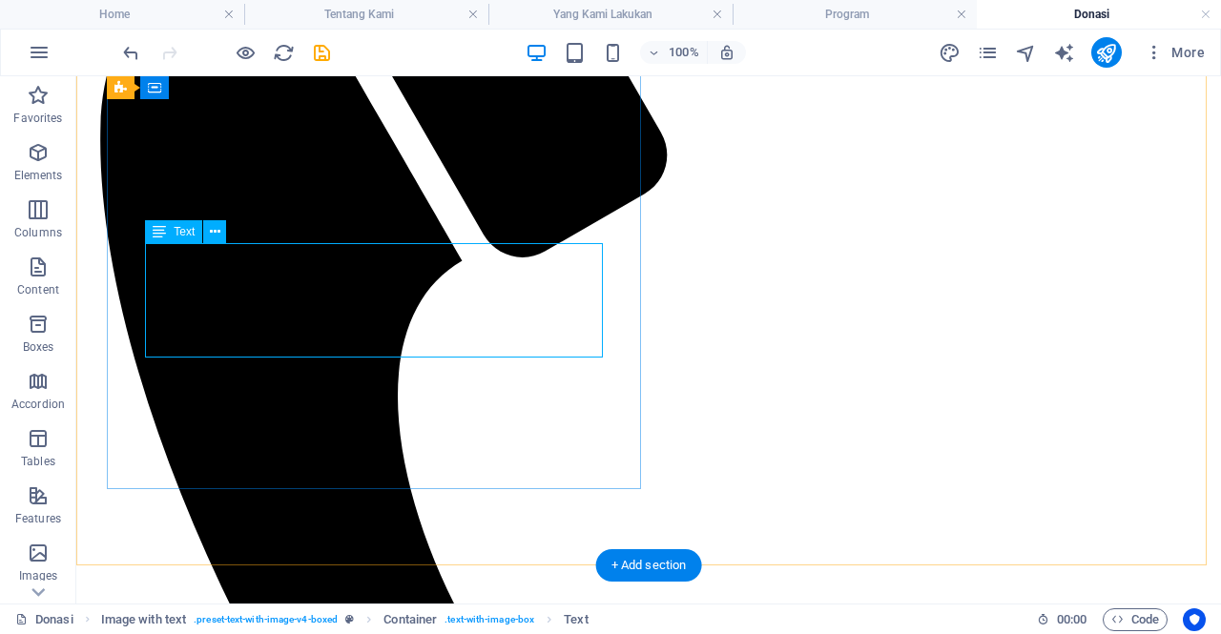
scroll to position [1271, 0]
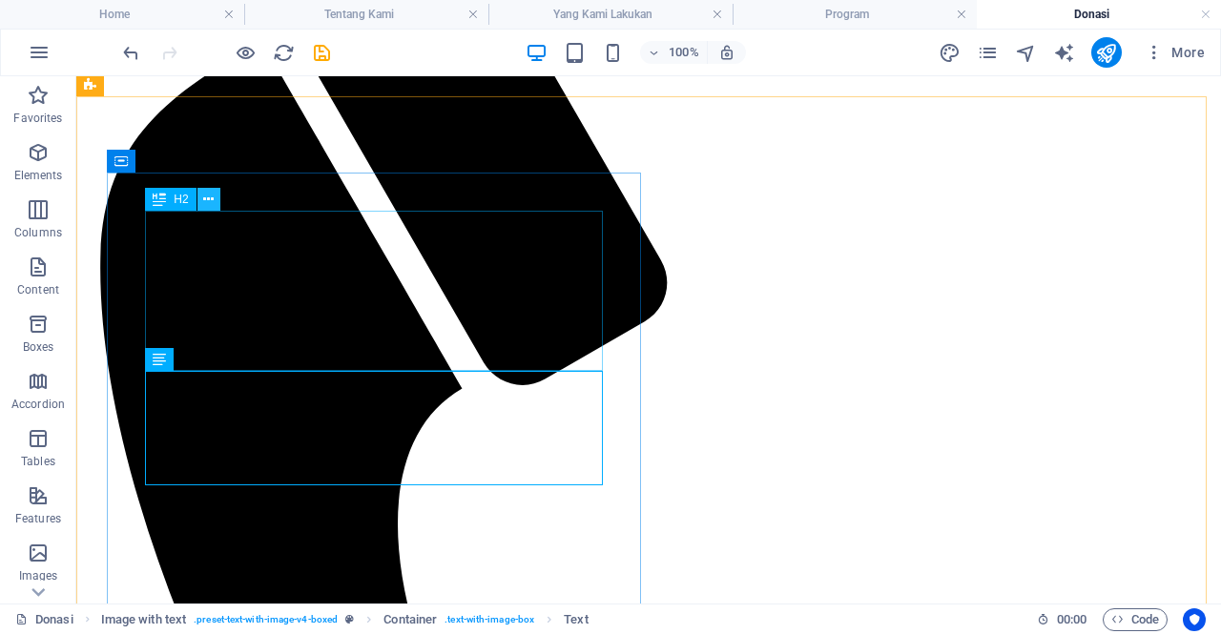
click at [206, 202] on icon at bounding box center [208, 200] width 10 height 20
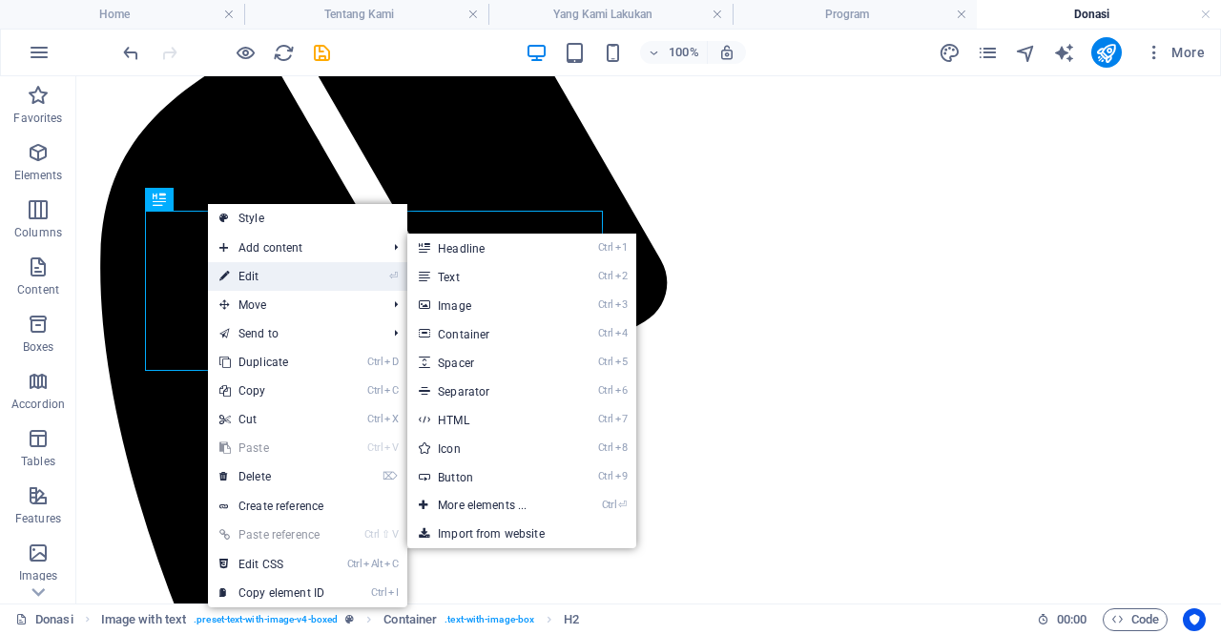
click at [240, 268] on link "⏎ Edit" at bounding box center [272, 276] width 128 height 29
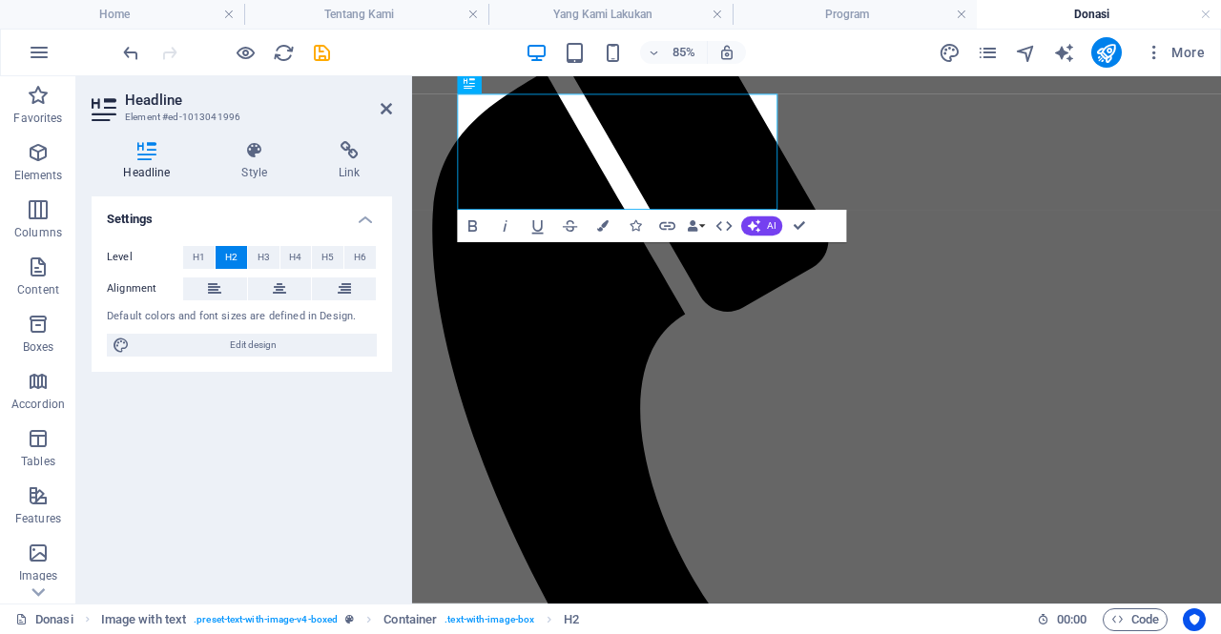
scroll to position [1244, 0]
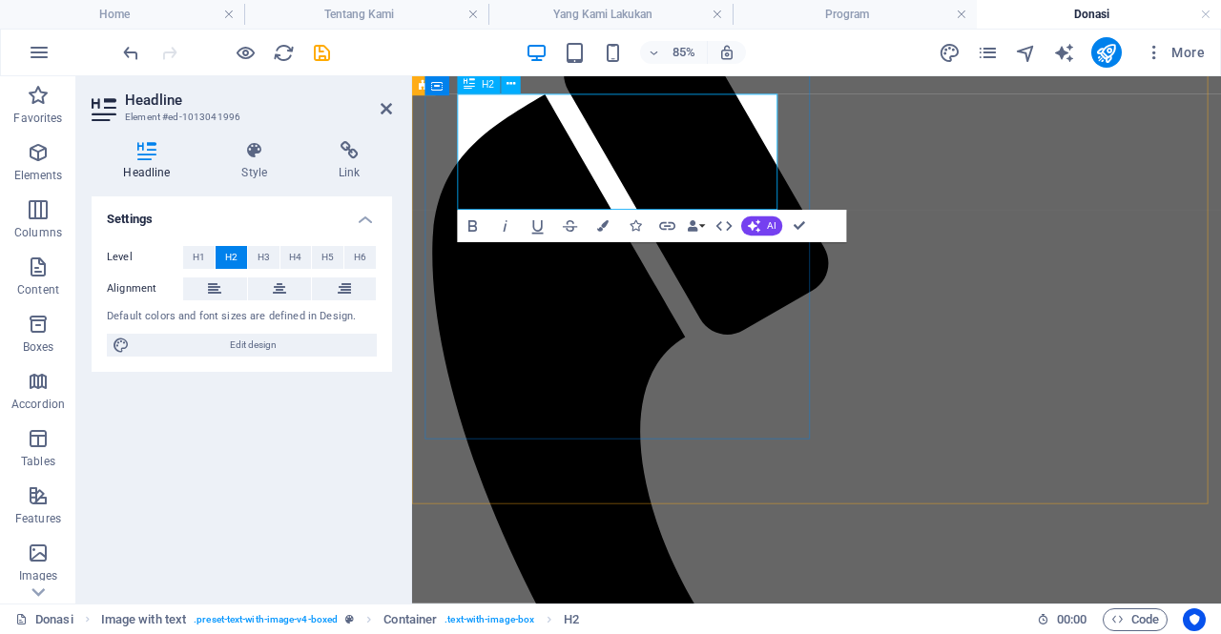
click at [386, 112] on icon at bounding box center [386, 108] width 11 height 15
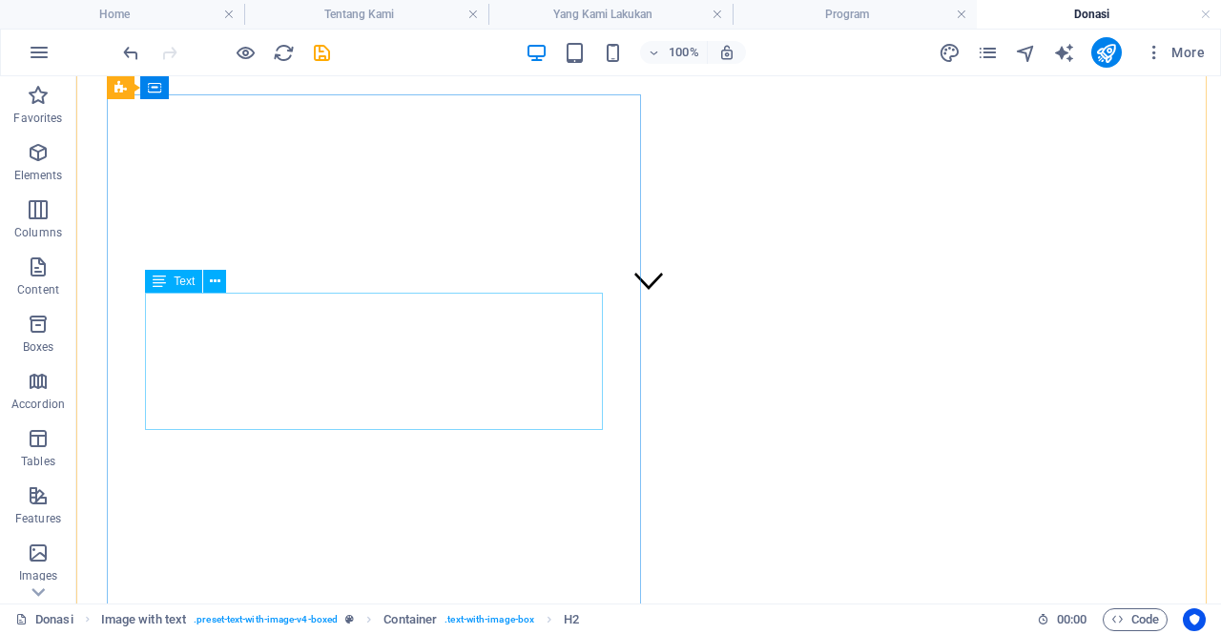
scroll to position [290, 0]
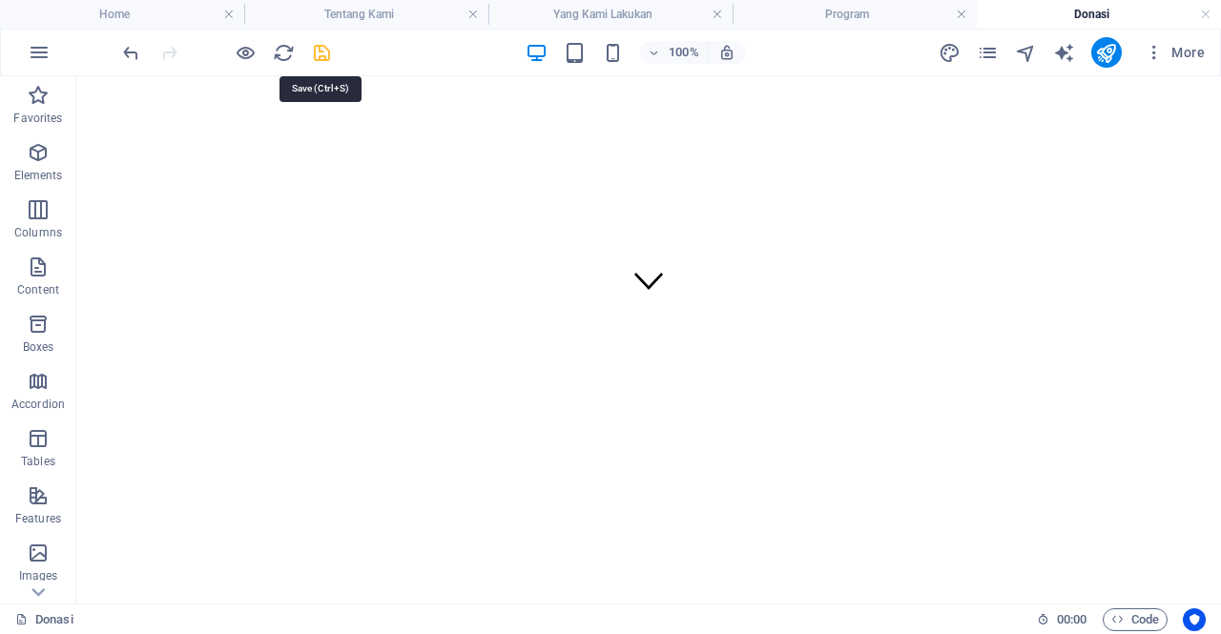
click at [319, 54] on icon "save" at bounding box center [322, 53] width 22 height 22
click at [1098, 52] on icon "publish" at bounding box center [1106, 53] width 22 height 22
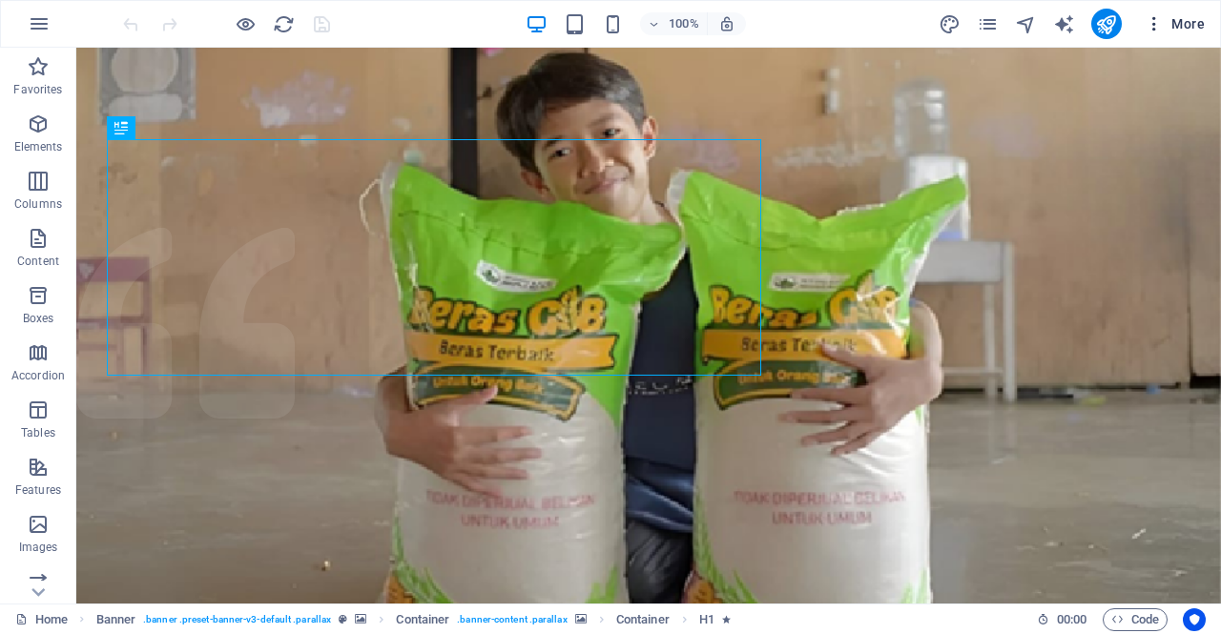
click at [1153, 35] on button "More" at bounding box center [1174, 24] width 75 height 31
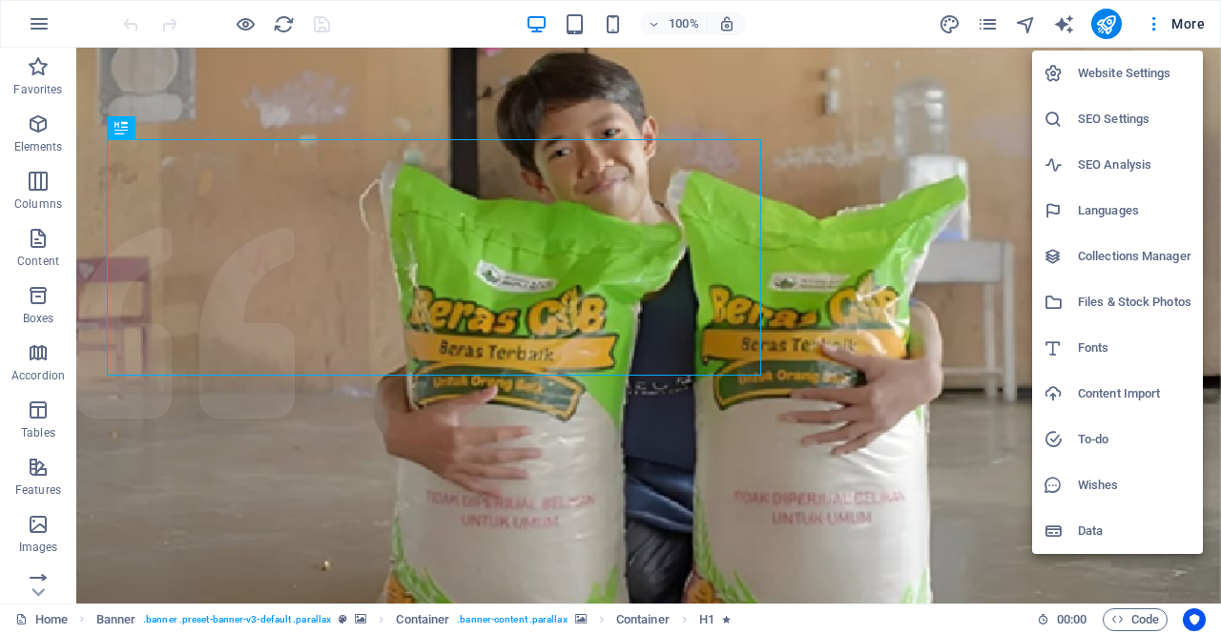
click at [1136, 73] on h6 "Website Settings" at bounding box center [1135, 73] width 114 height 23
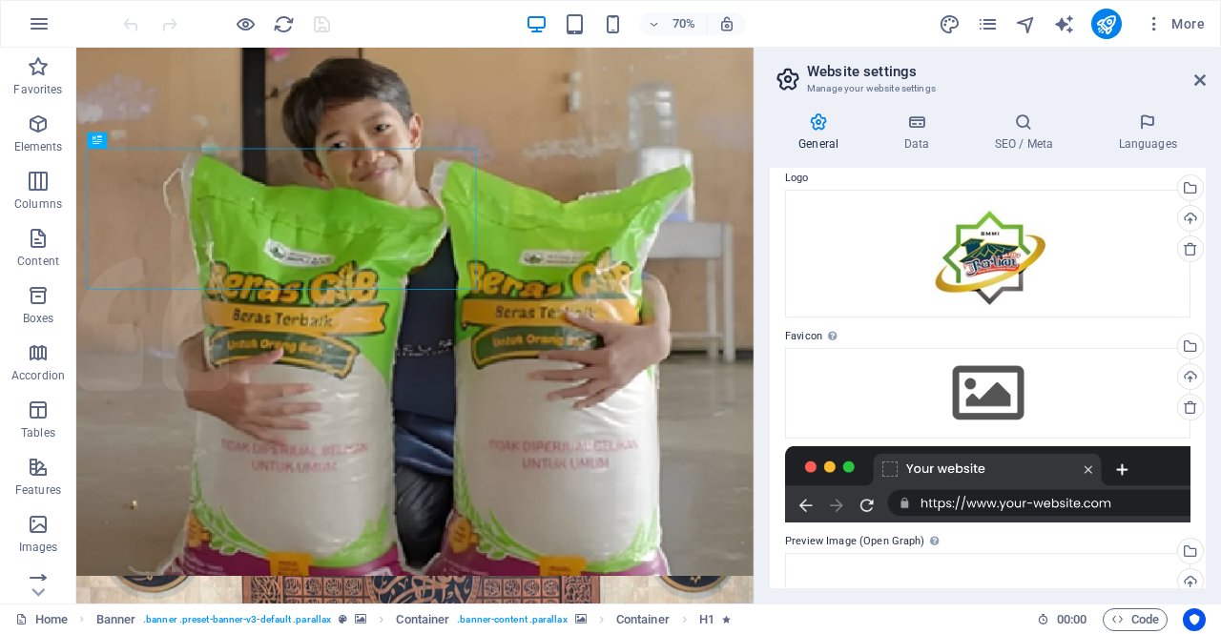
scroll to position [71, 0]
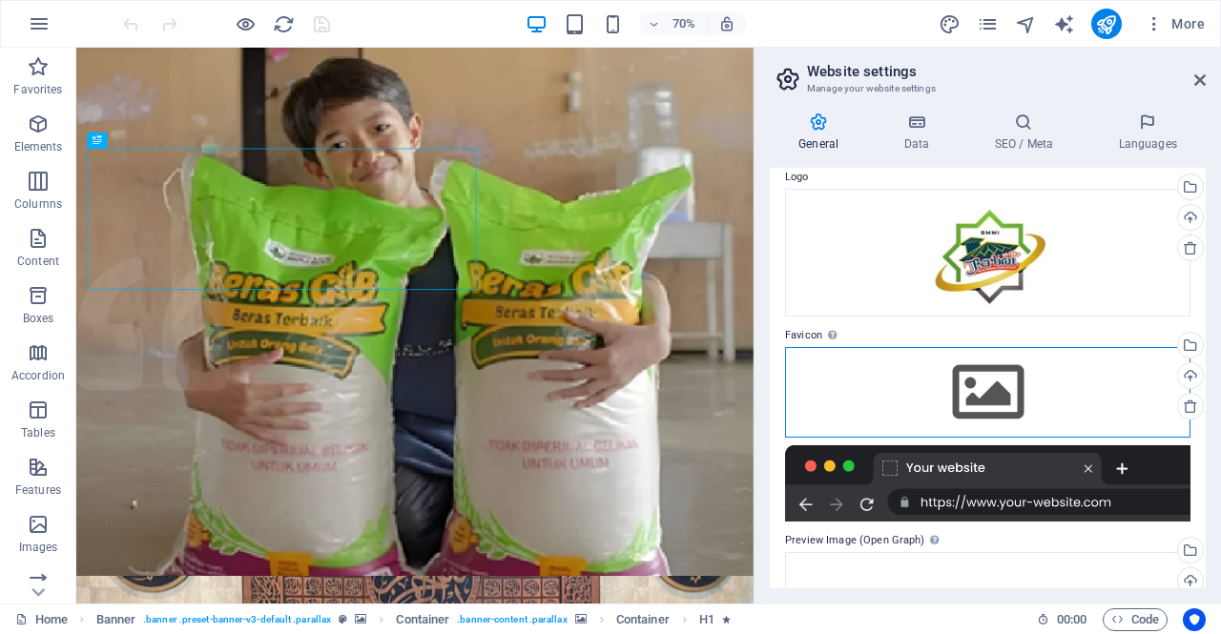
click at [971, 388] on div "Drag files here, click to choose files or select files from Files or our free s…" at bounding box center [987, 392] width 405 height 90
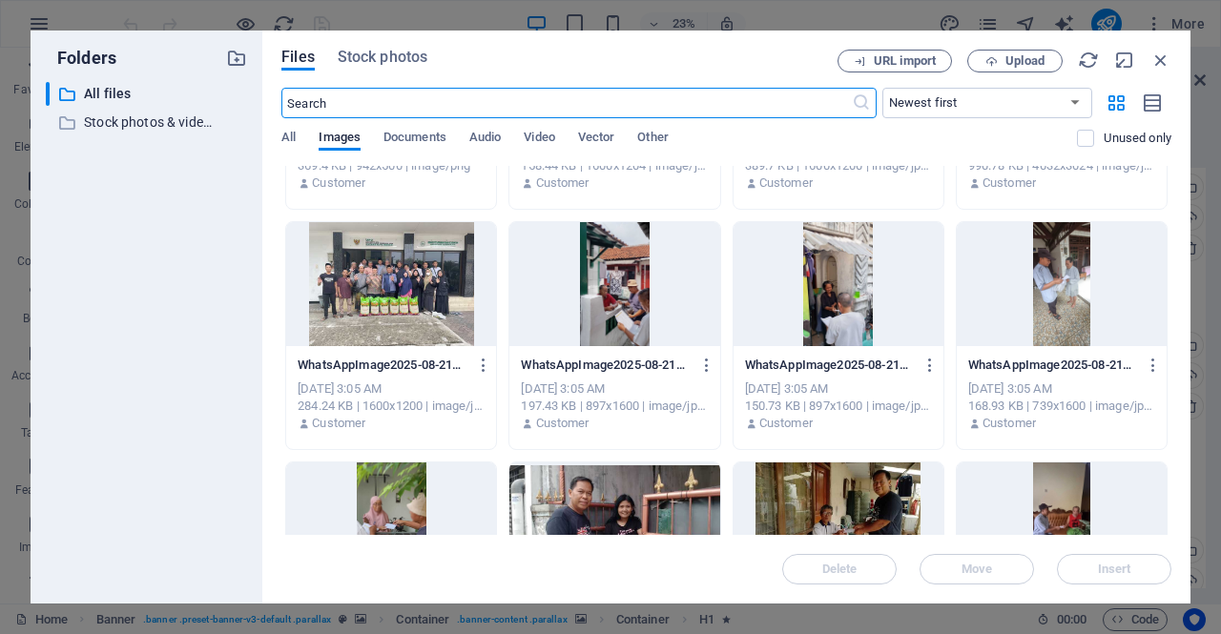
scroll to position [2503, 0]
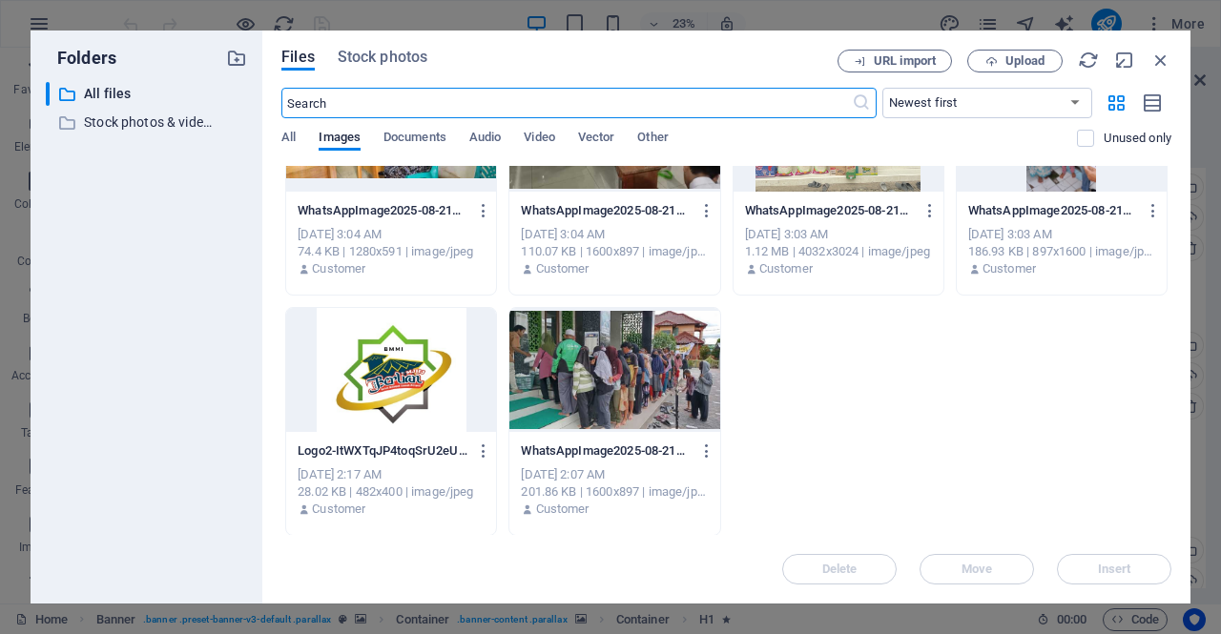
click at [404, 380] on div at bounding box center [391, 370] width 210 height 124
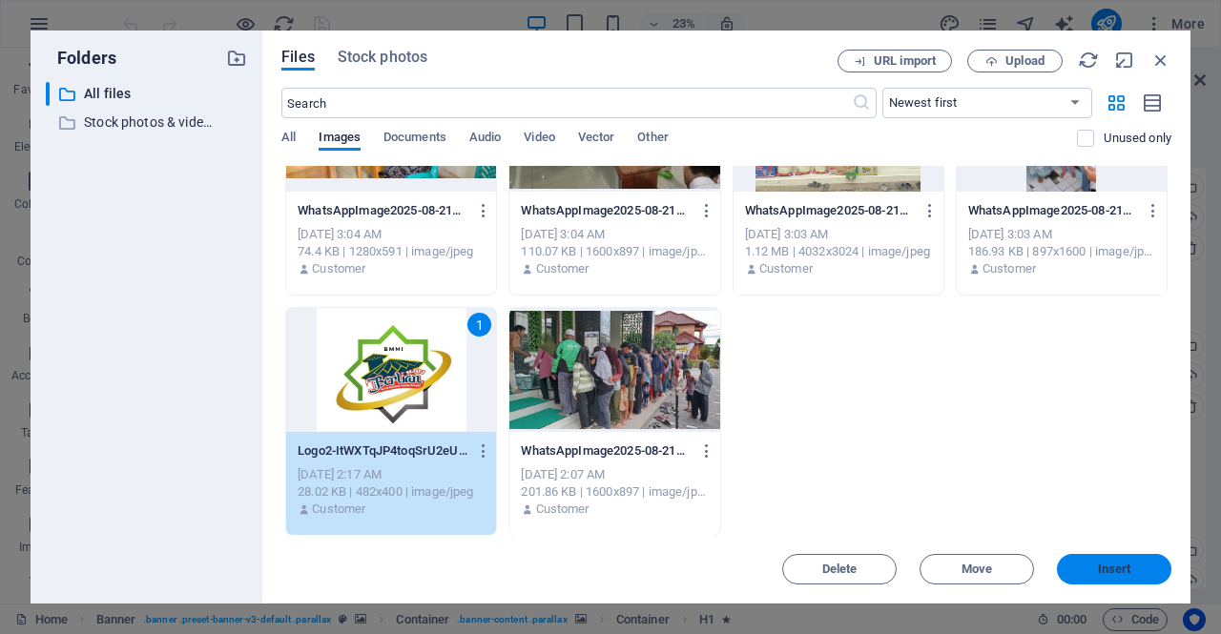
click at [1077, 568] on span "Insert" at bounding box center [1113, 569] width 99 height 11
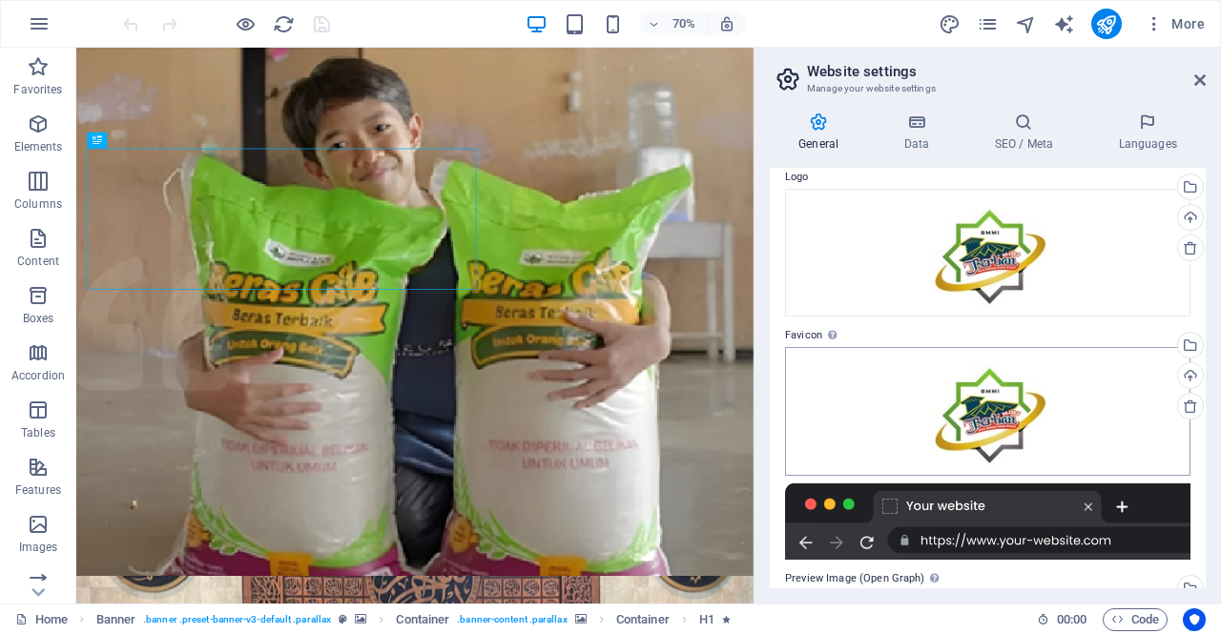
scroll to position [305, 0]
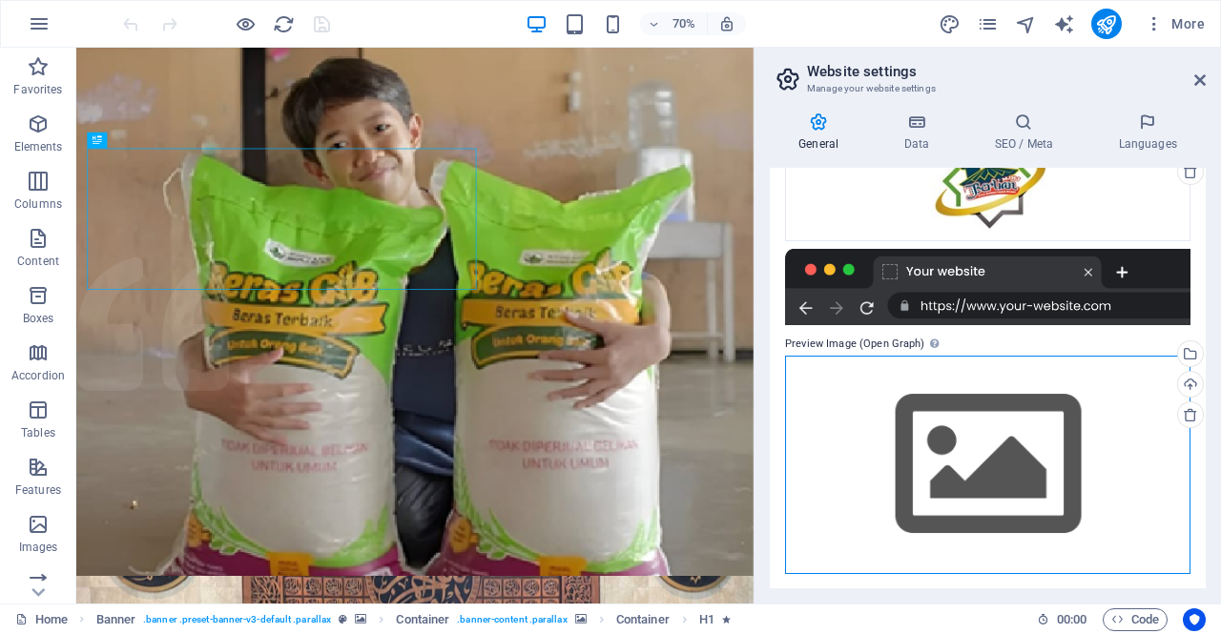
click at [990, 445] on div "Drag files here, click to choose files or select files from Files or our free s…" at bounding box center [987, 465] width 405 height 218
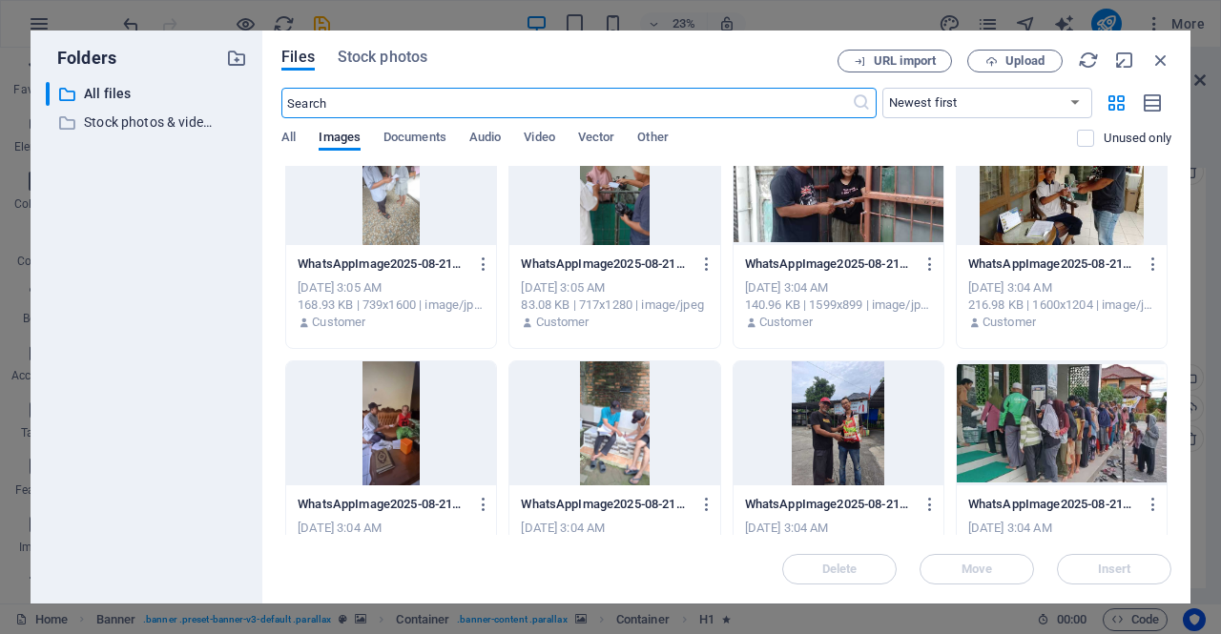
scroll to position [2503, 0]
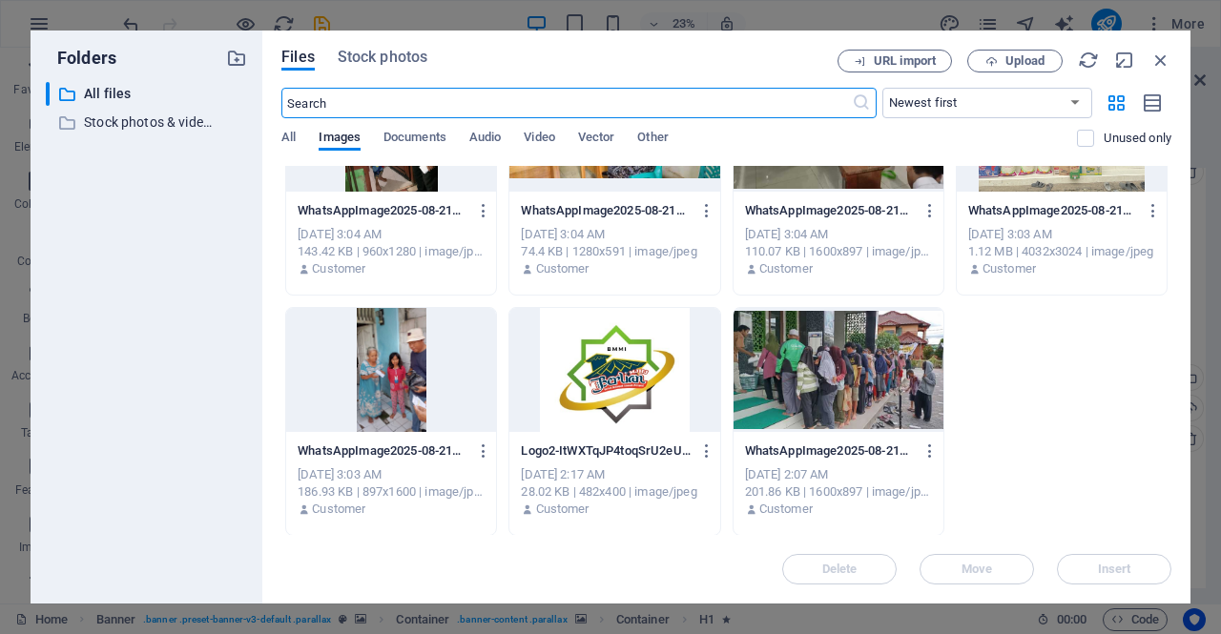
click at [620, 352] on div at bounding box center [614, 370] width 210 height 124
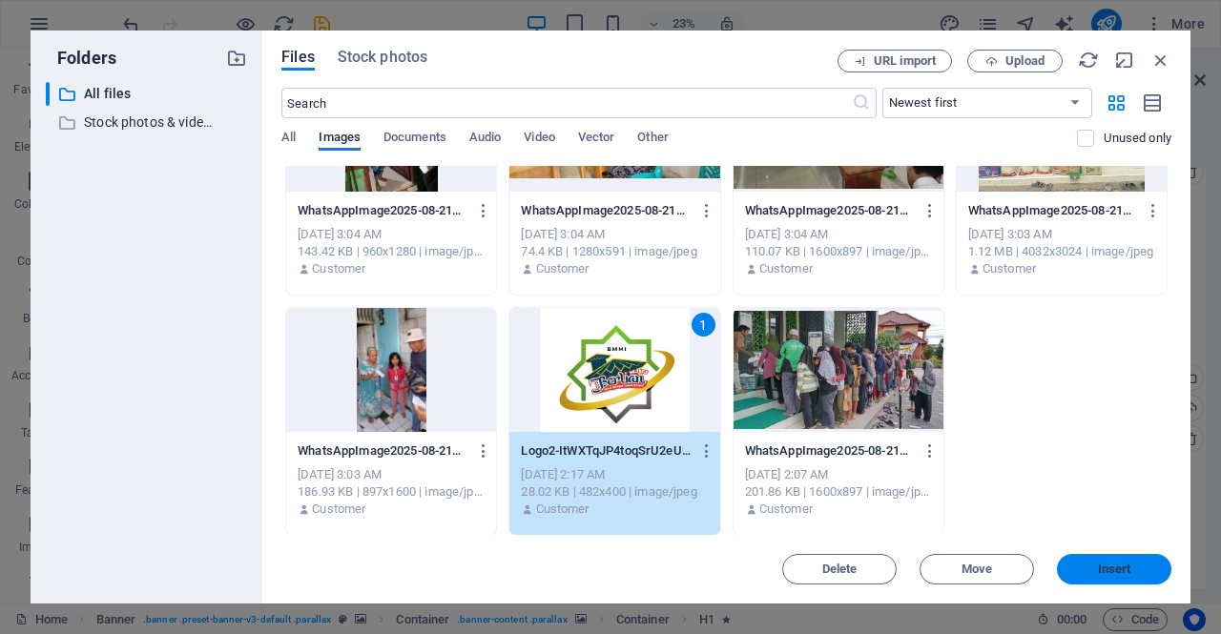
click at [1079, 573] on span "Insert" at bounding box center [1113, 569] width 99 height 11
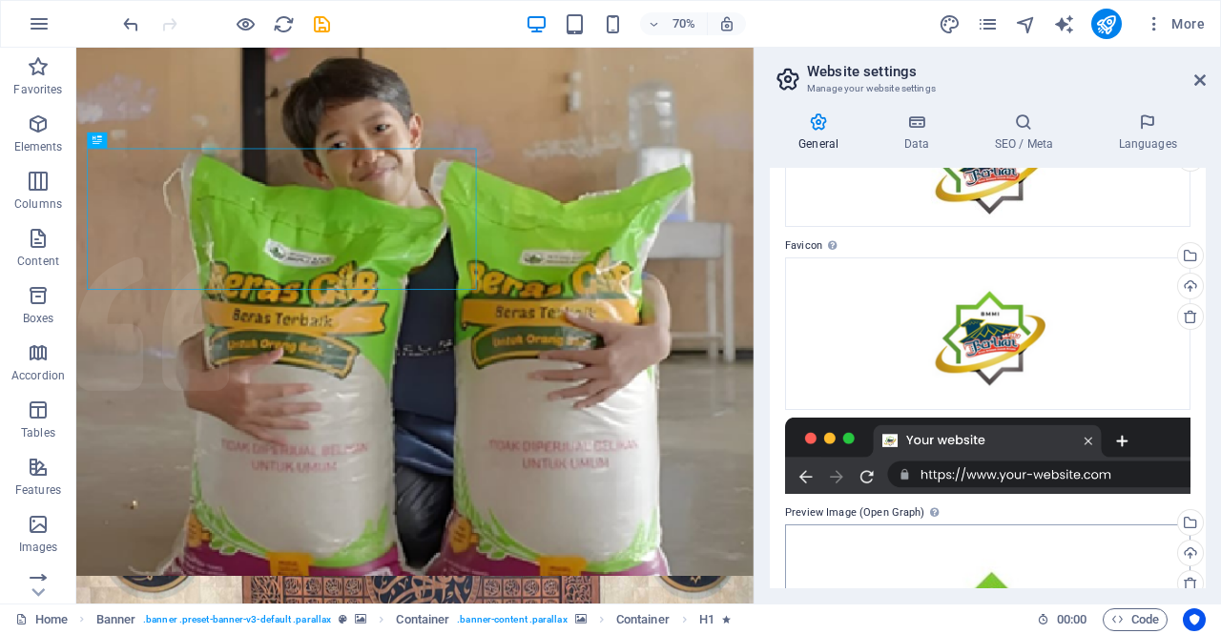
scroll to position [0, 0]
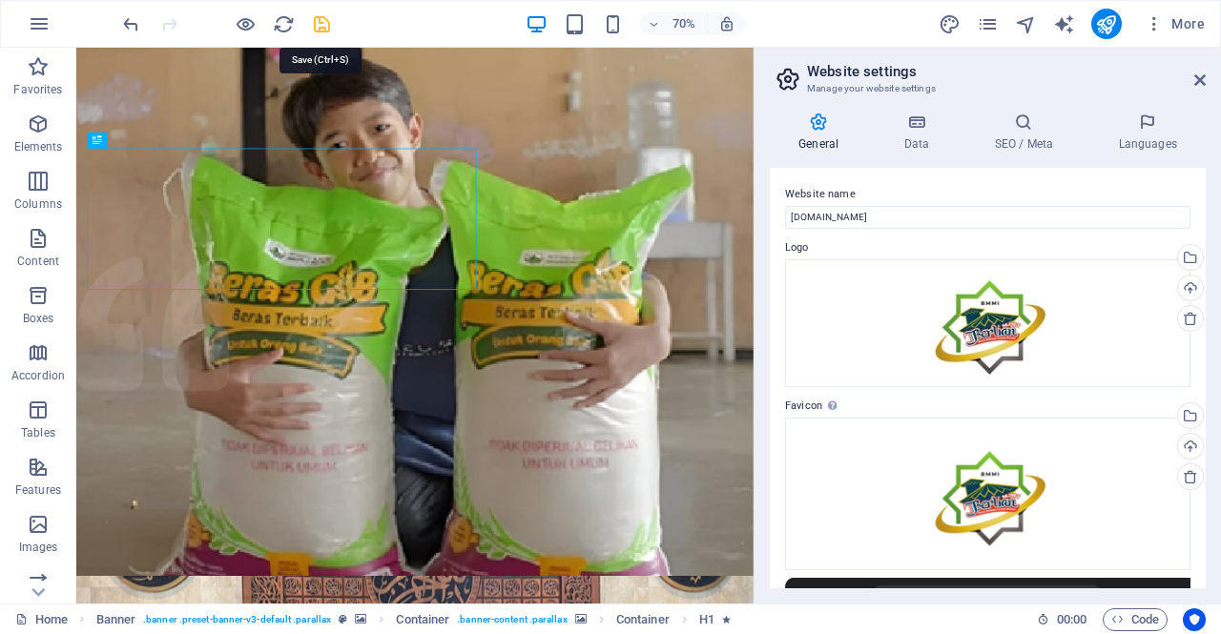
click at [330, 22] on icon "save" at bounding box center [322, 24] width 22 height 22
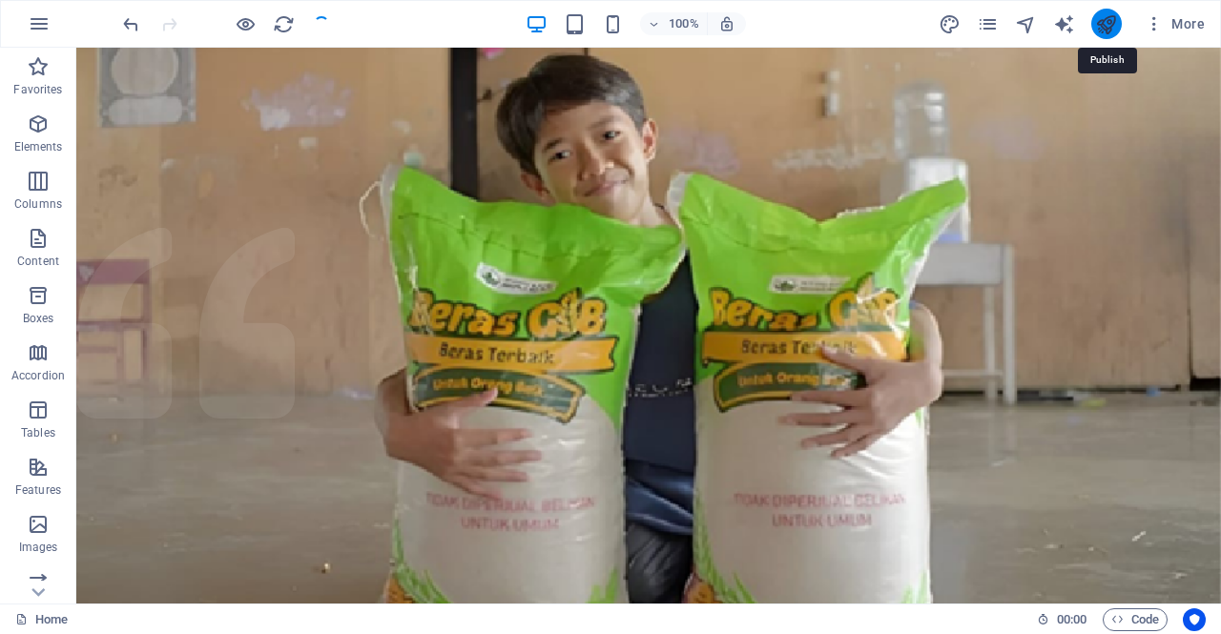
click at [1110, 30] on icon "publish" at bounding box center [1106, 24] width 22 height 22
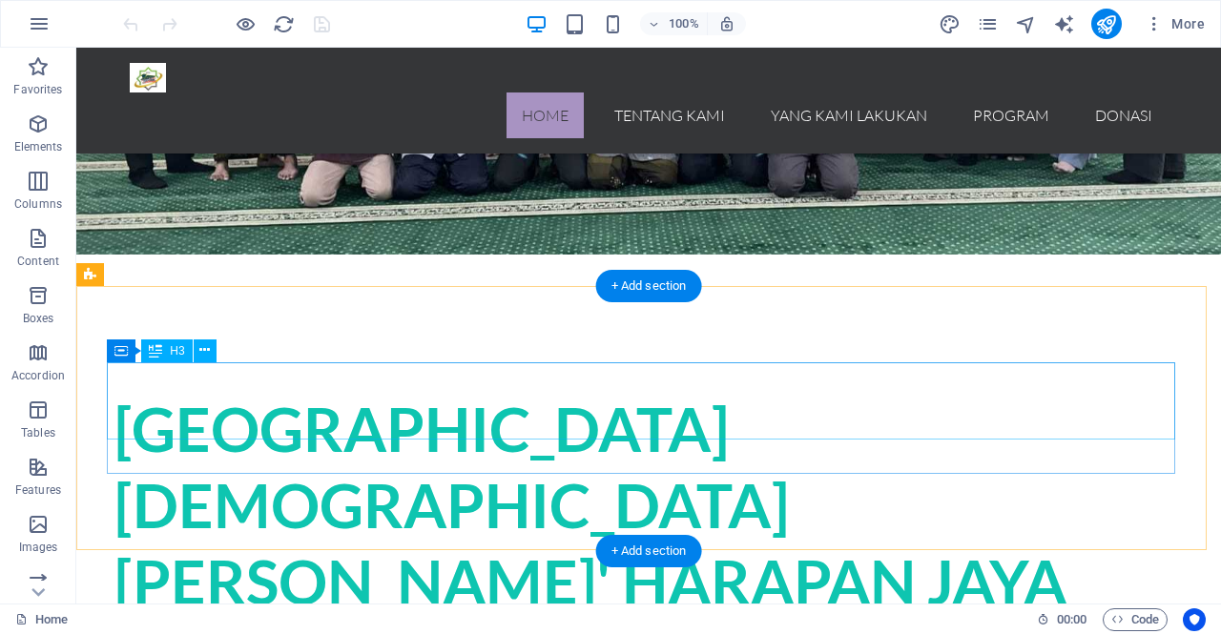
scroll to position [816, 0]
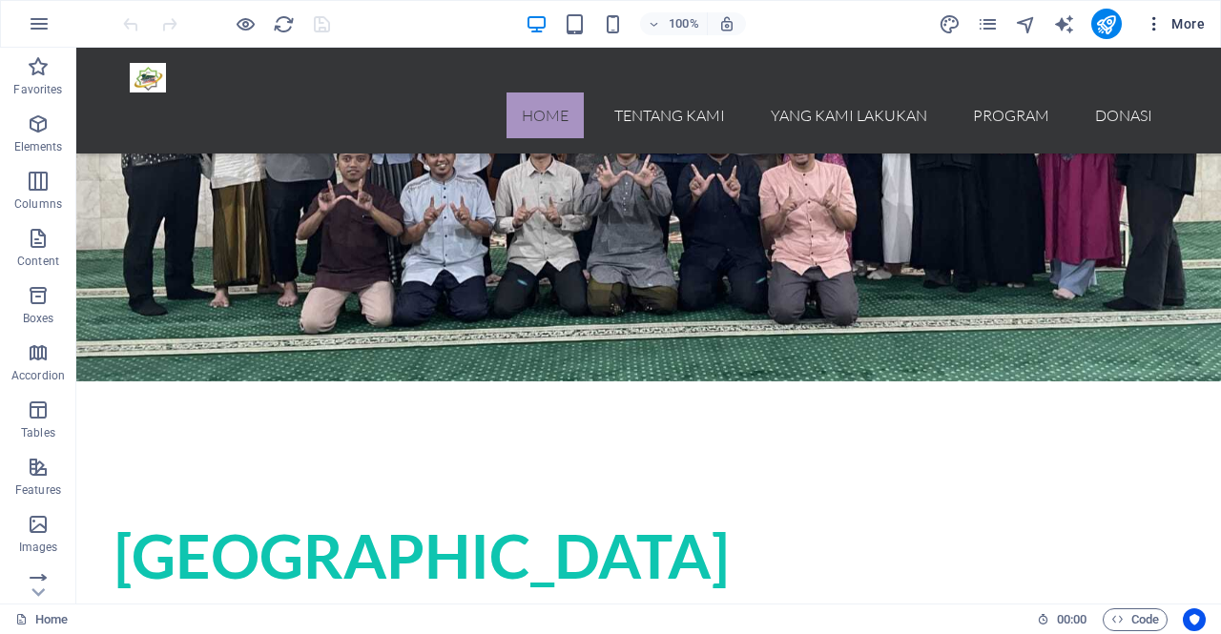
click at [1162, 24] on icon "button" at bounding box center [1154, 23] width 19 height 19
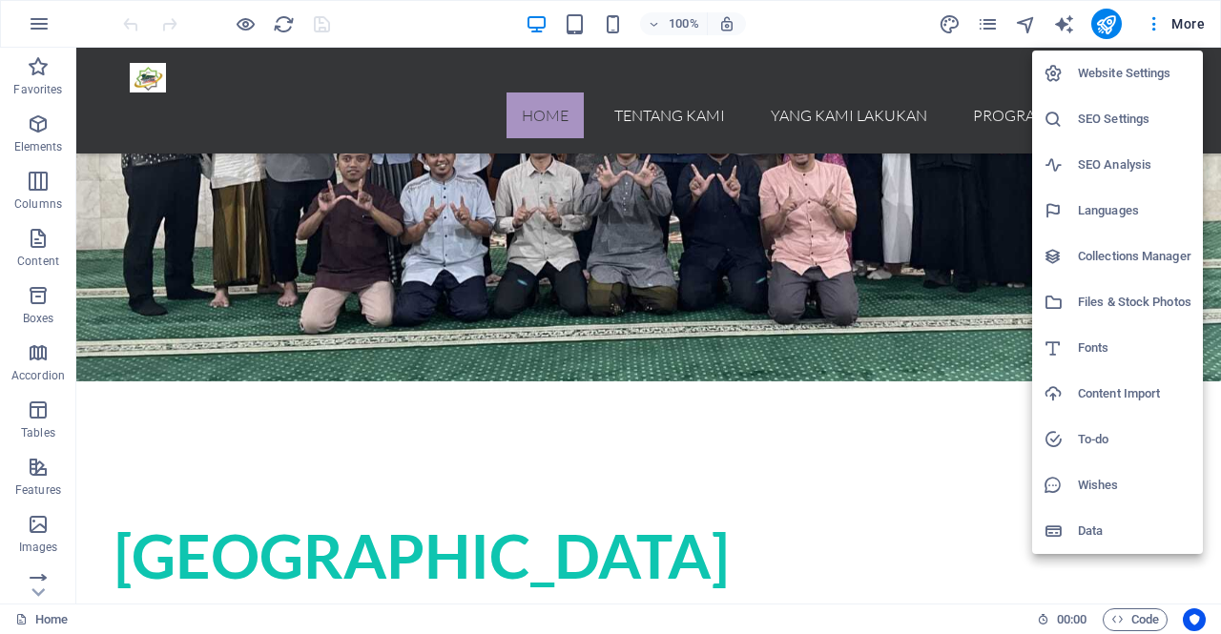
click at [1124, 74] on h6 "Website Settings" at bounding box center [1135, 73] width 114 height 23
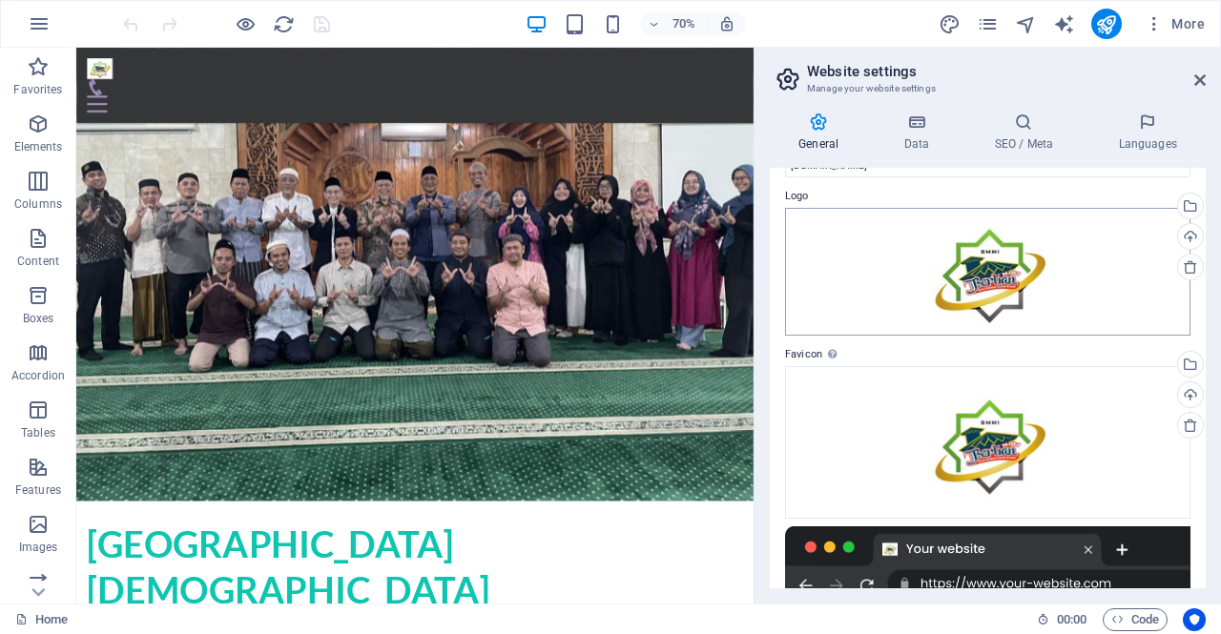
scroll to position [0, 0]
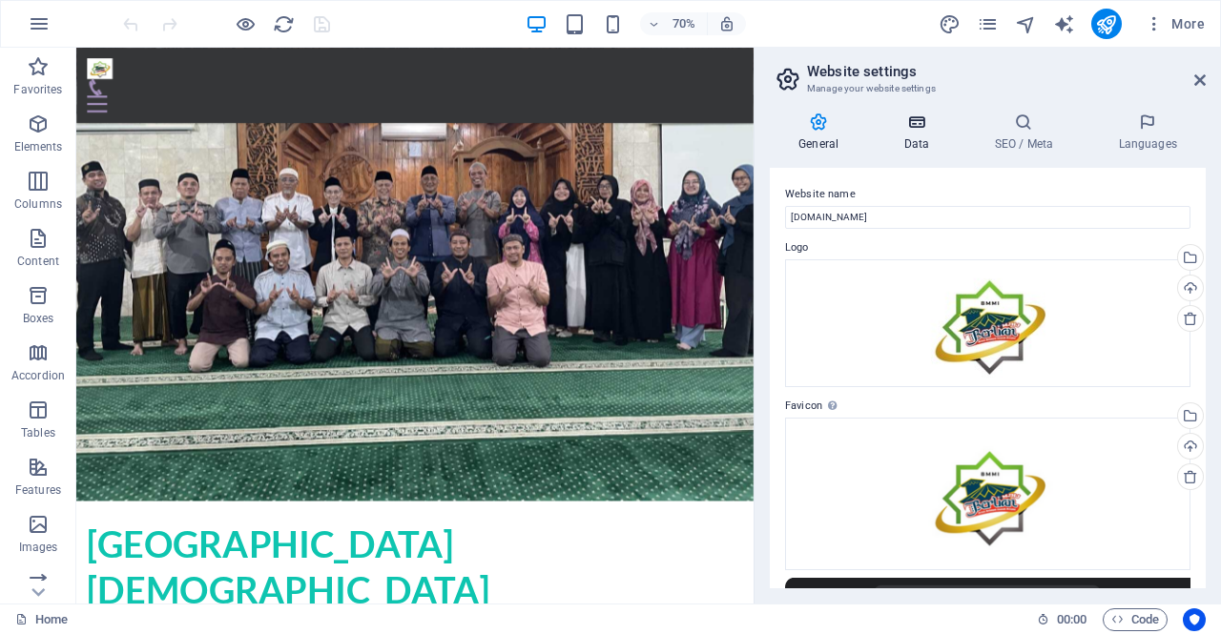
click at [910, 143] on h4 "Data" at bounding box center [920, 133] width 91 height 40
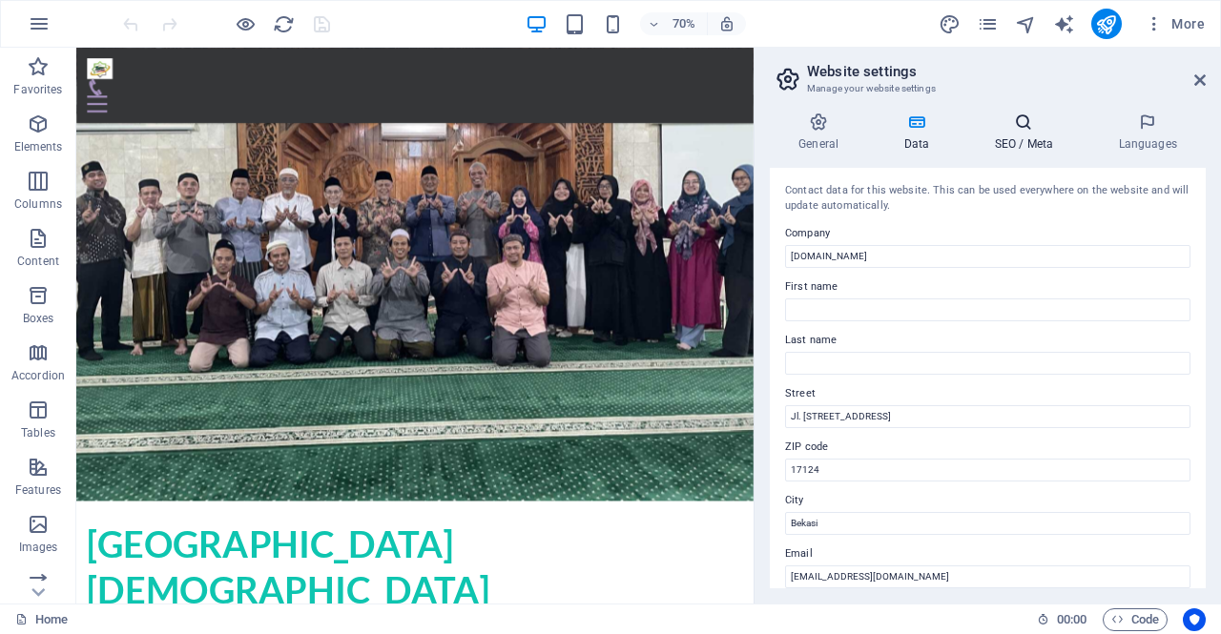
click at [1026, 131] on icon at bounding box center [1023, 122] width 116 height 19
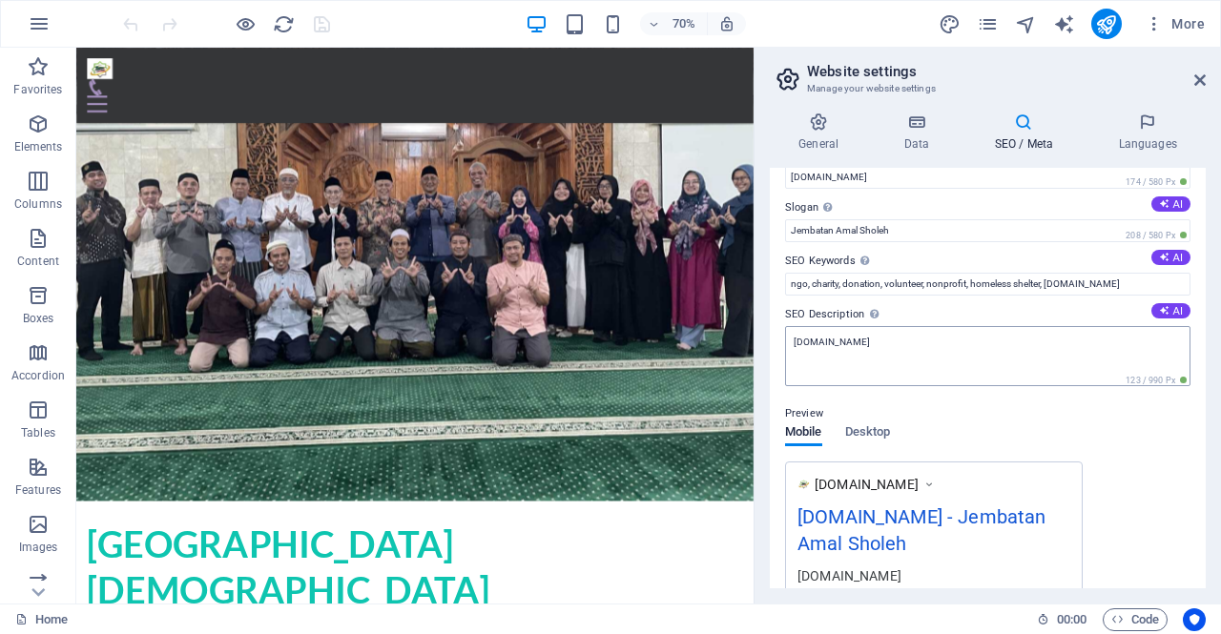
scroll to position [43, 0]
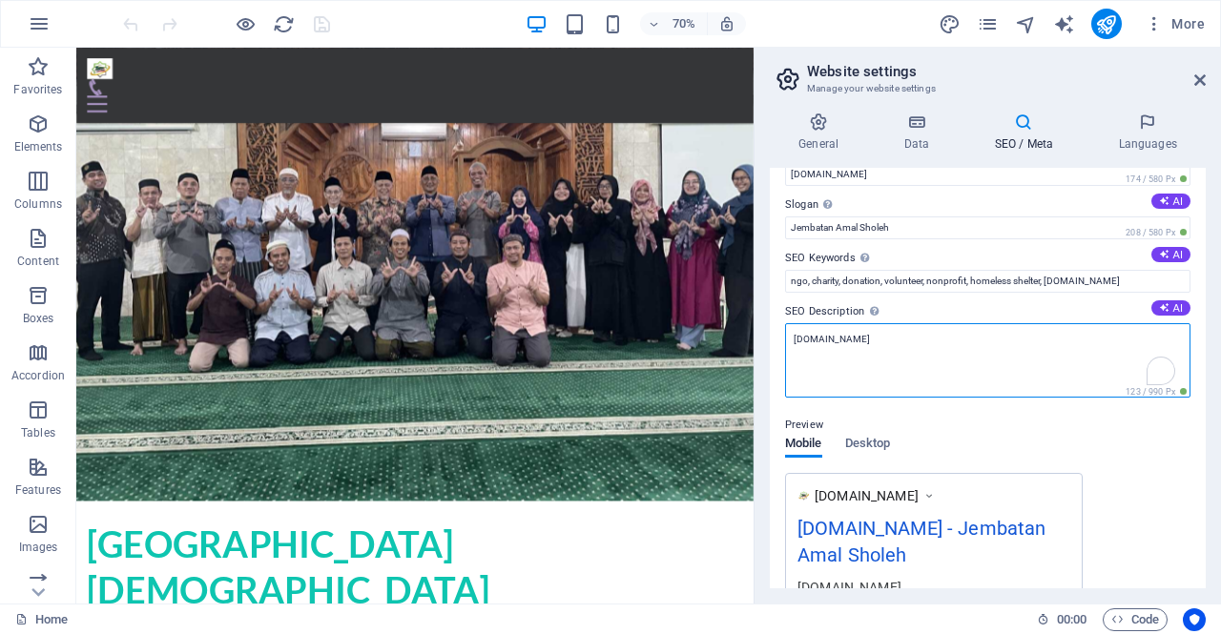
drag, startPoint x: 931, startPoint y: 343, endPoint x: 766, endPoint y: 337, distance: 165.1
click at [766, 337] on div "General Data SEO / Meta Languages Website name baitulmaalmjhj.or.id Logo Drag f…" at bounding box center [987, 350] width 466 height 506
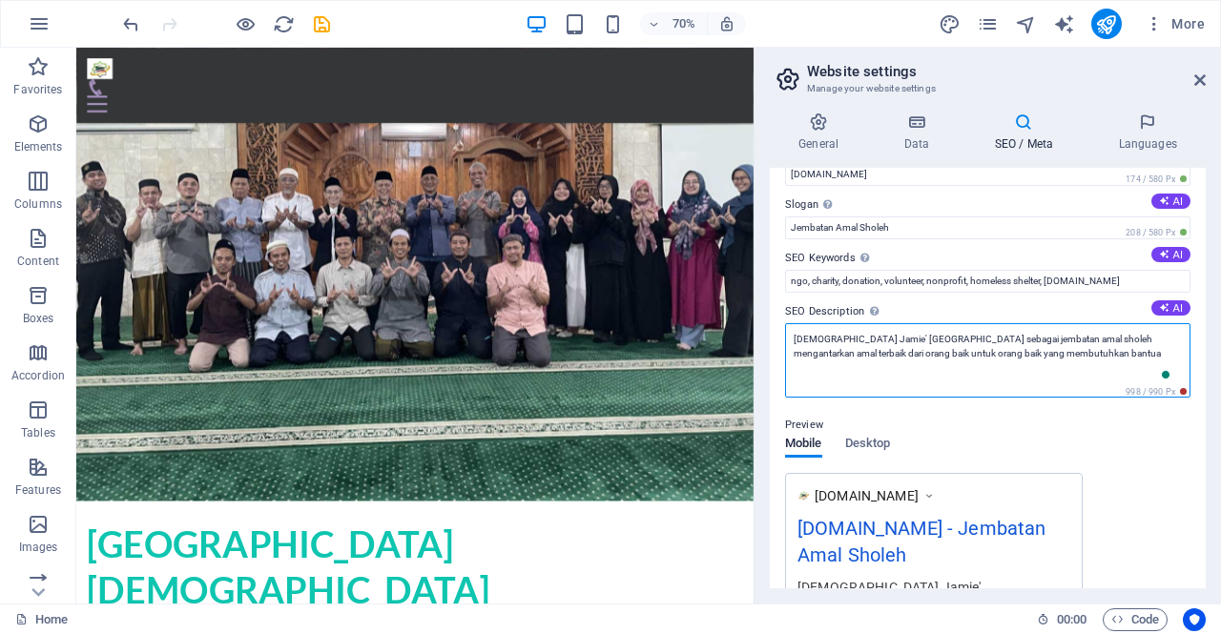
type textarea "Baitul Maal Masjid Jamie' Harapan Jaya sebagai jembatan amal sholeh mengantarka…"
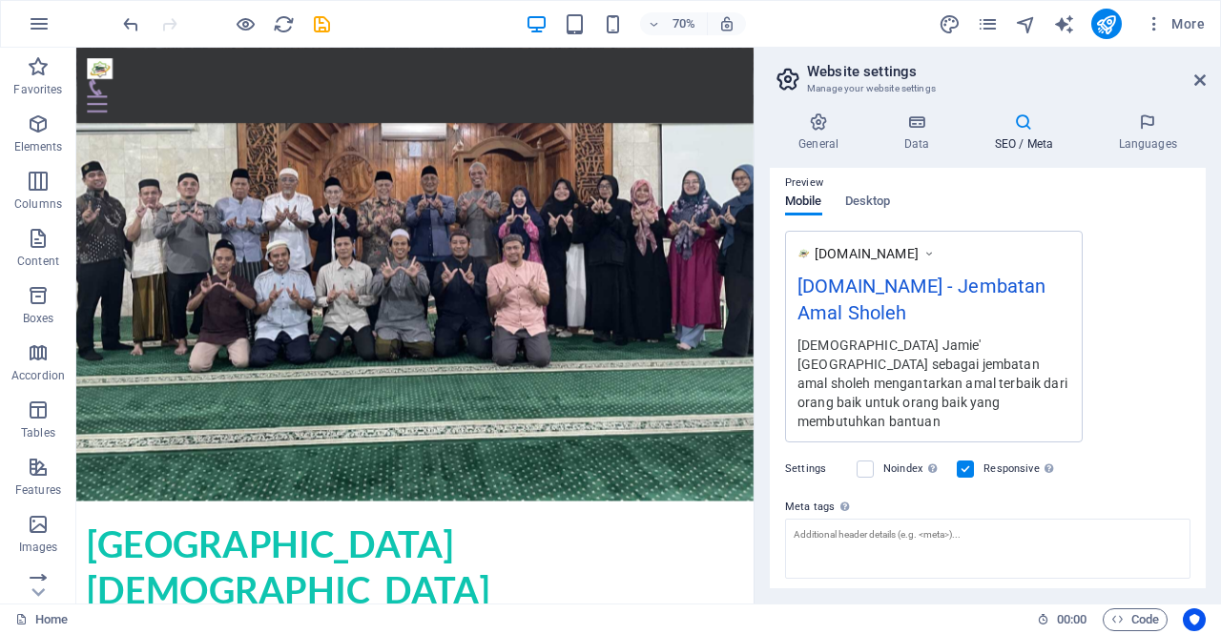
scroll to position [0, 0]
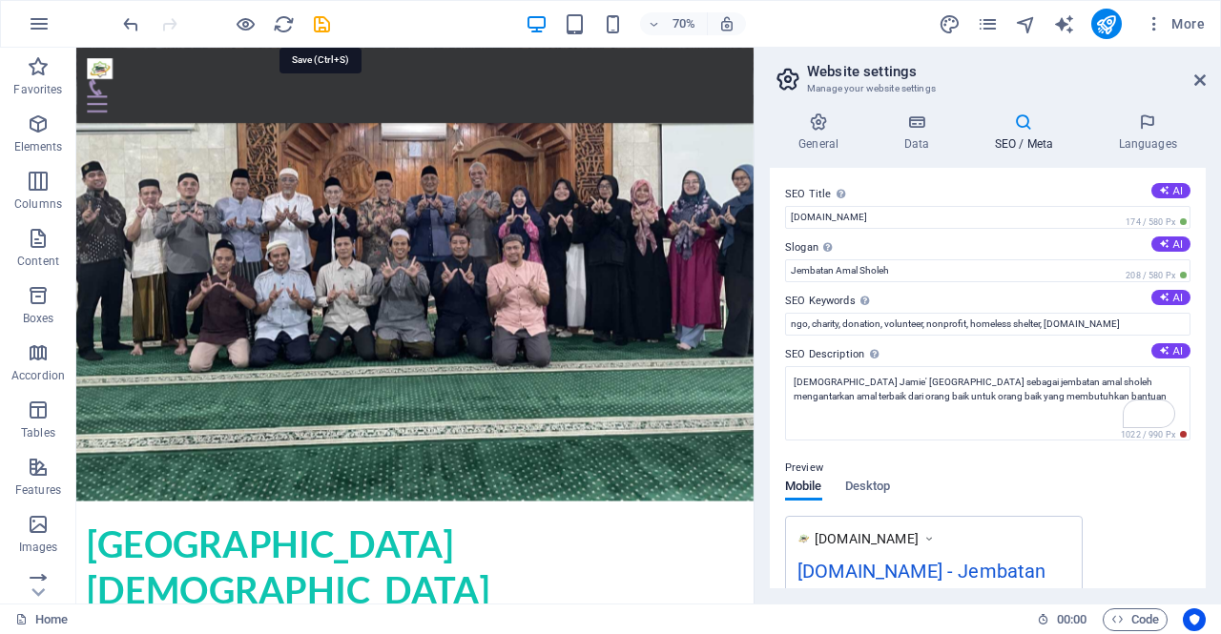
click at [320, 23] on icon "save" at bounding box center [322, 24] width 22 height 22
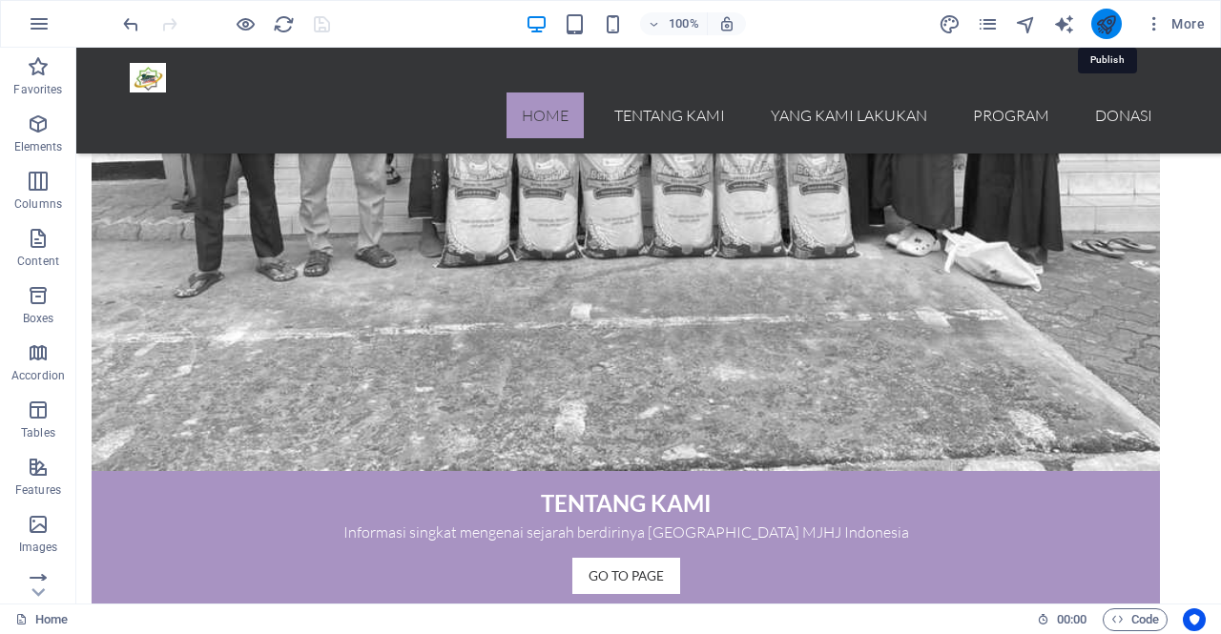
click at [1107, 23] on icon "publish" at bounding box center [1106, 24] width 22 height 22
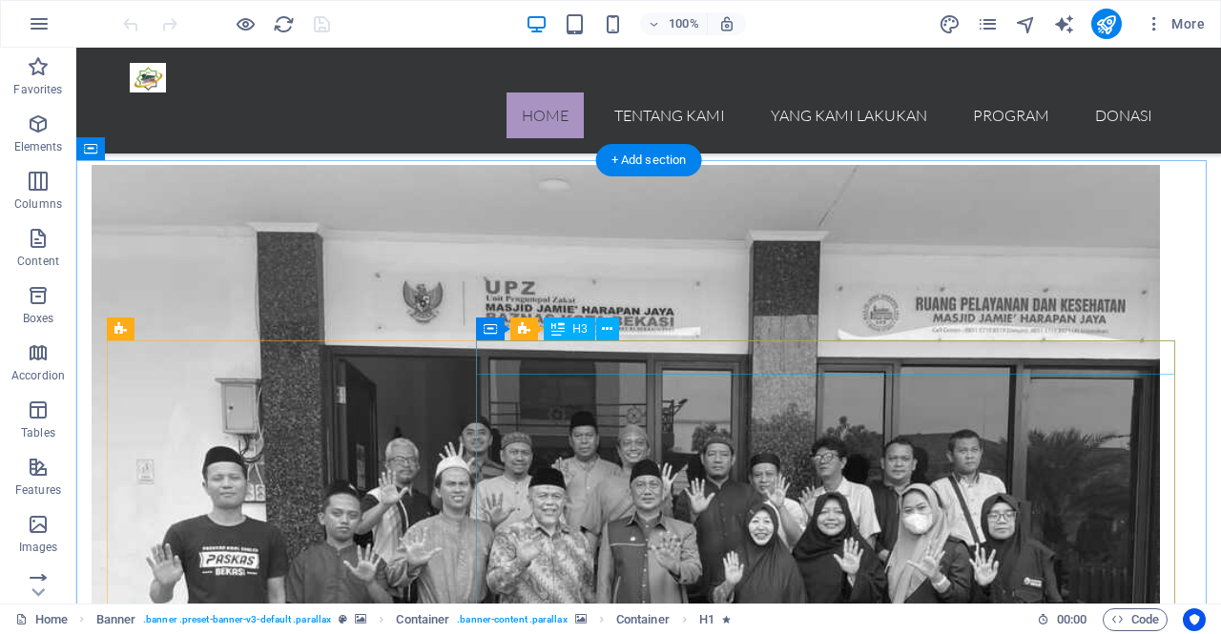
scroll to position [1867, 0]
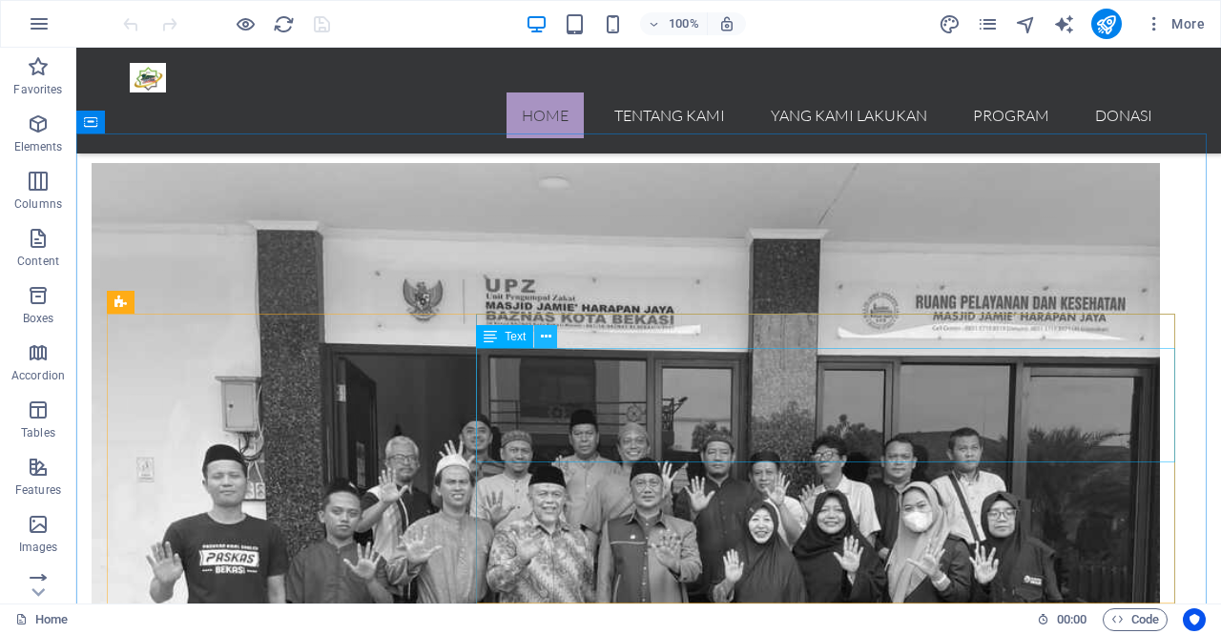
click at [548, 339] on icon at bounding box center [546, 337] width 10 height 20
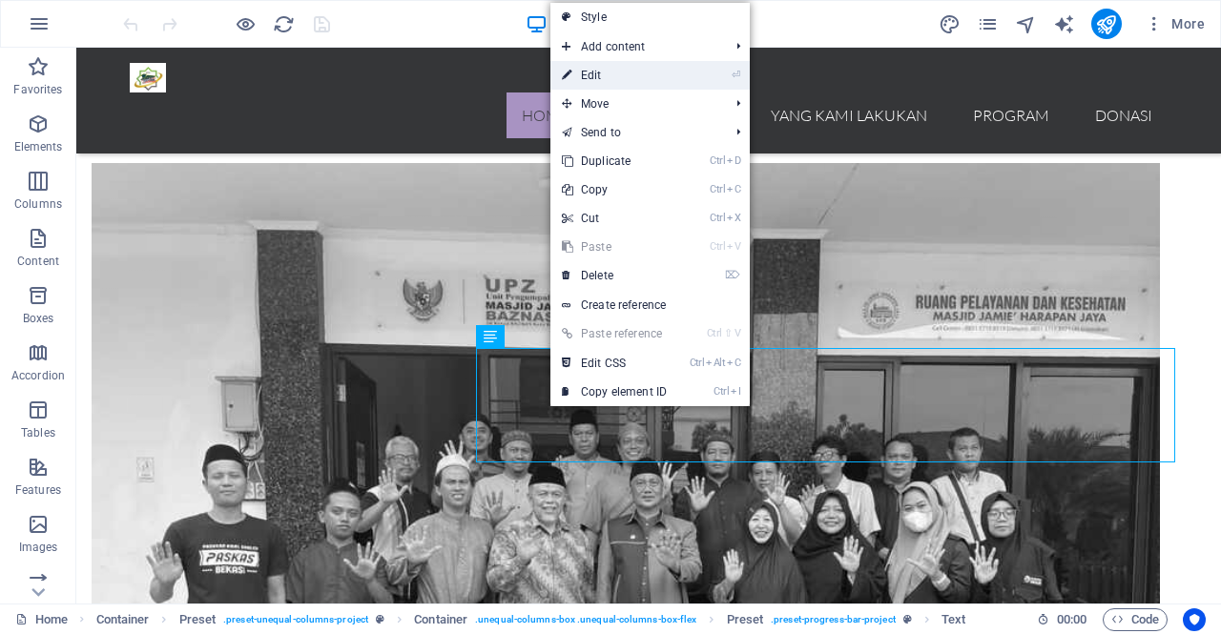
click at [589, 75] on link "⏎ Edit" at bounding box center [614, 75] width 128 height 29
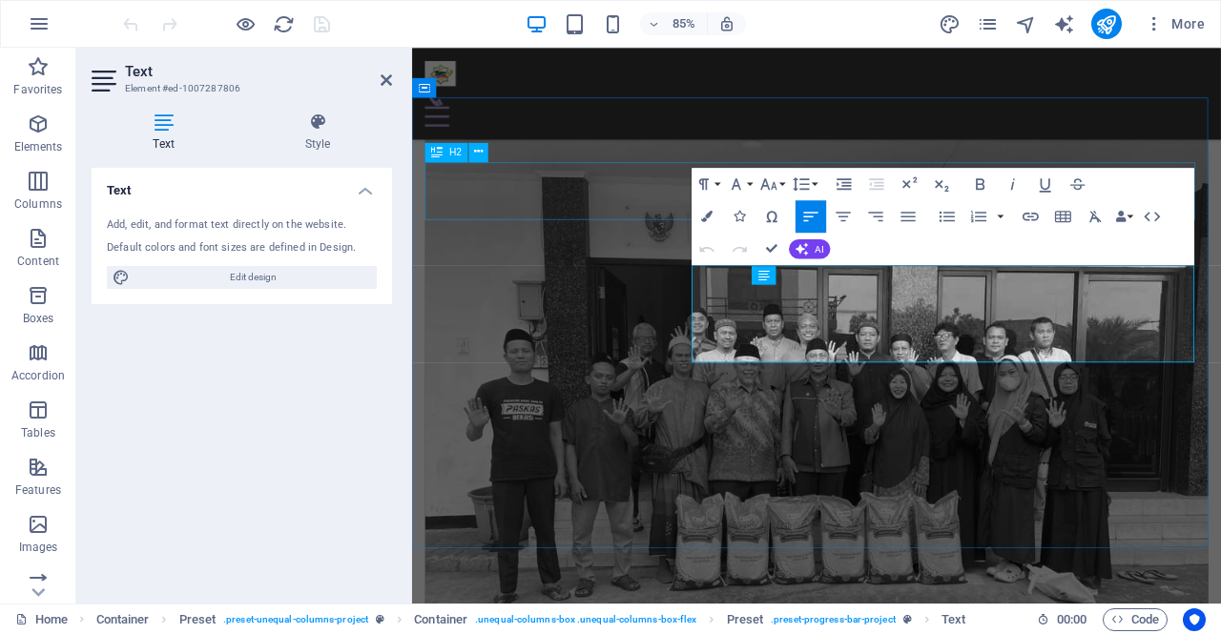
scroll to position [1854, 0]
